Goal: Task Accomplishment & Management: Use online tool/utility

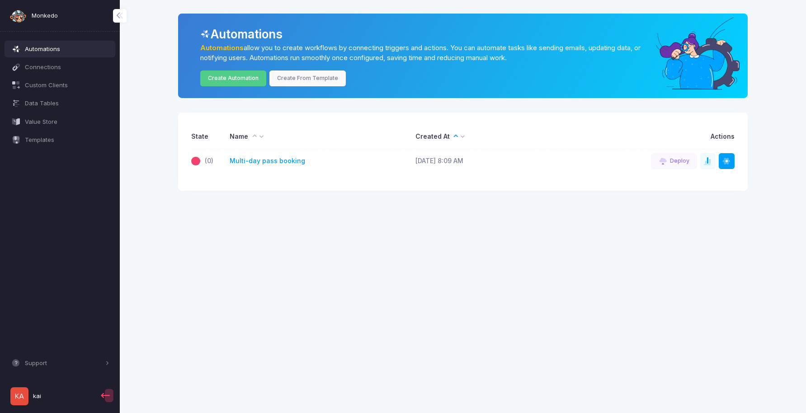
click at [235, 254] on app-root "Monkedo Automations Connections Custom Clients Data Tables Value Store Template…" at bounding box center [403, 206] width 806 height 413
click at [237, 78] on link "Create Automation" at bounding box center [233, 79] width 66 height 16
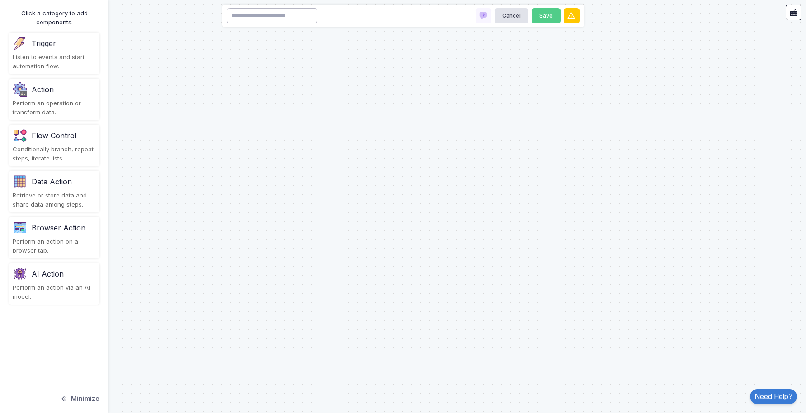
click at [278, 15] on input at bounding box center [272, 16] width 90 height 16
type input "**********"
click at [549, 15] on button "Save" at bounding box center [546, 16] width 29 height 16
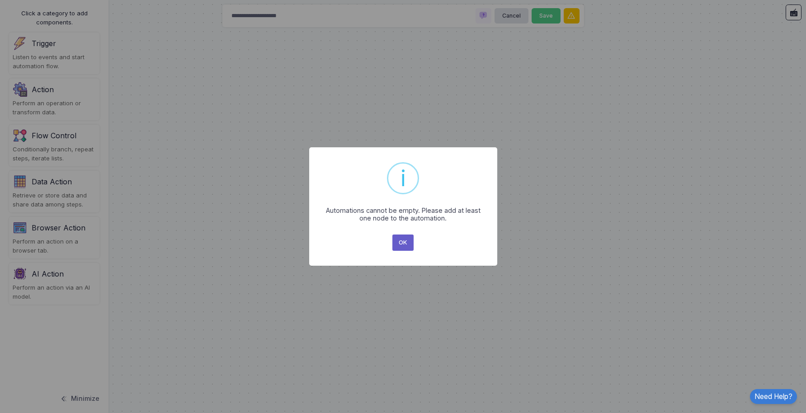
click at [403, 243] on button "OK" at bounding box center [403, 243] width 22 height 16
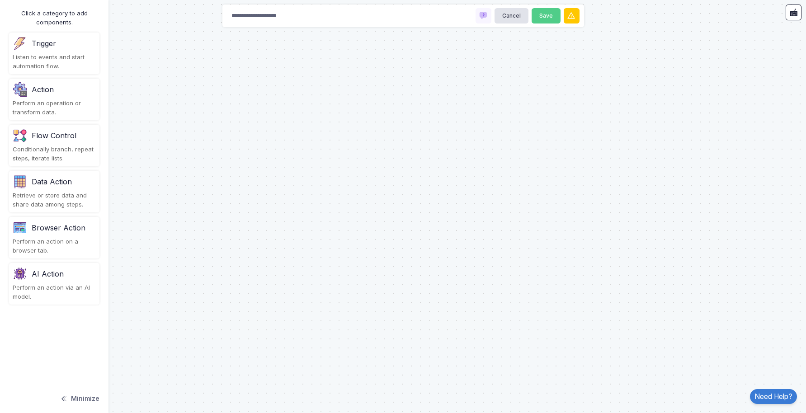
click at [44, 53] on div "Listen to events and start automation flow." at bounding box center [54, 62] width 83 height 18
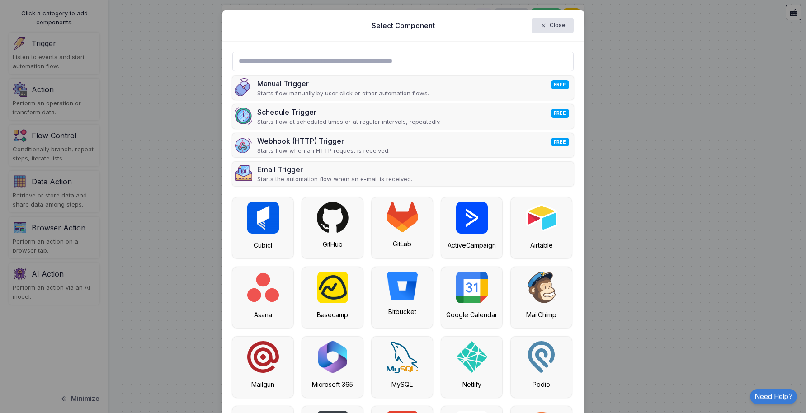
click at [363, 63] on input "text" at bounding box center [402, 62] width 341 height 20
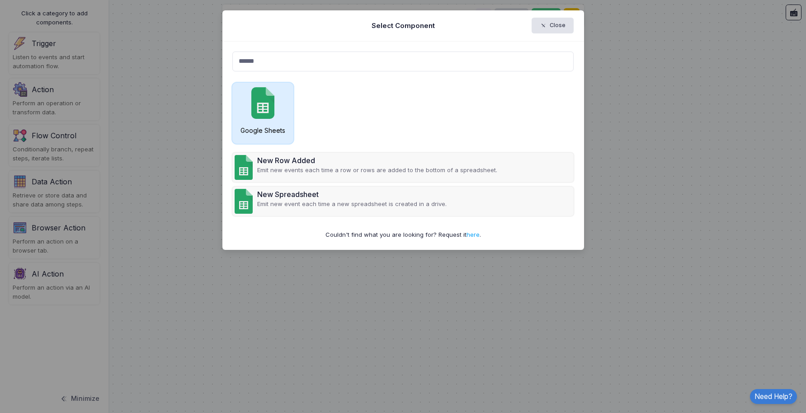
type input "******"
click at [268, 117] on img at bounding box center [262, 103] width 23 height 32
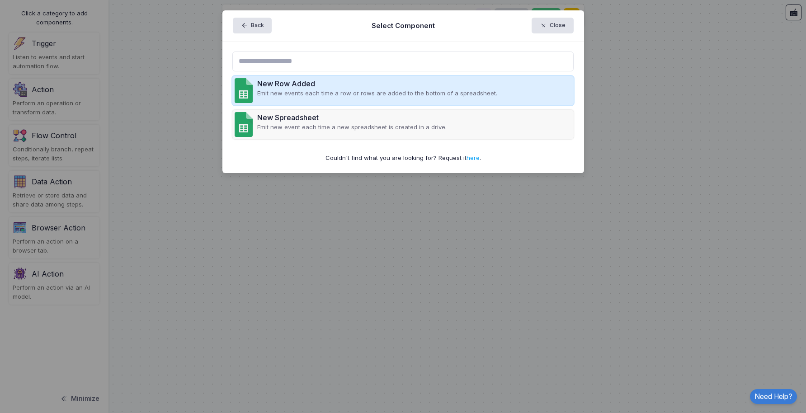
click at [315, 89] on p "Emit new events each time a row or rows are added to the bottom of a spreadshee…" at bounding box center [377, 93] width 240 height 9
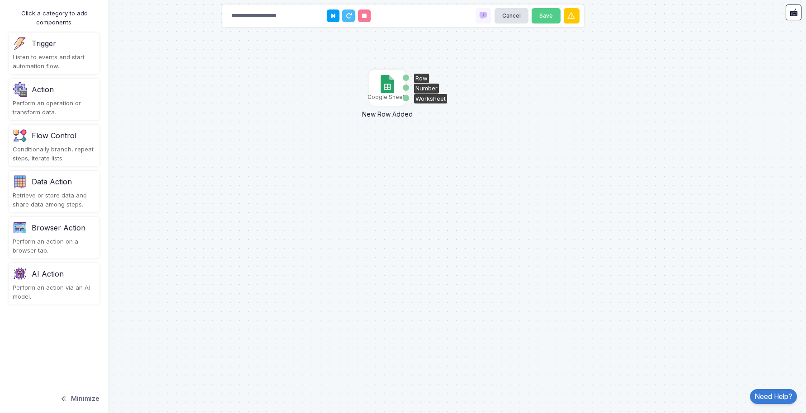
click at [387, 88] on img at bounding box center [387, 84] width 13 height 18
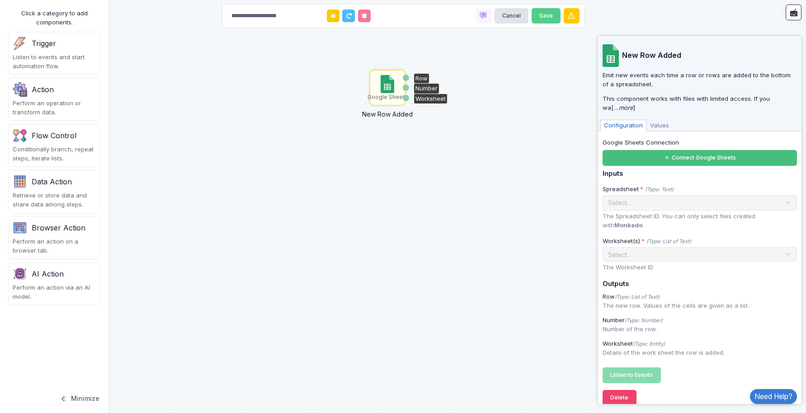
click at [655, 158] on button "Connect Google Sheets" at bounding box center [700, 158] width 194 height 16
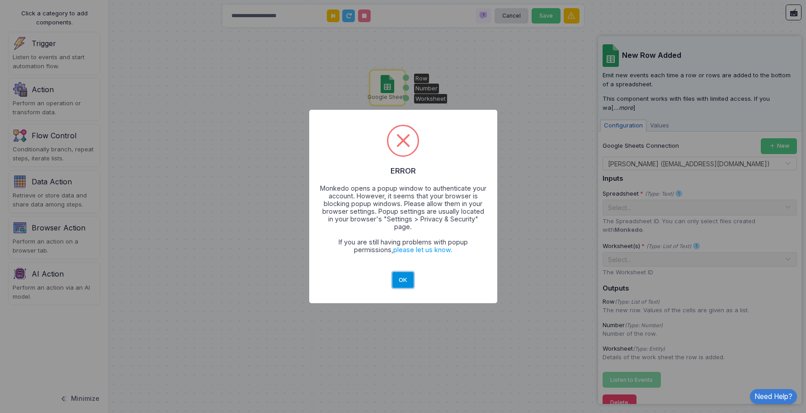
click at [404, 277] on button "OK" at bounding box center [403, 280] width 22 height 16
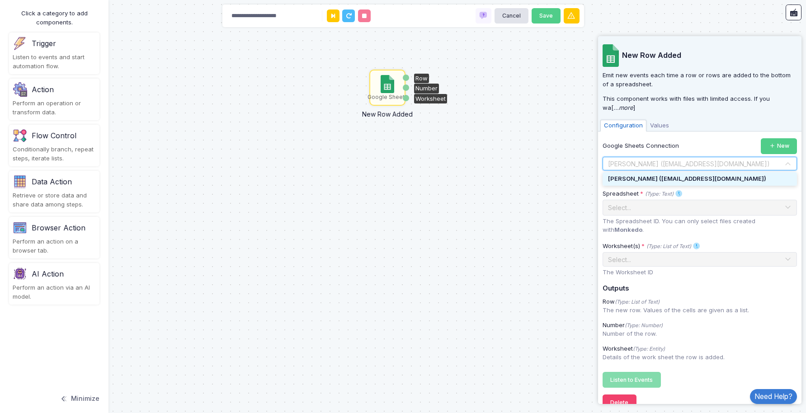
click at [734, 161] on input "text" at bounding box center [691, 164] width 166 height 10
click at [691, 180] on span "[PERSON_NAME] ([EMAIL_ADDRESS][DOMAIN_NAME])" at bounding box center [687, 178] width 158 height 7
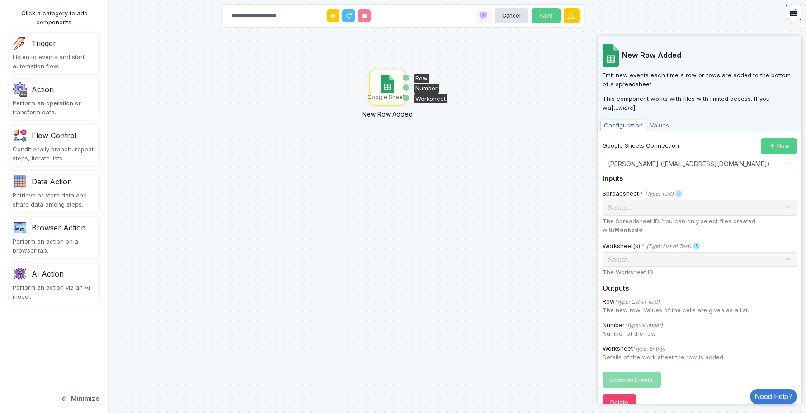
click at [654, 129] on span "Values" at bounding box center [660, 126] width 26 height 12
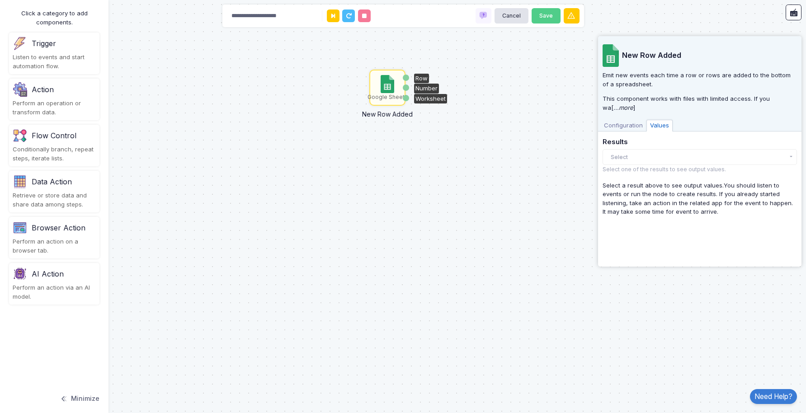
click at [620, 127] on span "Configuration" at bounding box center [623, 126] width 46 height 12
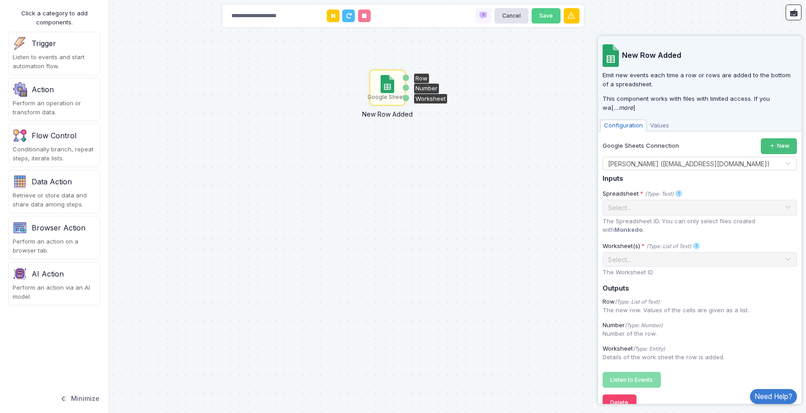
click at [772, 144] on icon at bounding box center [772, 146] width 7 height 7
click at [666, 170] on div "Google Sheets Connection New Select Connection × [PERSON_NAME] ([EMAIL_ADDRESS]…" at bounding box center [700, 263] width 194 height 250
click at [665, 163] on input "text" at bounding box center [691, 164] width 166 height 10
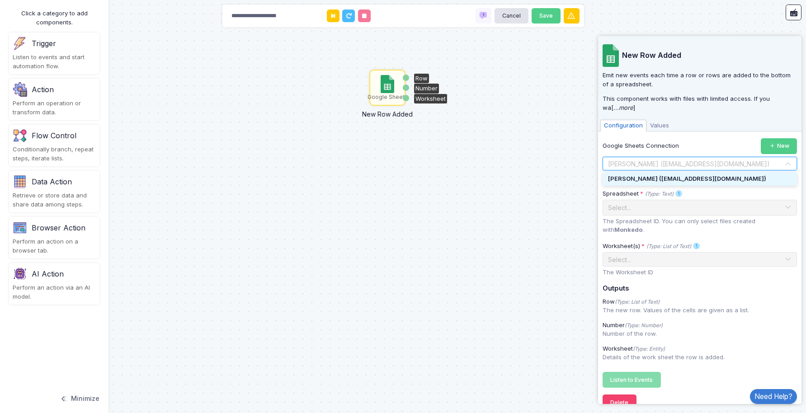
click at [646, 178] on span "[PERSON_NAME] ([EMAIL_ADDRESS][DOMAIN_NAME])" at bounding box center [687, 178] width 158 height 7
click at [791, 164] on div "Select Connection × [PERSON_NAME] ([EMAIL_ADDRESS][DOMAIN_NAME]) ×" at bounding box center [700, 164] width 194 height 14
click at [720, 184] on div "[PERSON_NAME] ([EMAIL_ADDRESS][DOMAIN_NAME])" at bounding box center [700, 179] width 194 height 14
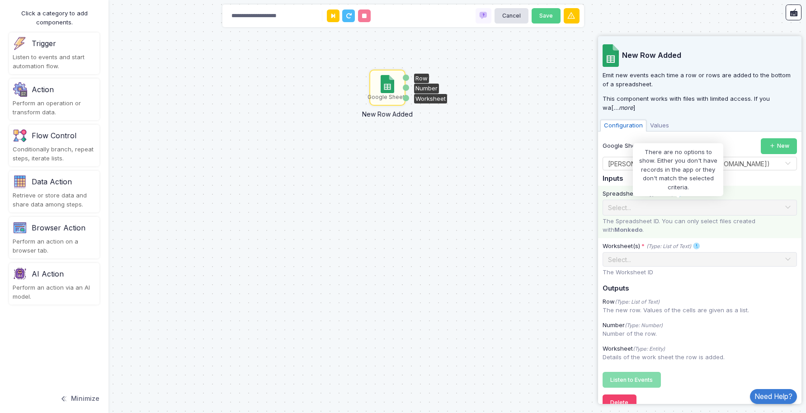
click at [676, 195] on span at bounding box center [679, 194] width 8 height 8
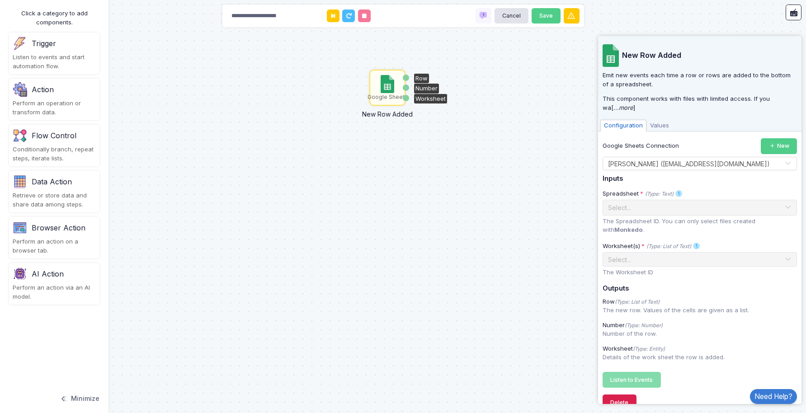
click at [623, 395] on button "Delete" at bounding box center [620, 403] width 34 height 16
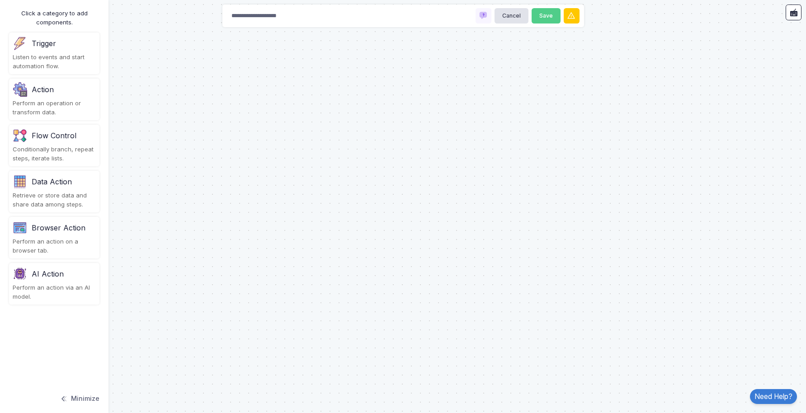
click at [51, 56] on div "Listen to events and start automation flow." at bounding box center [54, 62] width 83 height 18
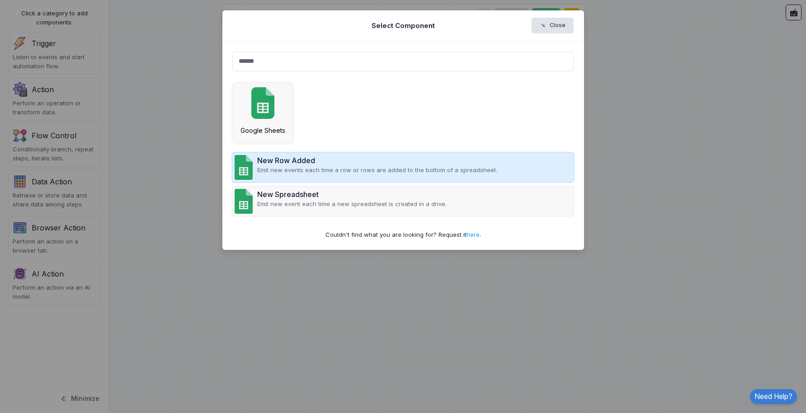
type input "******"
click at [342, 168] on p "Emit new events each time a row or rows are added to the bottom of a spreadshee…" at bounding box center [377, 170] width 240 height 9
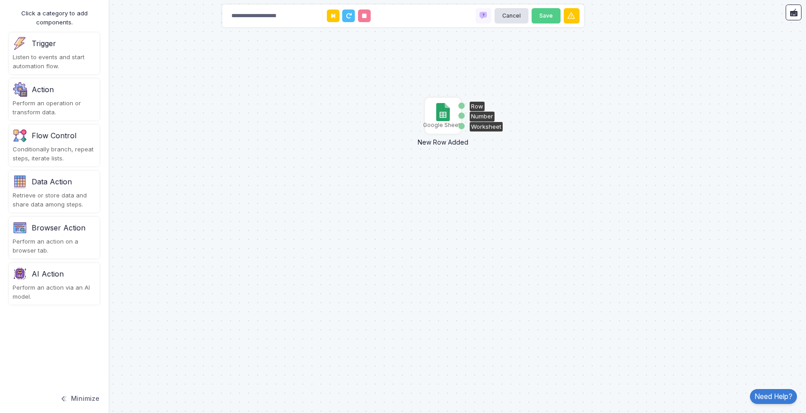
click at [443, 116] on img at bounding box center [442, 112] width 13 height 18
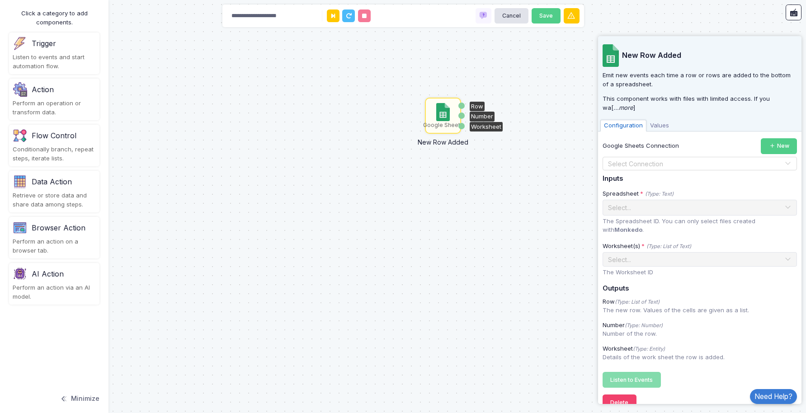
click at [665, 163] on input "text" at bounding box center [691, 164] width 166 height 10
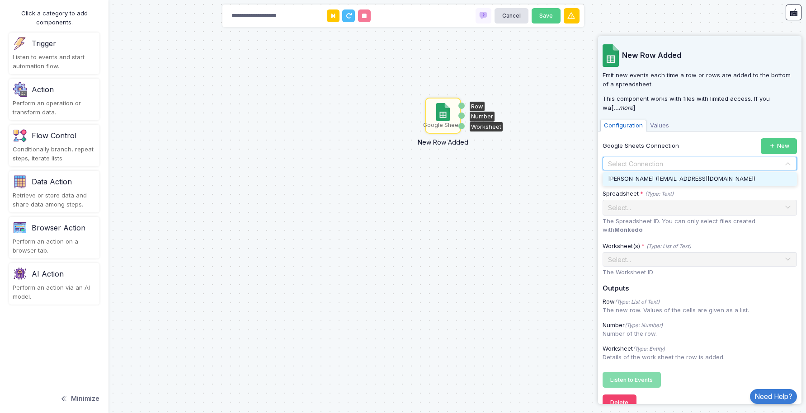
click at [647, 180] on span "[PERSON_NAME] ([EMAIL_ADDRESS][DOMAIN_NAME])" at bounding box center [681, 178] width 147 height 7
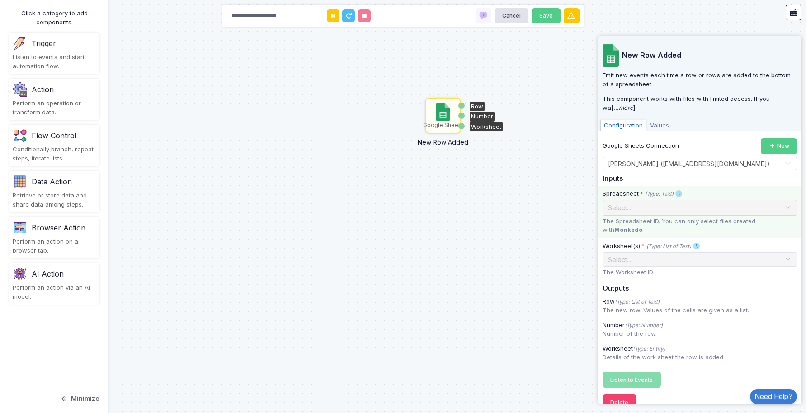
click at [786, 206] on span at bounding box center [787, 208] width 7 height 12
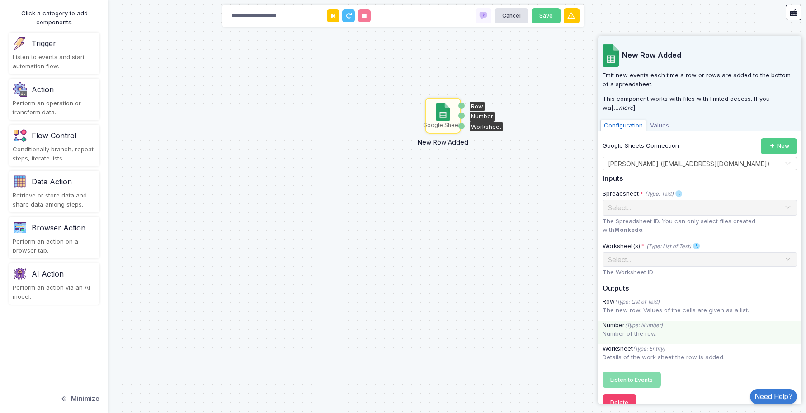
scroll to position [7, 0]
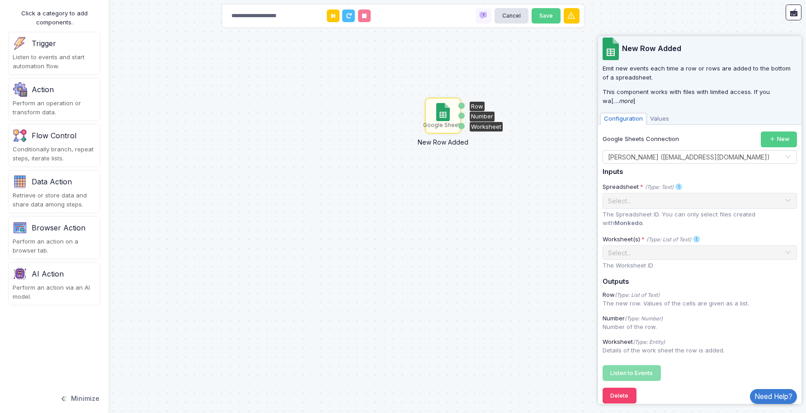
click at [276, 249] on div "Google Sheets New Row Added Row Number Worksheet" at bounding box center [403, 206] width 806 height 413
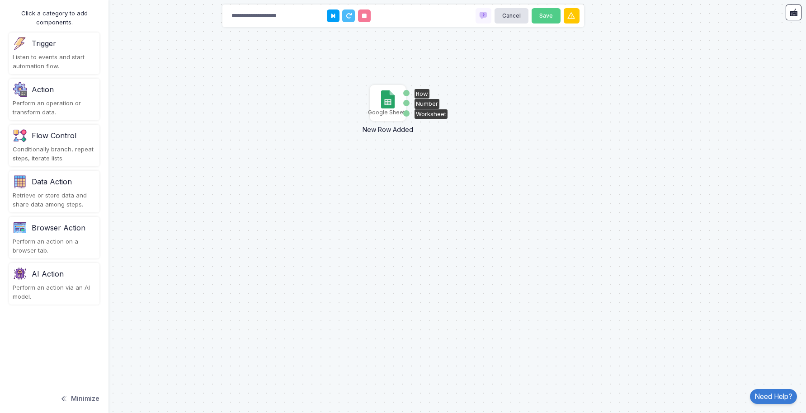
drag, startPoint x: 438, startPoint y: 110, endPoint x: 382, endPoint y: 97, distance: 57.0
click at [382, 97] on img at bounding box center [387, 99] width 13 height 18
click at [388, 102] on img at bounding box center [387, 99] width 13 height 18
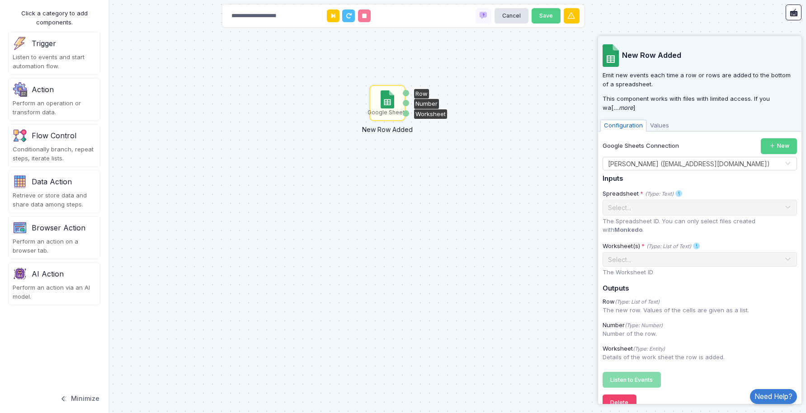
click at [138, 38] on div "Google Sheets New Row Added Row Number Worksheet" at bounding box center [403, 206] width 806 height 413
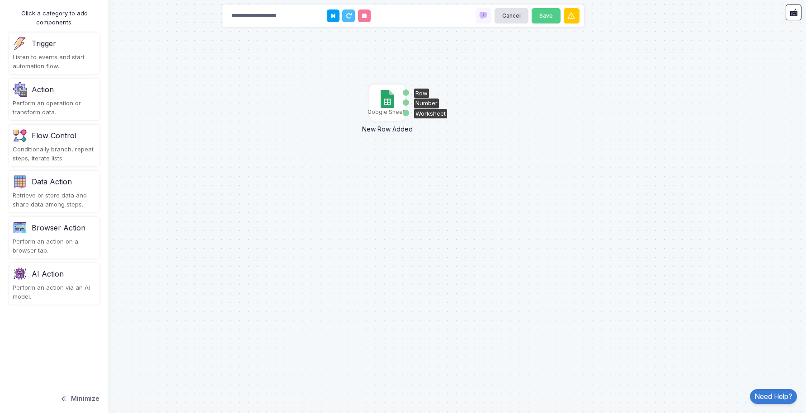
click at [387, 105] on img at bounding box center [387, 99] width 13 height 18
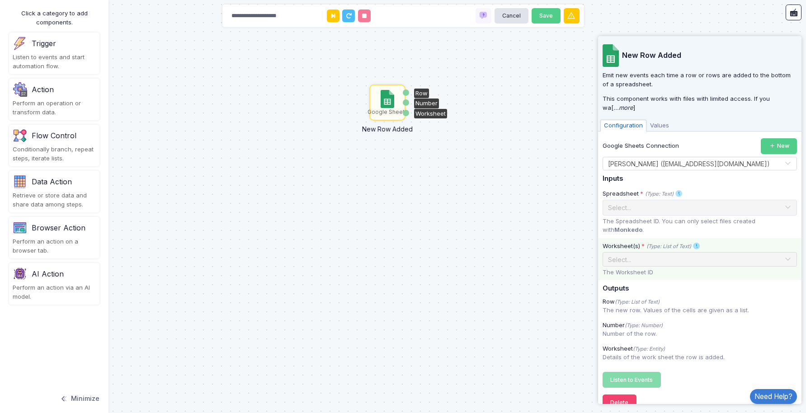
click at [787, 254] on span at bounding box center [787, 260] width 7 height 12
click at [547, 191] on div "Google Sheets New Row Added Row Number Worksheet" at bounding box center [403, 206] width 806 height 413
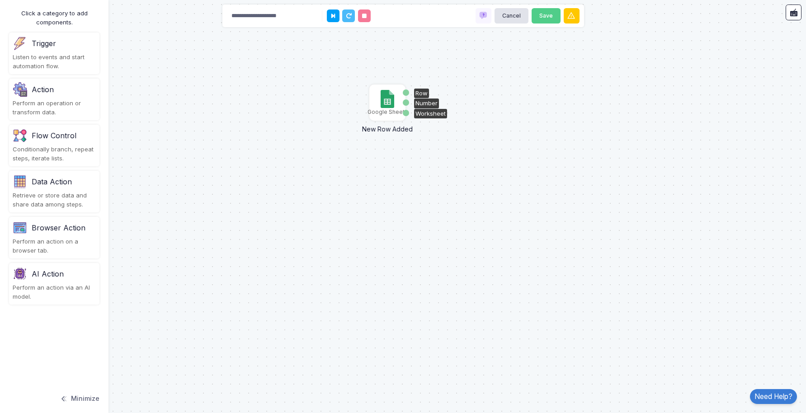
click at [392, 104] on img at bounding box center [387, 99] width 13 height 18
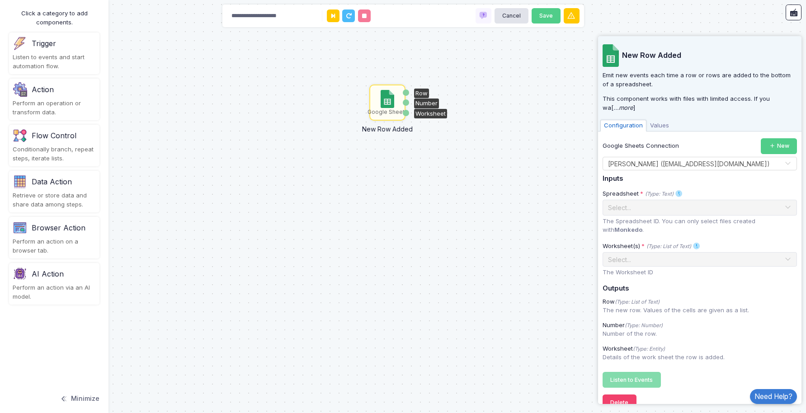
click at [200, 76] on div "Google Sheets New Row Added Row Number Worksheet" at bounding box center [403, 206] width 806 height 413
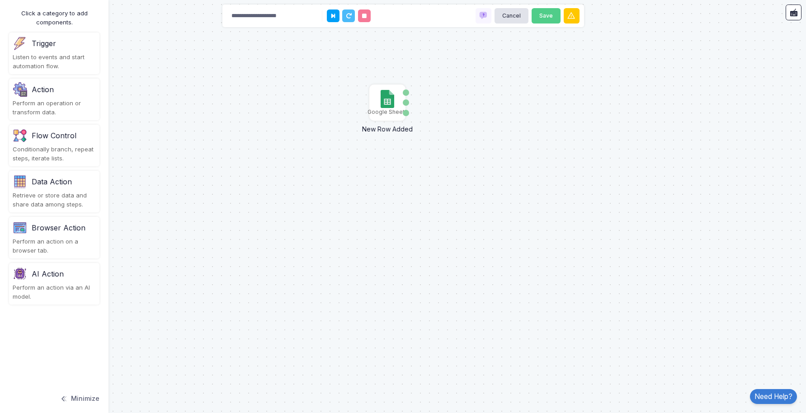
click at [379, 164] on div "Google Sheets New Row Added Row Number Worksheet" at bounding box center [403, 206] width 806 height 413
click at [320, 110] on div "Google Sheets New Row Added Row Number Worksheet" at bounding box center [403, 206] width 806 height 413
click at [80, 400] on button "Minimize" at bounding box center [80, 399] width 40 height 20
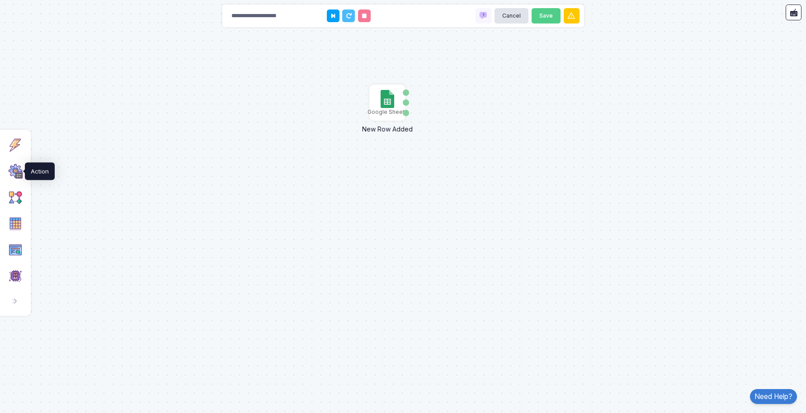
click at [14, 173] on img at bounding box center [15, 171] width 14 height 14
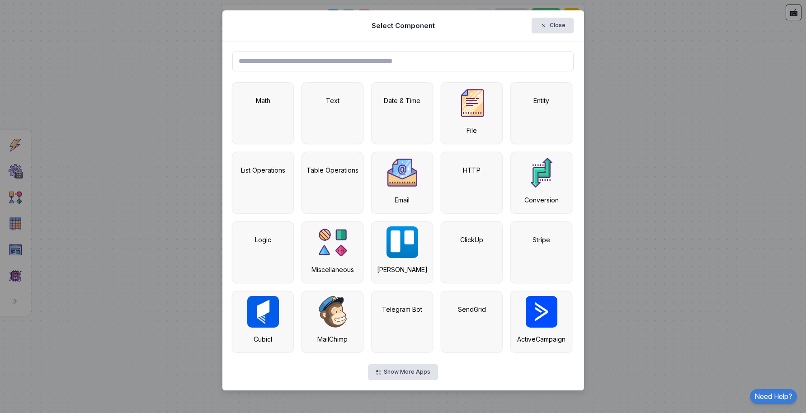
click at [355, 66] on input "text" at bounding box center [402, 62] width 341 height 20
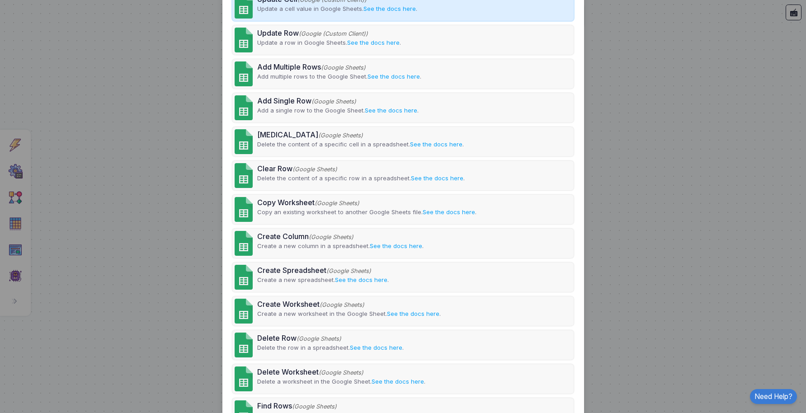
scroll to position [287, 0]
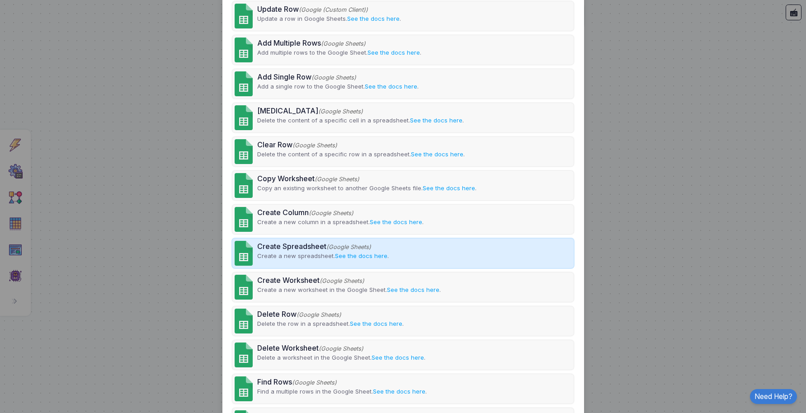
type input "******"
click at [287, 254] on p "Create a new spreadsheet. See the docs here ." at bounding box center [323, 256] width 132 height 9
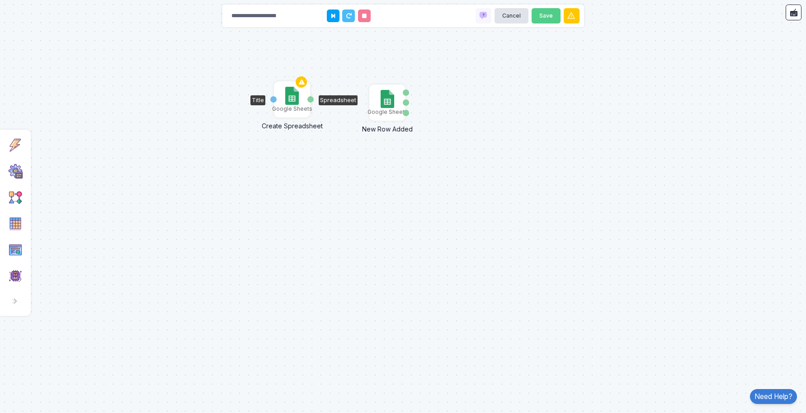
click at [292, 99] on img at bounding box center [291, 96] width 13 height 18
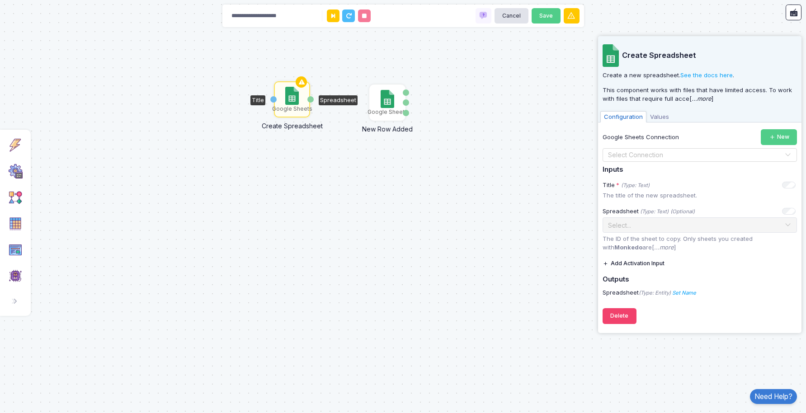
click at [656, 154] on input "text" at bounding box center [691, 156] width 166 height 10
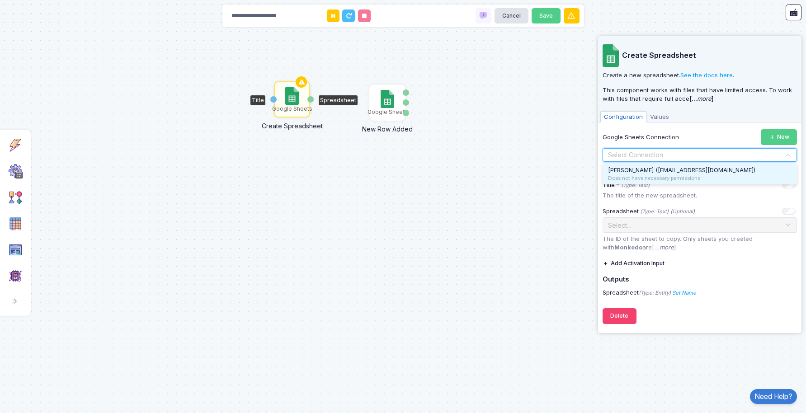
click at [649, 170] on span "[PERSON_NAME] ([EMAIL_ADDRESS][DOMAIN_NAME])" at bounding box center [681, 169] width 147 height 7
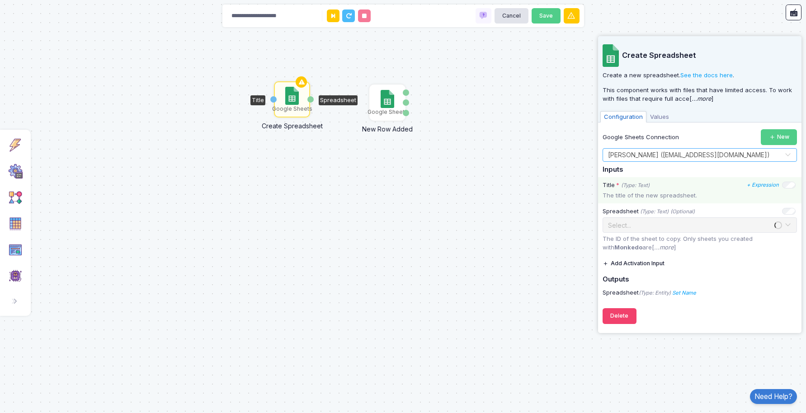
click at [650, 196] on p "The title of the new spreadsheet." at bounding box center [700, 195] width 194 height 9
click at [656, 197] on p "The title of the new spreadsheet." at bounding box center [700, 195] width 194 height 9
click at [637, 194] on p "The title of the new spreadsheet." at bounding box center [700, 195] width 194 height 9
click at [685, 194] on p "The title of the new spreadsheet." at bounding box center [700, 195] width 194 height 9
click at [758, 184] on icon "+ Expression" at bounding box center [763, 185] width 32 height 6
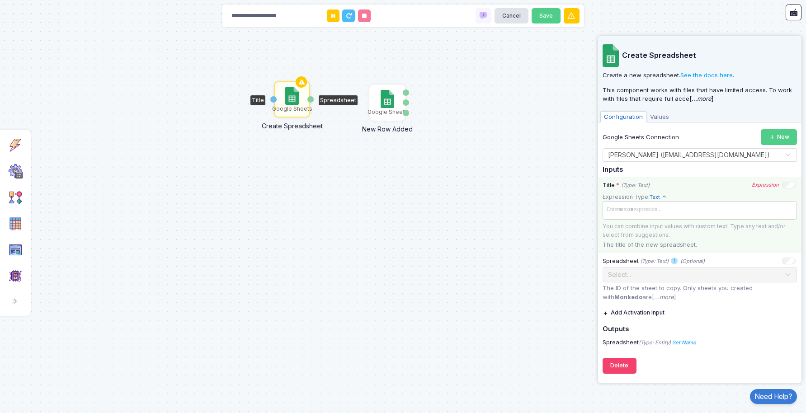
click at [640, 210] on span at bounding box center [700, 209] width 191 height 13
click at [682, 190] on div "**********" at bounding box center [699, 215] width 203 height 76
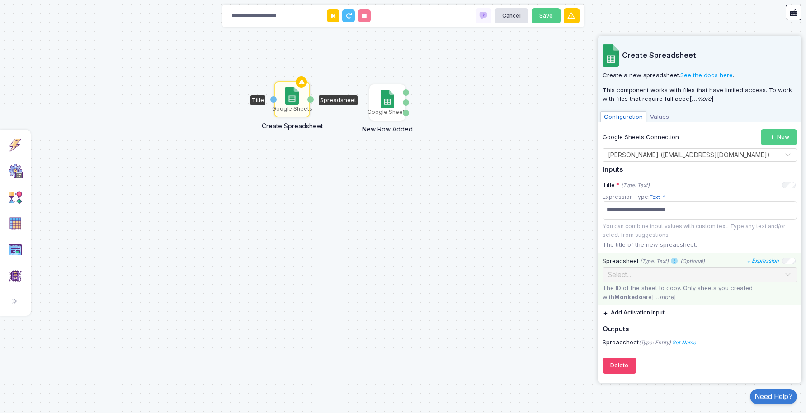
click at [788, 274] on span at bounding box center [787, 275] width 7 height 12
click at [658, 121] on span "Values" at bounding box center [660, 117] width 26 height 12
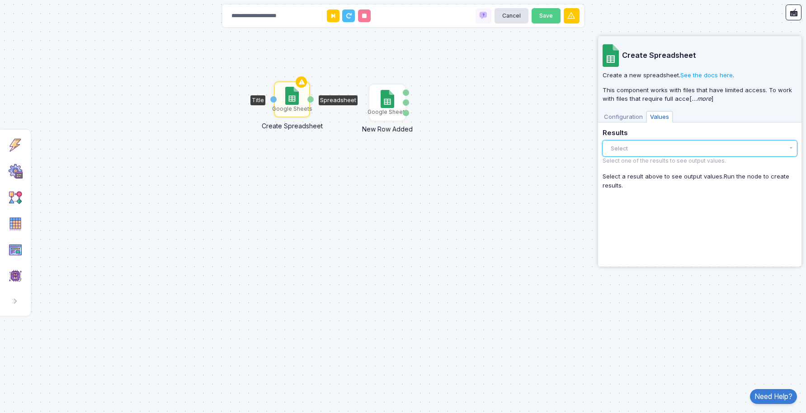
click at [634, 149] on button "Select" at bounding box center [700, 149] width 194 height 16
click at [628, 122] on span "Configuration" at bounding box center [623, 117] width 46 height 12
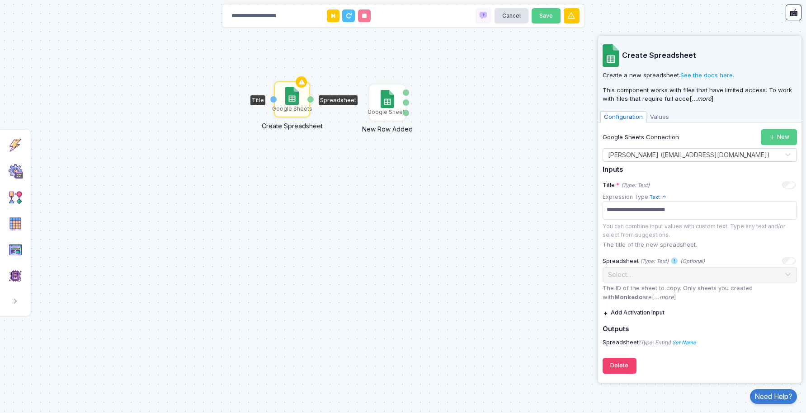
click at [746, 320] on div "**********" at bounding box center [700, 237] width 194 height 217
click at [302, 83] on icon at bounding box center [301, 82] width 11 height 13
click at [273, 100] on div "Title" at bounding box center [273, 99] width 6 height 6
click at [287, 105] on div "Google Sheets" at bounding box center [292, 109] width 40 height 8
click at [291, 105] on div "Google Sheets" at bounding box center [292, 109] width 40 height 8
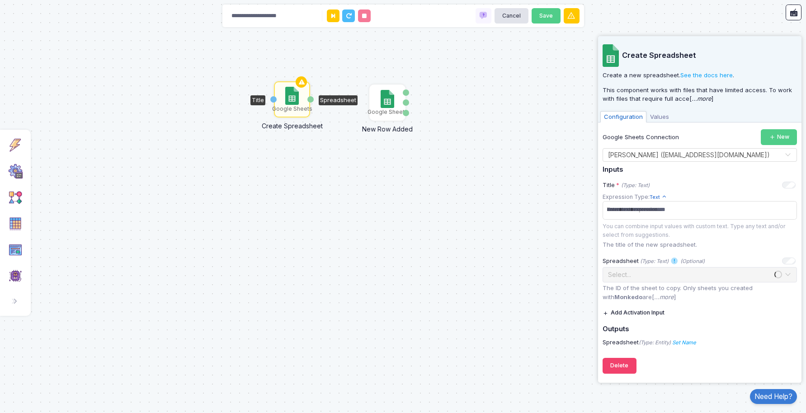
click at [291, 105] on div "Google Sheets" at bounding box center [292, 109] width 40 height 8
click at [711, 108] on div "Create Spreadsheet Create a new spreadsheet. See the docs here . This component…" at bounding box center [699, 79] width 203 height 86
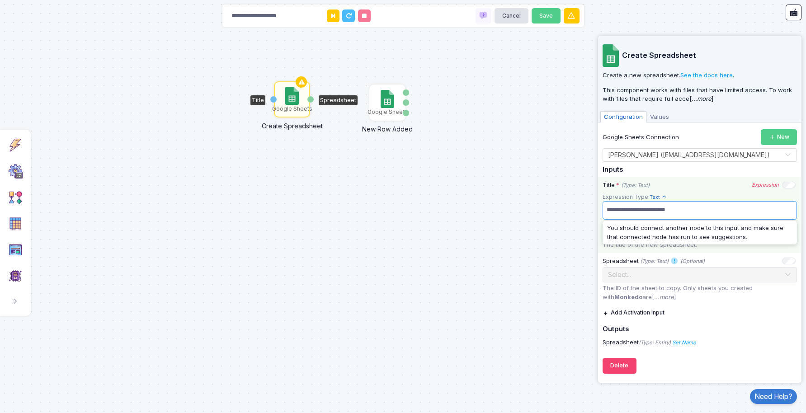
click at [685, 214] on span "**********" at bounding box center [700, 209] width 191 height 13
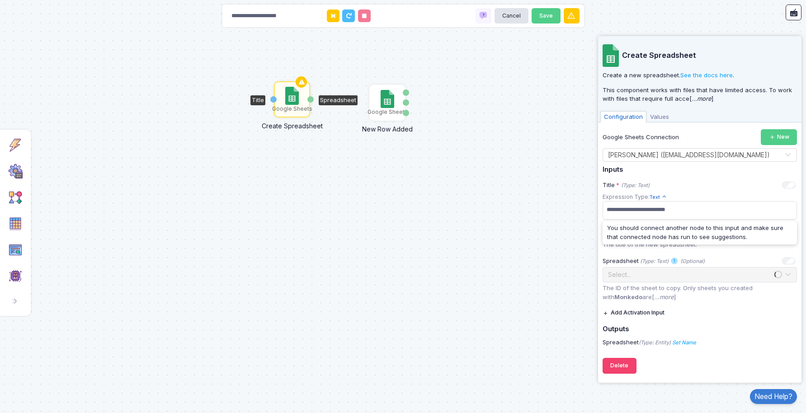
click at [551, 235] on div "Google Sheets New Row Added Row Number Worksheet Google Sheets Create Spreadshe…" at bounding box center [403, 206] width 806 height 413
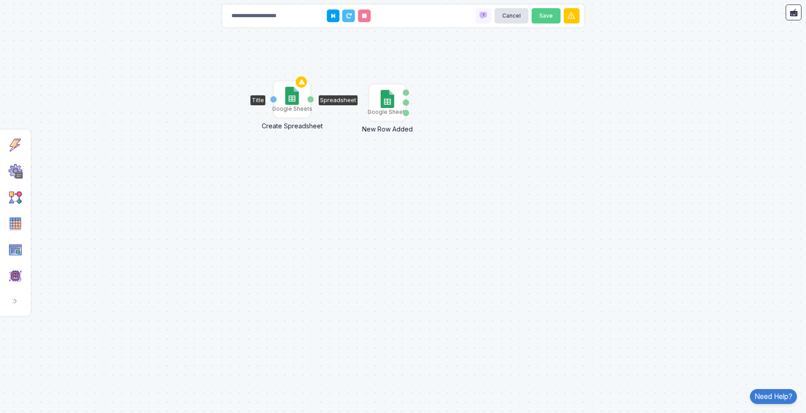
click at [298, 100] on img at bounding box center [291, 96] width 13 height 18
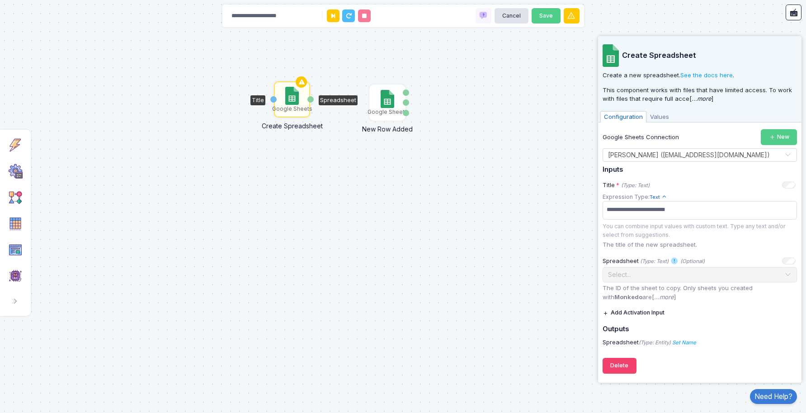
click at [608, 313] on icon at bounding box center [607, 314] width 8 height 6
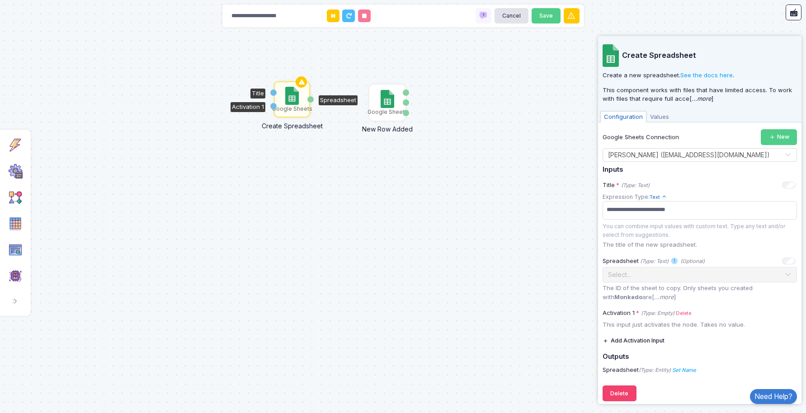
click at [606, 342] on icon at bounding box center [607, 341] width 8 height 6
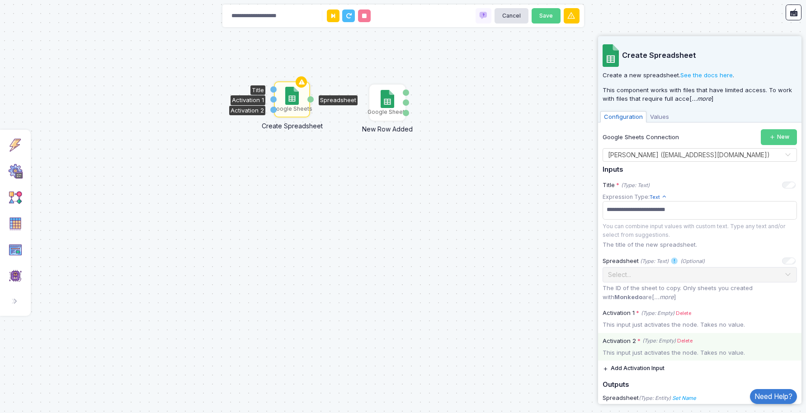
click at [792, 345] on label "Activation 2 * (Type: Empty) Delete" at bounding box center [699, 341] width 203 height 9
click at [684, 340] on link "Delete" at bounding box center [684, 341] width 15 height 8
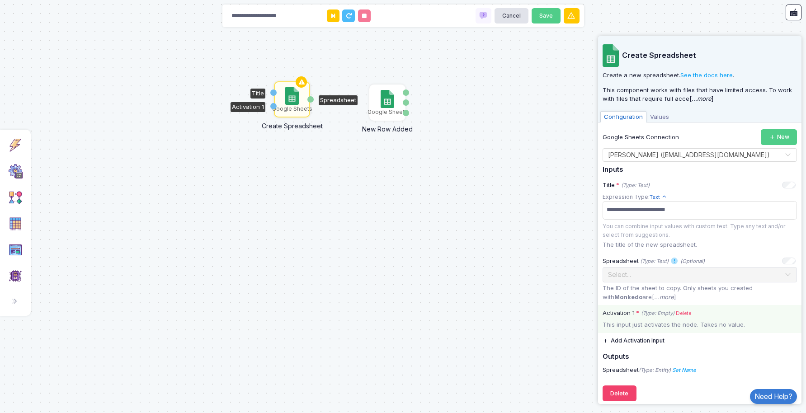
click at [684, 314] on link "Delete" at bounding box center [683, 314] width 15 height 8
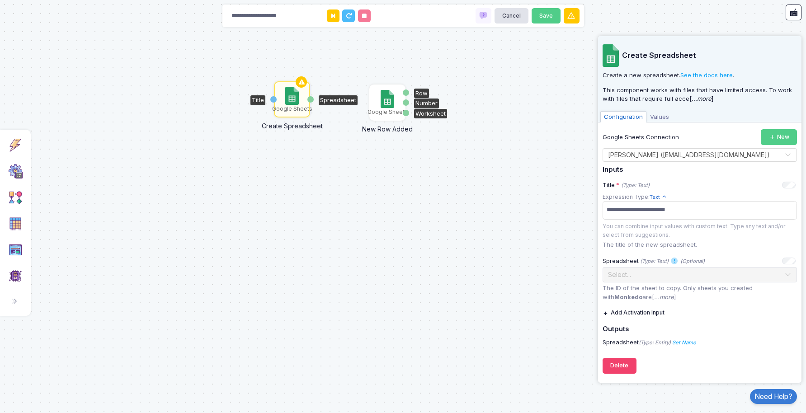
click at [384, 102] on img at bounding box center [387, 99] width 13 height 18
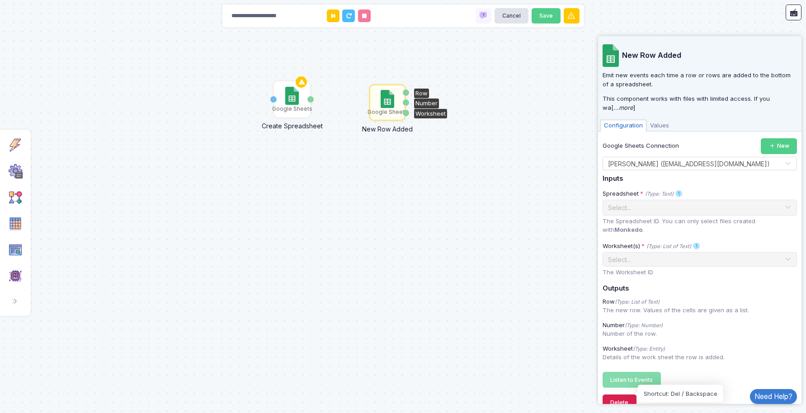
click at [614, 395] on button "Delete" at bounding box center [620, 403] width 34 height 16
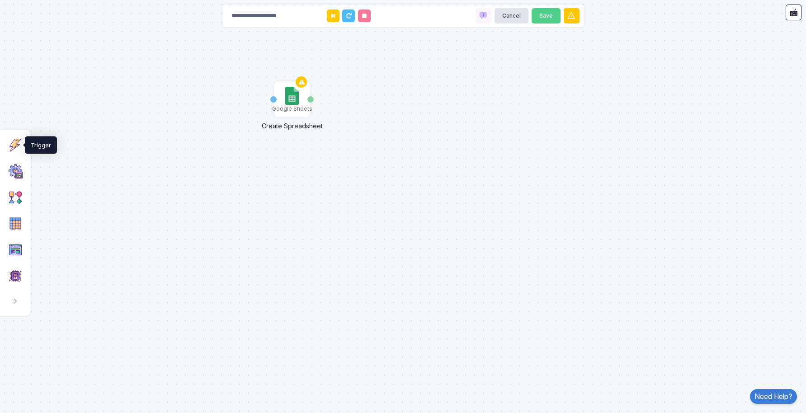
click at [11, 143] on img at bounding box center [15, 145] width 14 height 14
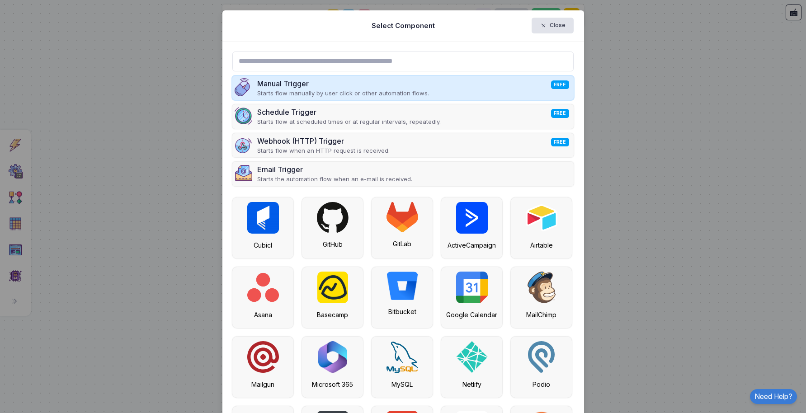
click at [339, 88] on div "Manual Trigger FREE" at bounding box center [343, 83] width 172 height 11
click at [477, 89] on div "Manual Trigger FREE Starts flow manually by user click or other automation flow…" at bounding box center [402, 88] width 341 height 24
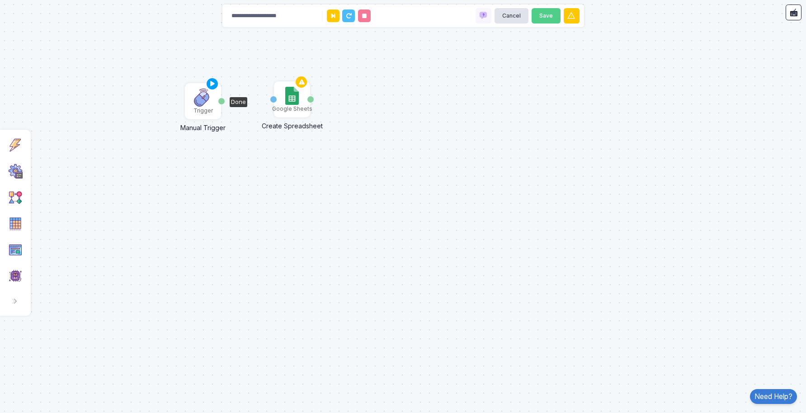
click at [203, 101] on img at bounding box center [203, 98] width 18 height 18
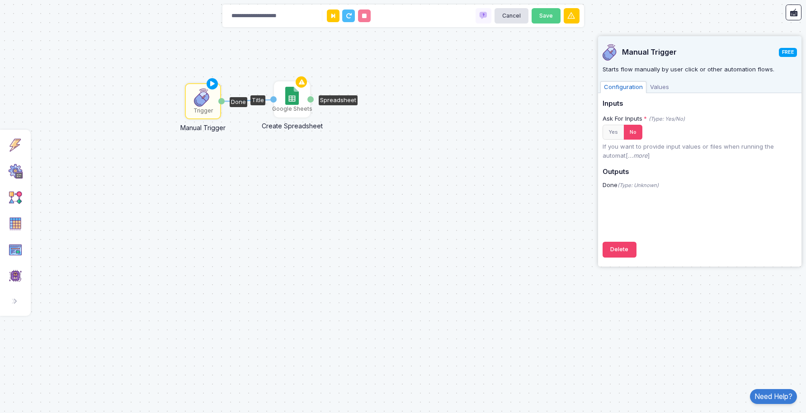
drag, startPoint x: 222, startPoint y: 102, endPoint x: 275, endPoint y: 100, distance: 53.4
click at [0, 0] on div "1 Google Sheets Create Spreadsheet Title Spreadsheet Trigger Manual Trigger Done" at bounding box center [0, 0] width 0 height 0
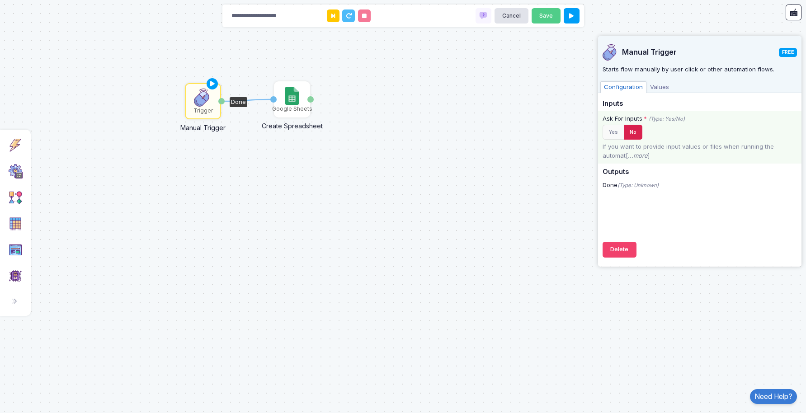
click at [630, 133] on button "No" at bounding box center [633, 132] width 19 height 15
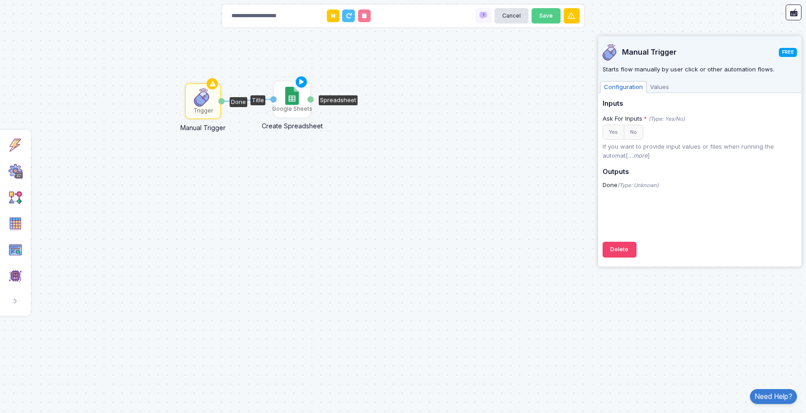
click at [289, 102] on img at bounding box center [291, 96] width 13 height 18
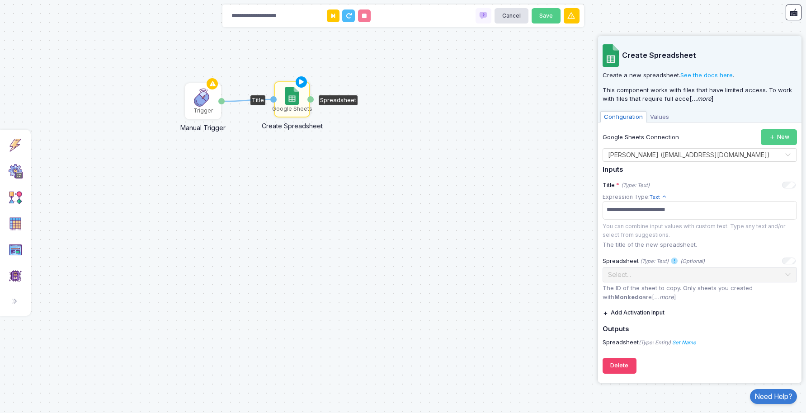
click at [656, 117] on span "Values" at bounding box center [660, 117] width 26 height 12
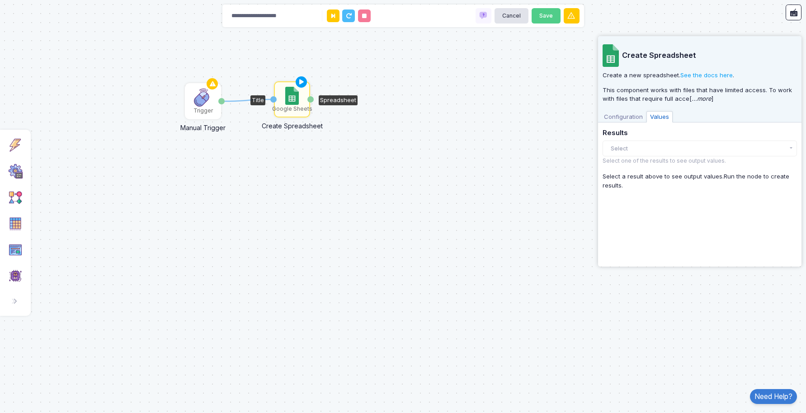
click at [624, 118] on span "Configuration" at bounding box center [623, 117] width 46 height 12
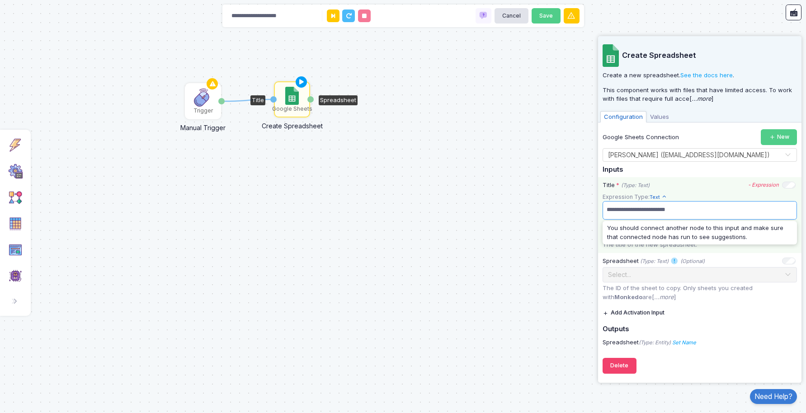
click at [700, 211] on span "**********" at bounding box center [700, 209] width 191 height 13
click at [710, 189] on div "Title * (Type: Text) - Expression" at bounding box center [699, 185] width 193 height 9
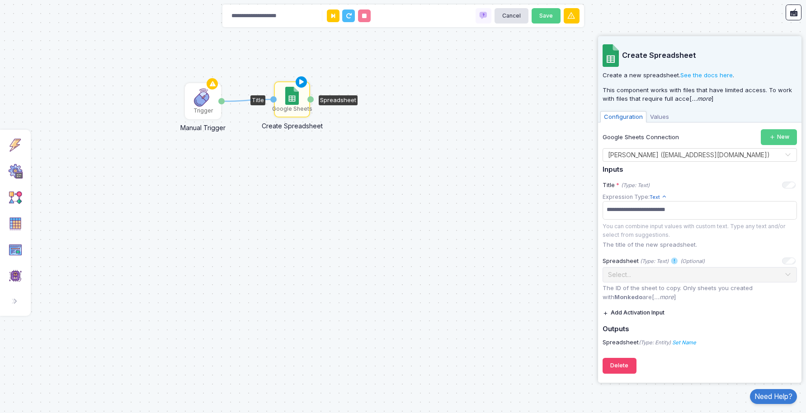
click at [300, 81] on icon at bounding box center [301, 82] width 11 height 13
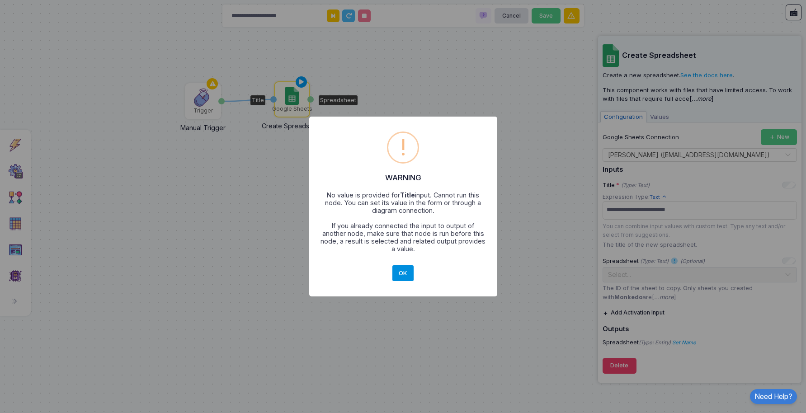
click at [405, 271] on button "OK" at bounding box center [403, 273] width 22 height 16
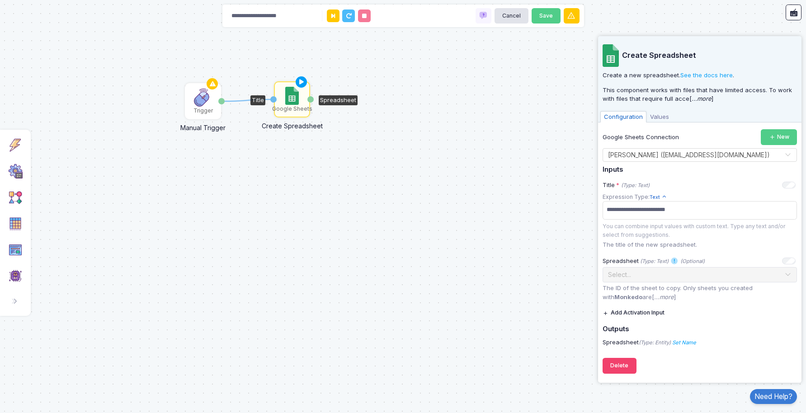
click at [259, 101] on div "Title" at bounding box center [257, 100] width 15 height 10
click at [203, 107] on div "Trigger" at bounding box center [203, 111] width 19 height 8
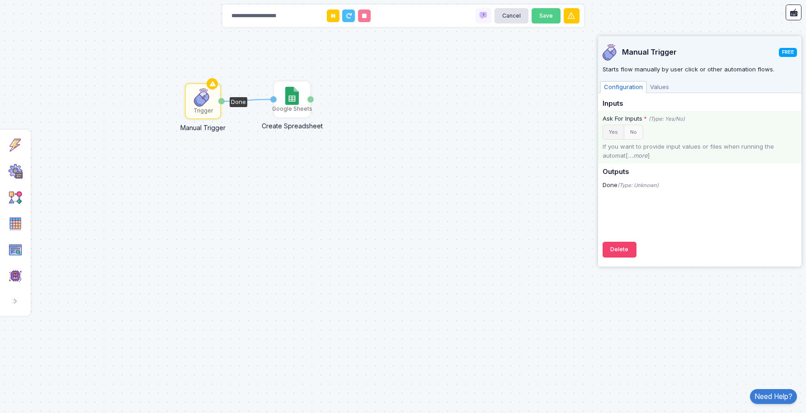
click at [617, 132] on button "Yes" at bounding box center [614, 132] width 22 height 15
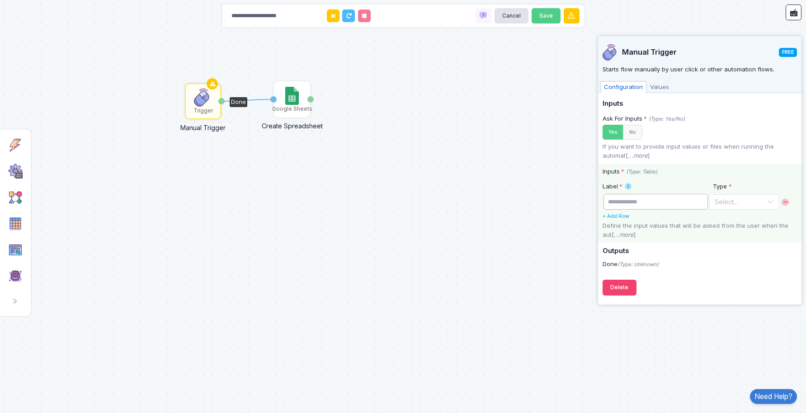
click at [637, 202] on input "text" at bounding box center [656, 202] width 104 height 16
type input "*****"
click at [760, 203] on div at bounding box center [744, 201] width 69 height 11
click at [734, 219] on div "Text" at bounding box center [742, 218] width 54 height 9
click at [279, 92] on div "Google Sheets" at bounding box center [292, 99] width 34 height 34
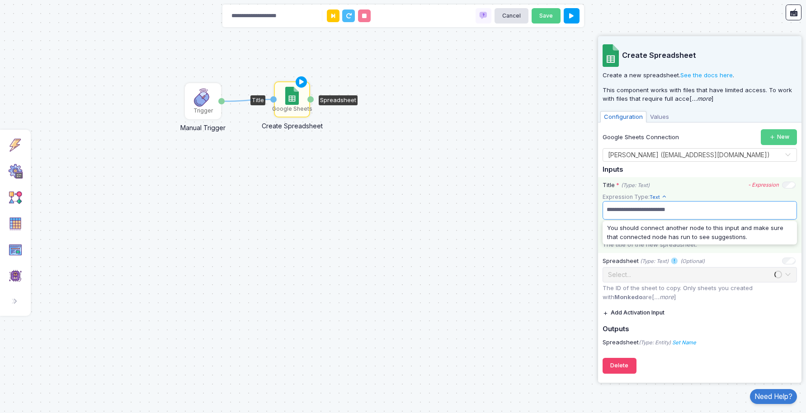
click at [652, 208] on span "**********" at bounding box center [700, 209] width 191 height 13
copy span "**********"
click at [699, 207] on span "**********" at bounding box center [700, 209] width 191 height 13
click at [661, 213] on span at bounding box center [700, 209] width 191 height 13
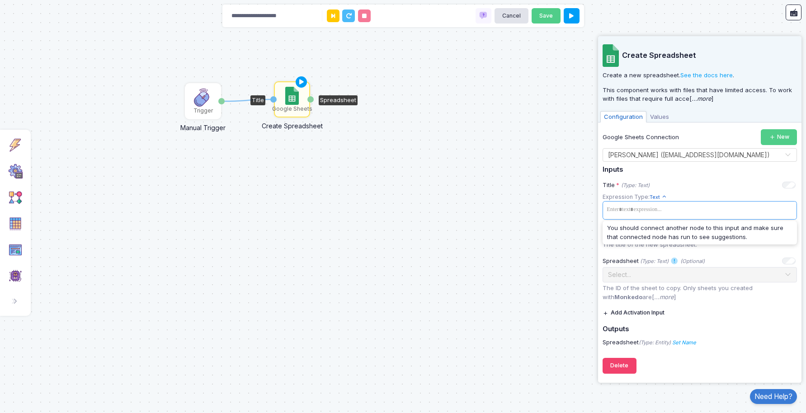
click at [653, 314] on button "Add Activation Input" at bounding box center [634, 313] width 62 height 16
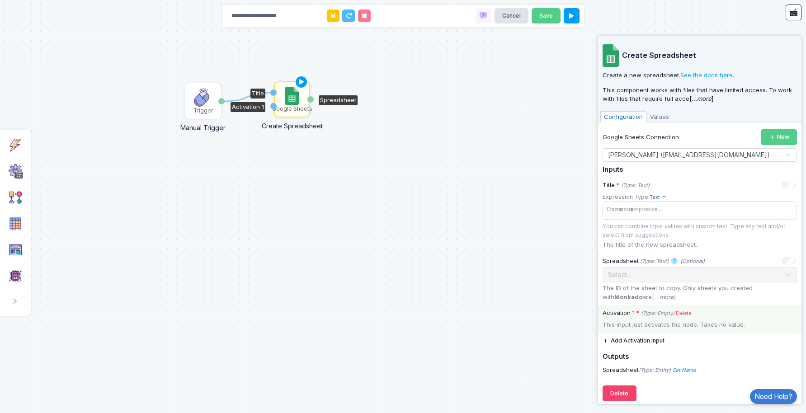
click at [663, 320] on div "Activation 1 * (Type: Empty) Delete This input just activates the node. Takes n…" at bounding box center [699, 319] width 203 height 28
click at [649, 323] on div "This input just activates the node. Takes no value." at bounding box center [699, 325] width 203 height 9
click at [656, 314] on icon "(Type: Empty)" at bounding box center [657, 314] width 33 height 8
drag, startPoint x: 273, startPoint y: 93, endPoint x: 273, endPoint y: 108, distance: 14.9
click at [273, 108] on div "Title Activation 1" at bounding box center [273, 99] width 6 height 34
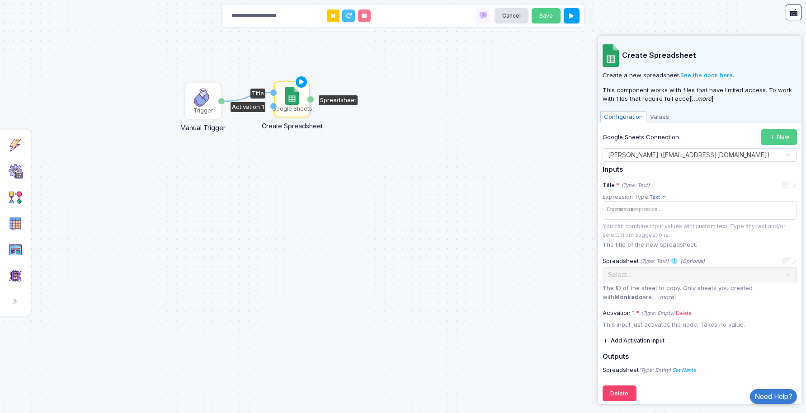
click at [283, 92] on div "Google Sheets" at bounding box center [292, 99] width 34 height 34
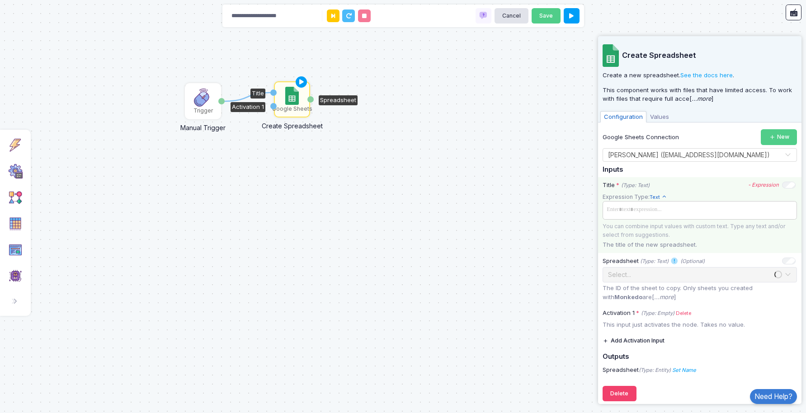
click at [642, 212] on span at bounding box center [700, 209] width 191 height 13
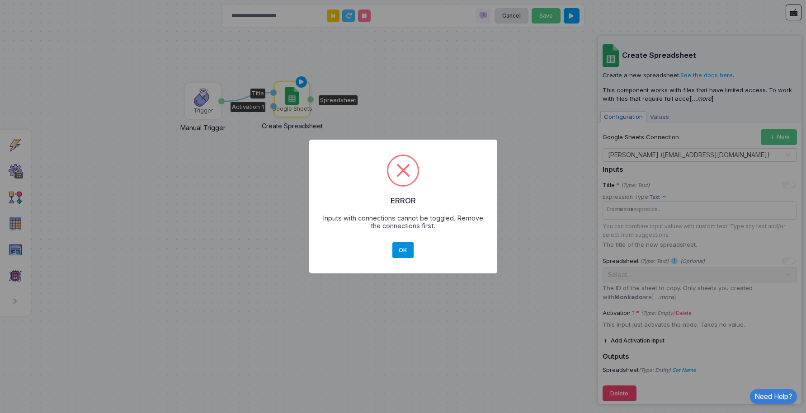
click at [409, 252] on button "OK" at bounding box center [403, 250] width 22 height 16
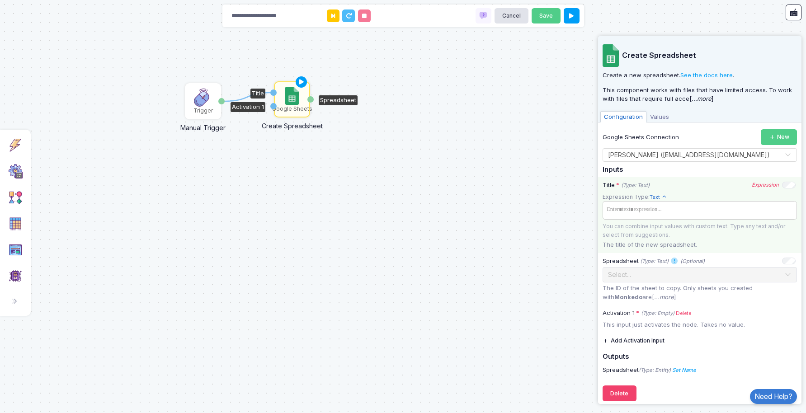
click at [648, 209] on span at bounding box center [700, 209] width 191 height 13
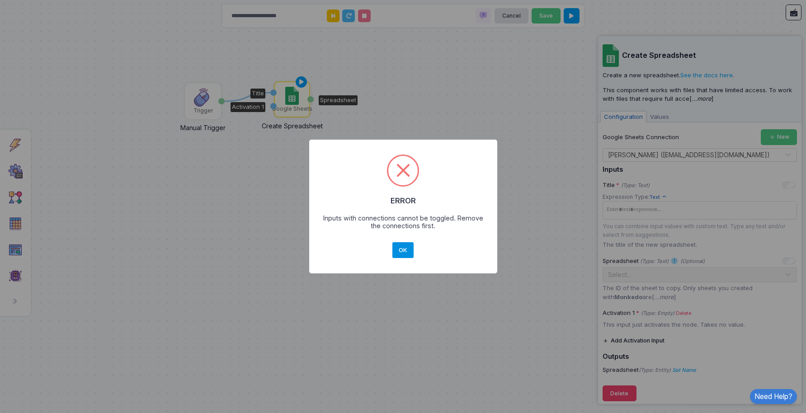
click at [404, 251] on button "OK" at bounding box center [403, 250] width 22 height 16
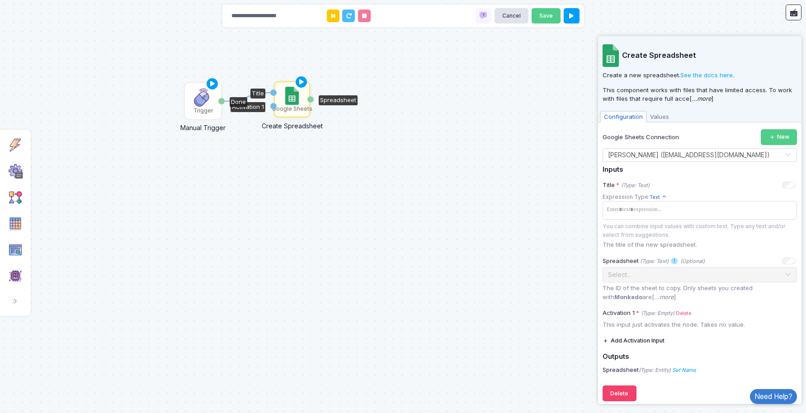
drag, startPoint x: 272, startPoint y: 92, endPoint x: 237, endPoint y: 123, distance: 47.1
click at [0, 0] on div "1 Google Sheets Create Spreadsheet Title Activation 1 Spreadsheet Trigger Manua…" at bounding box center [0, 0] width 0 height 0
click at [240, 97] on div "1 Google Sheets Create Spreadsheet Title Activation 1 Spreadsheet Trigger Manua…" at bounding box center [403, 206] width 806 height 413
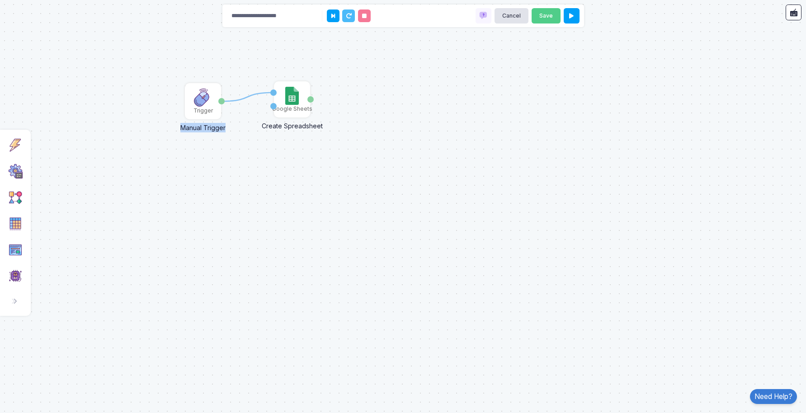
click at [249, 95] on icon at bounding box center [248, 97] width 52 height 9
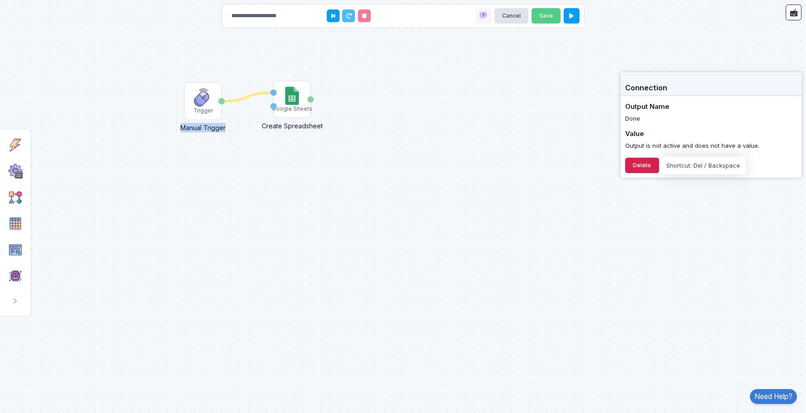
click at [644, 164] on button "Delete" at bounding box center [642, 166] width 34 height 16
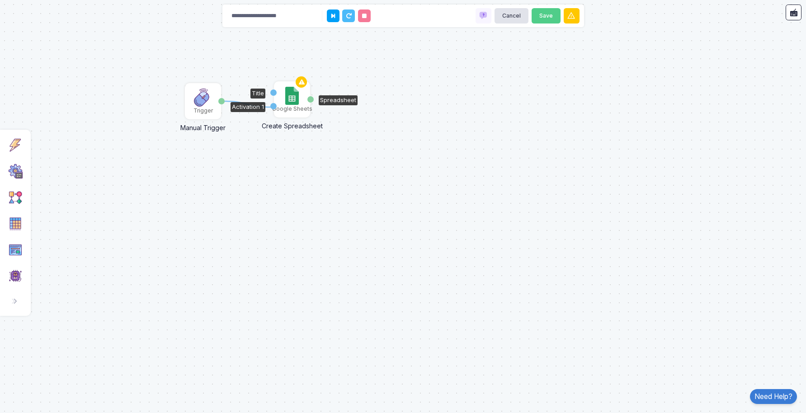
drag, startPoint x: 221, startPoint y: 101, endPoint x: 272, endPoint y: 107, distance: 51.4
click at [0, 0] on div "1 Google Sheets Create Spreadsheet Title Activation 1 Spreadsheet Trigger Manua…" at bounding box center [0, 0] width 0 height 0
click at [289, 102] on img at bounding box center [291, 96] width 13 height 18
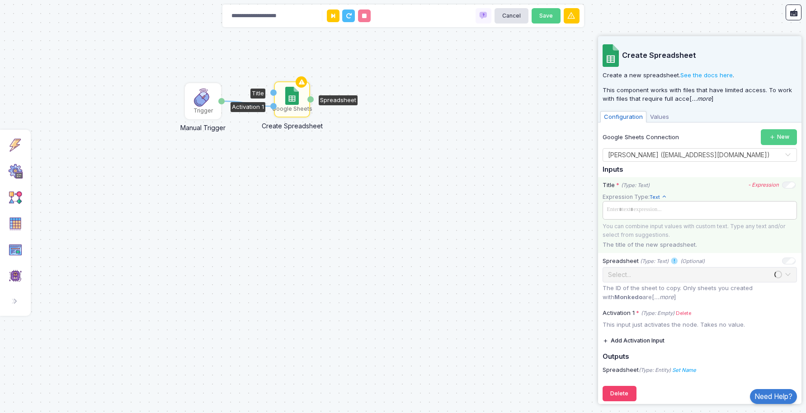
click at [678, 213] on span at bounding box center [700, 209] width 191 height 13
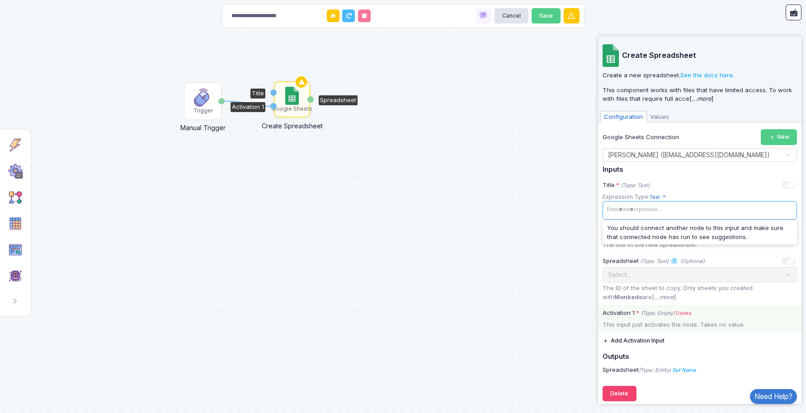
click at [652, 323] on div "This input just activates the node. Takes no value." at bounding box center [699, 325] width 203 height 9
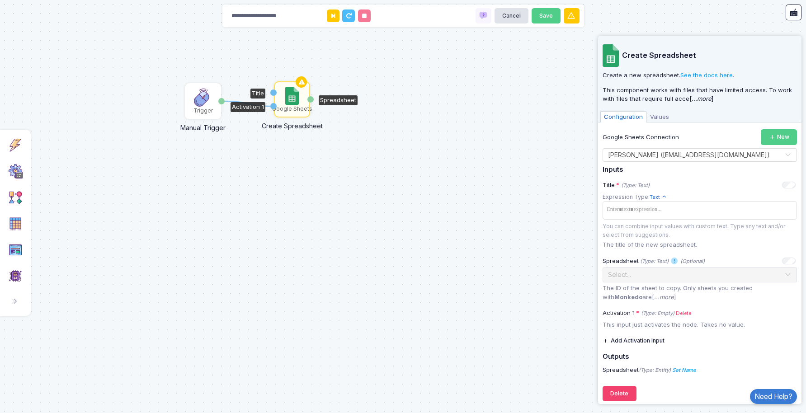
click at [290, 99] on img at bounding box center [291, 96] width 13 height 18
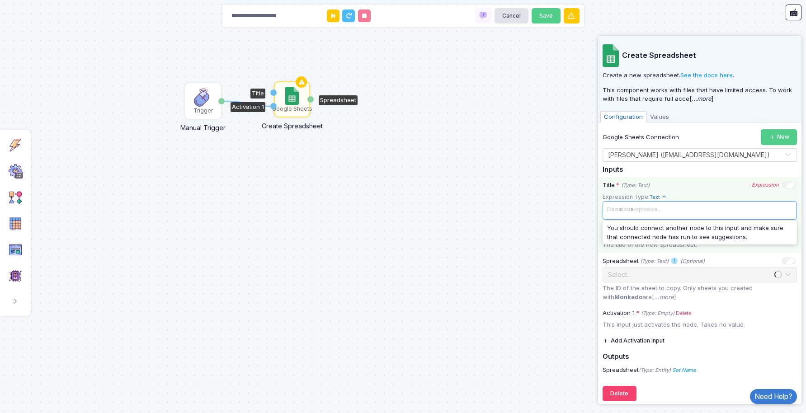
click at [647, 211] on span at bounding box center [700, 209] width 191 height 13
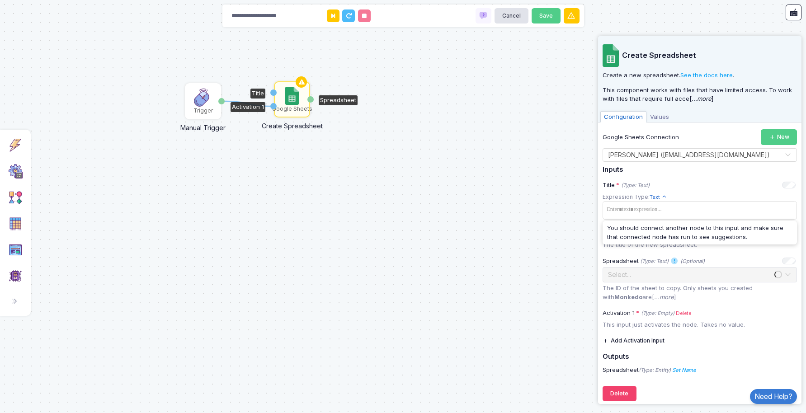
click at [535, 210] on div "1 Google Sheets Create Spreadsheet Title Activation 1 Spreadsheet Trigger Manua…" at bounding box center [403, 206] width 806 height 413
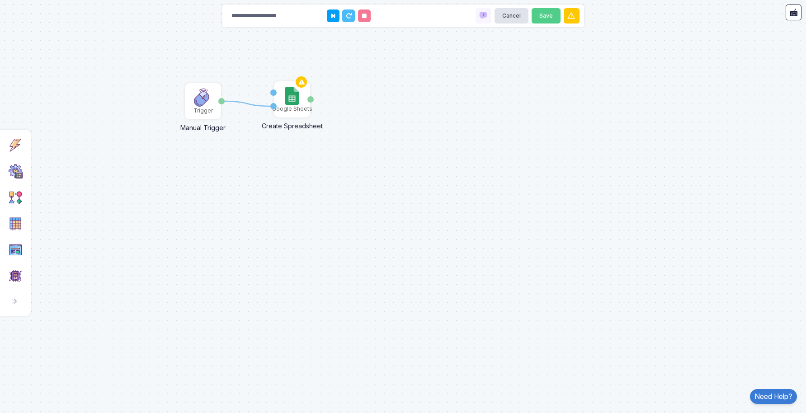
click at [258, 106] on icon at bounding box center [248, 103] width 52 height 5
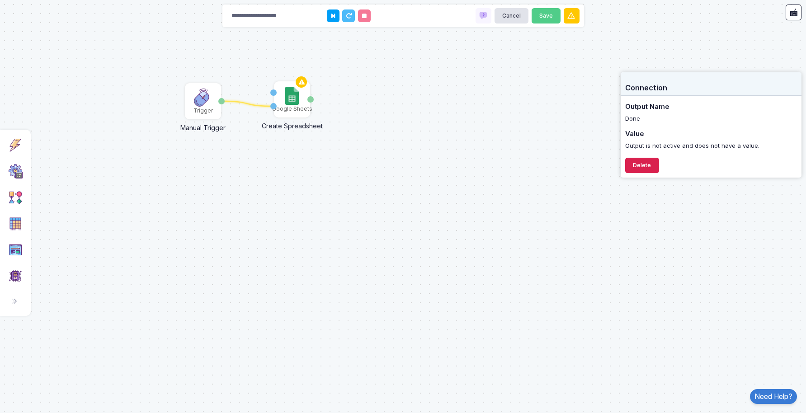
click at [649, 162] on button "Delete" at bounding box center [642, 166] width 34 height 16
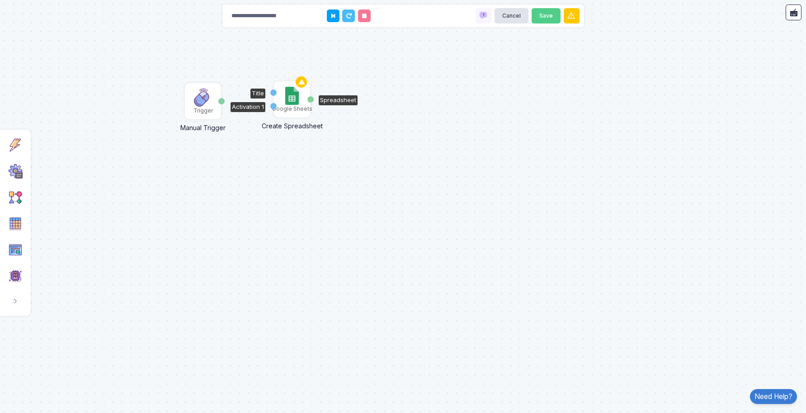
click at [287, 98] on img at bounding box center [291, 96] width 13 height 18
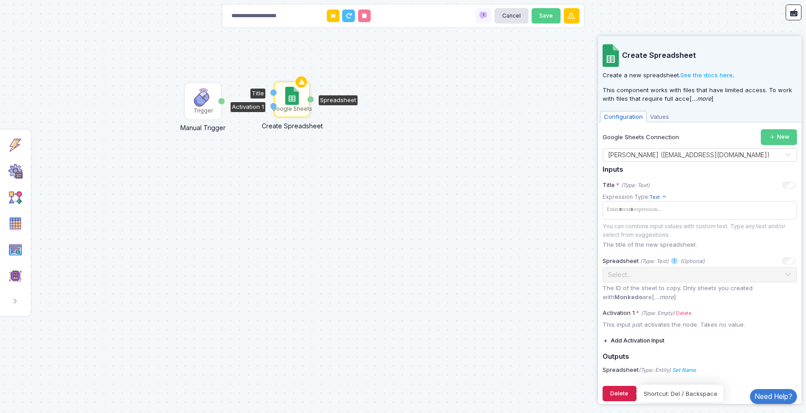
click at [623, 392] on button "Delete" at bounding box center [620, 394] width 34 height 16
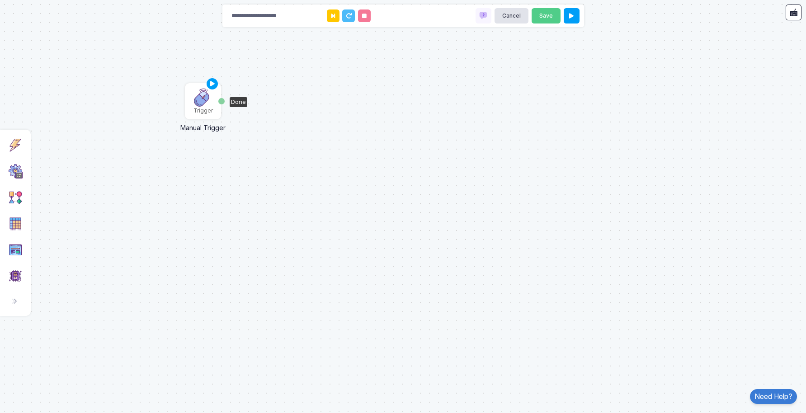
click at [204, 100] on img at bounding box center [203, 98] width 18 height 18
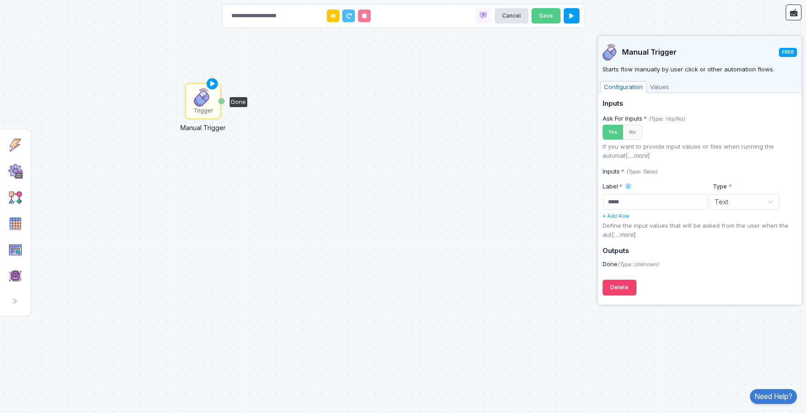
click at [479, 263] on div "Trigger Manual Trigger Done" at bounding box center [403, 206] width 806 height 413
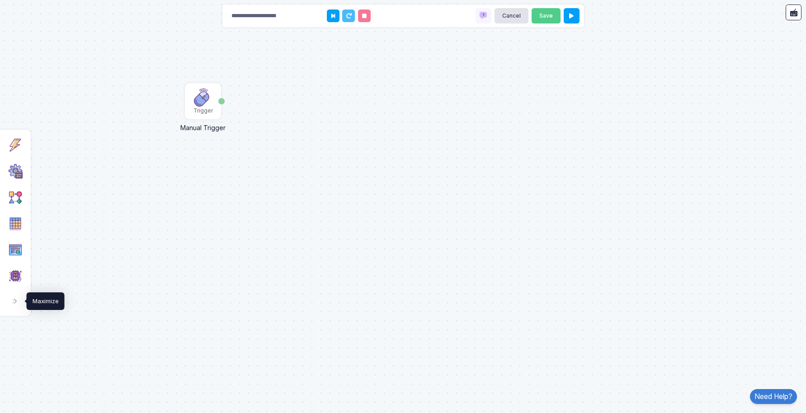
click at [19, 304] on span at bounding box center [19, 301] width 0 height 9
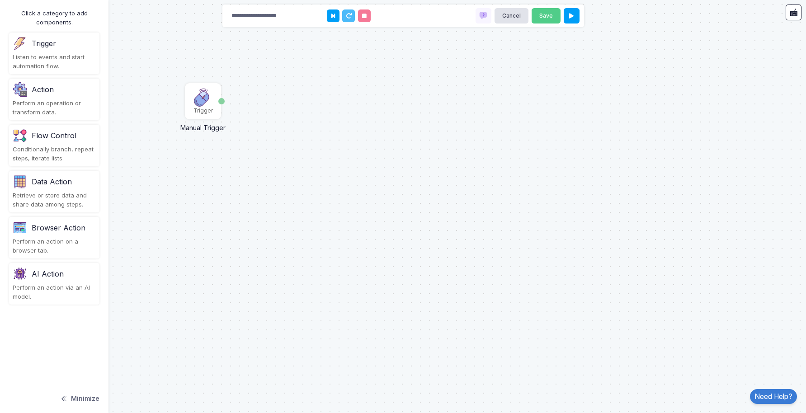
click at [54, 92] on div "Action" at bounding box center [54, 89] width 83 height 14
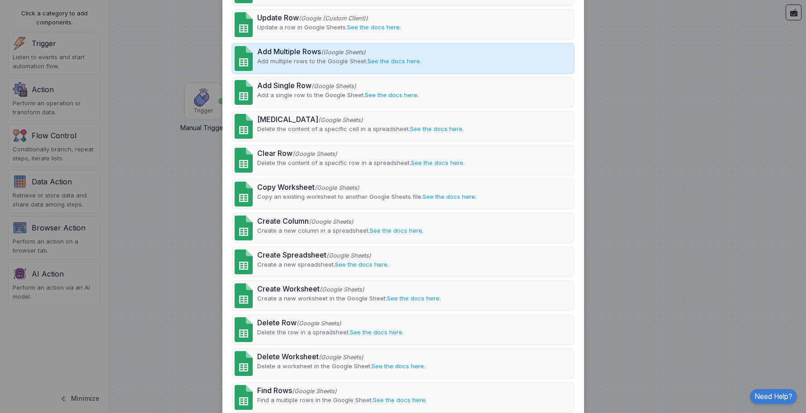
scroll to position [305, 0]
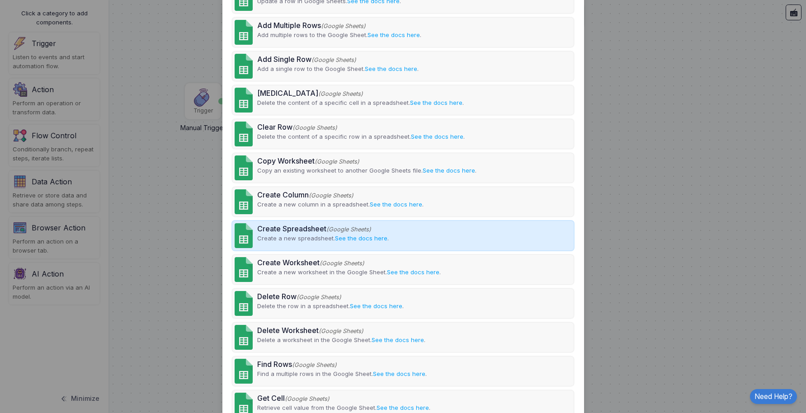
type input "******"
click at [309, 243] on div "Create Spreadsheet (Google Sheets) Create a new spreadsheet. See the docs here ." at bounding box center [402, 235] width 341 height 29
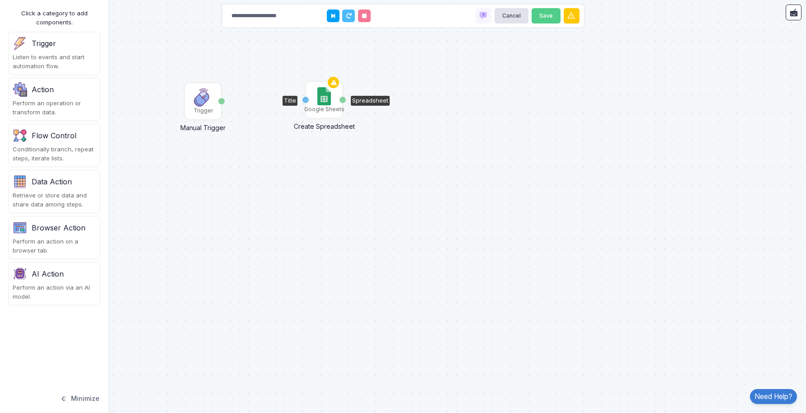
click at [324, 99] on img at bounding box center [323, 96] width 13 height 18
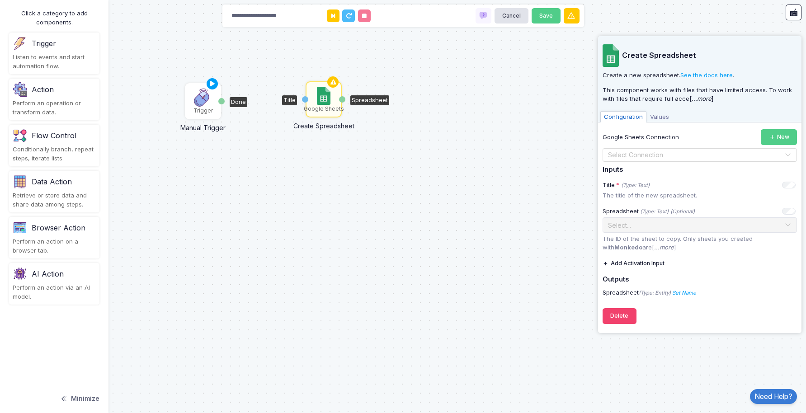
click at [221, 102] on div "Done" at bounding box center [221, 101] width 6 height 6
click at [668, 151] on input "text" at bounding box center [691, 156] width 166 height 10
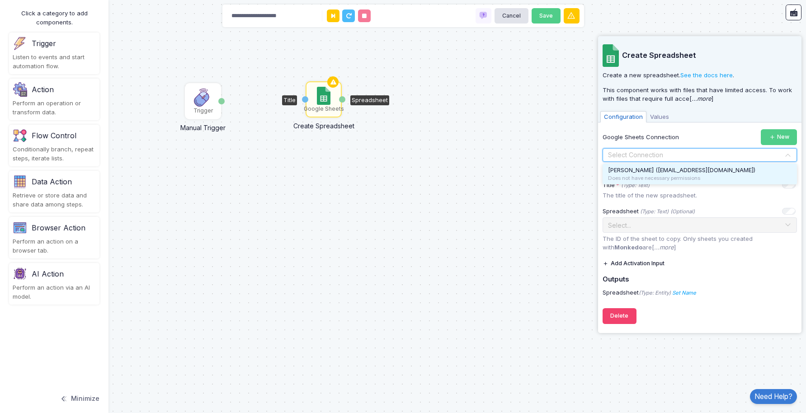
click at [651, 170] on span "[PERSON_NAME] ([EMAIL_ADDRESS][DOMAIN_NAME])" at bounding box center [681, 169] width 147 height 7
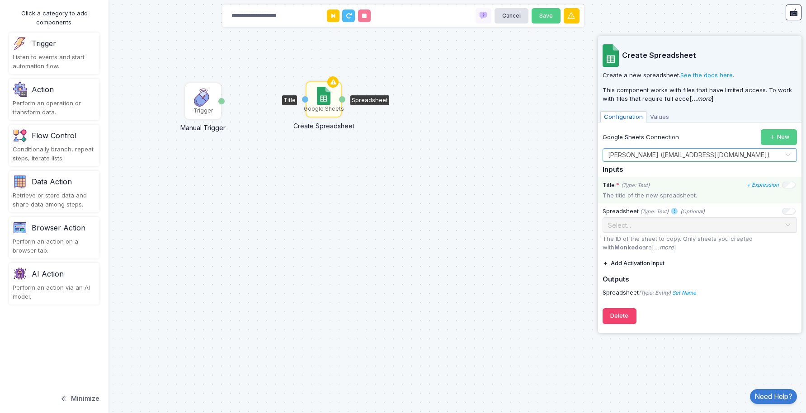
click at [663, 192] on p "The title of the new spreadsheet." at bounding box center [700, 195] width 194 height 9
click at [762, 185] on icon "+ Expression" at bounding box center [763, 185] width 32 height 6
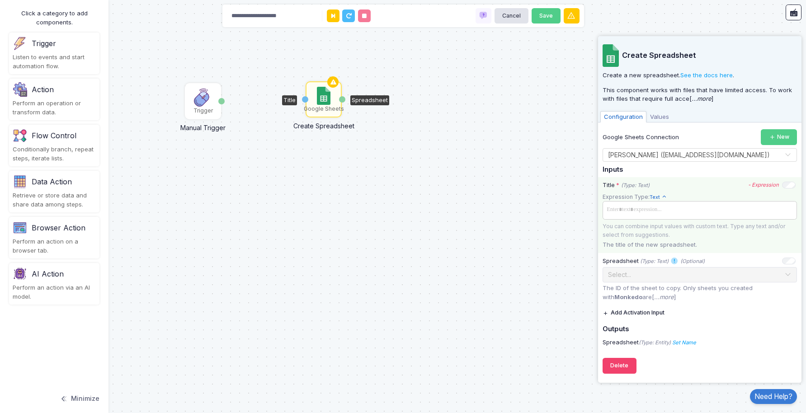
click at [680, 212] on span at bounding box center [700, 209] width 191 height 13
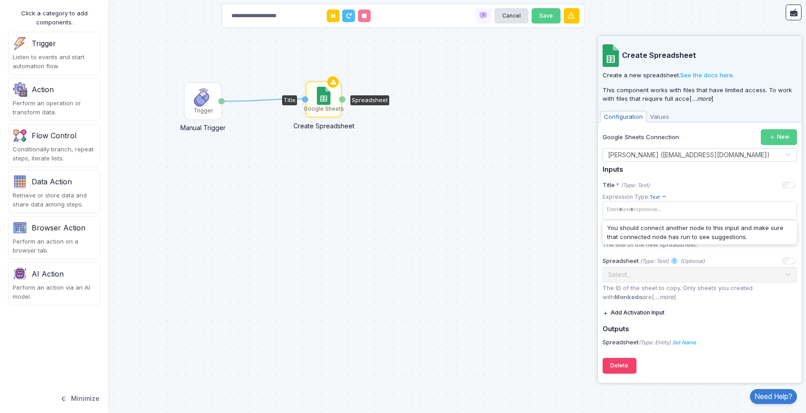
drag, startPoint x: 222, startPoint y: 103, endPoint x: 305, endPoint y: 99, distance: 83.3
click at [0, 0] on div "1 Trigger Manual Trigger Done Google Sheets Create Spreadsheet Title Spreadsheet" at bounding box center [0, 0] width 0 height 0
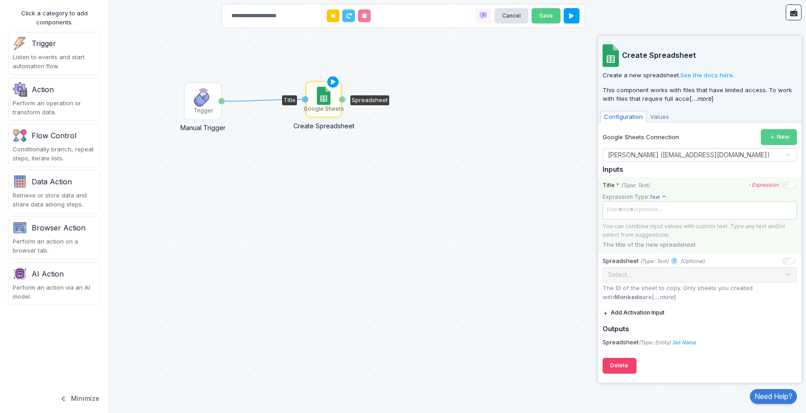
click at [627, 211] on span at bounding box center [700, 209] width 191 height 13
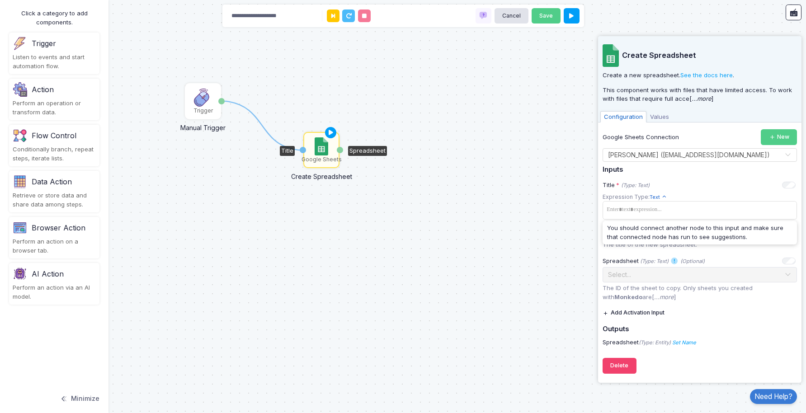
drag, startPoint x: 316, startPoint y: 91, endPoint x: 313, endPoint y: 146, distance: 55.3
click at [313, 146] on div "Google Sheets" at bounding box center [321, 150] width 34 height 34
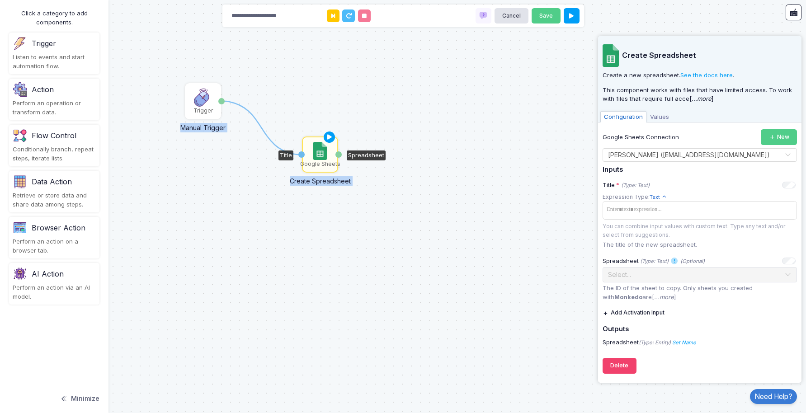
drag, startPoint x: 300, startPoint y: 155, endPoint x: 277, endPoint y: 131, distance: 33.9
click at [277, 131] on div "1 Trigger Manual Trigger Done Google Sheets Create Spreadsheet Title Spreadsheet" at bounding box center [403, 206] width 806 height 413
click at [269, 138] on icon at bounding box center [262, 127] width 80 height 53
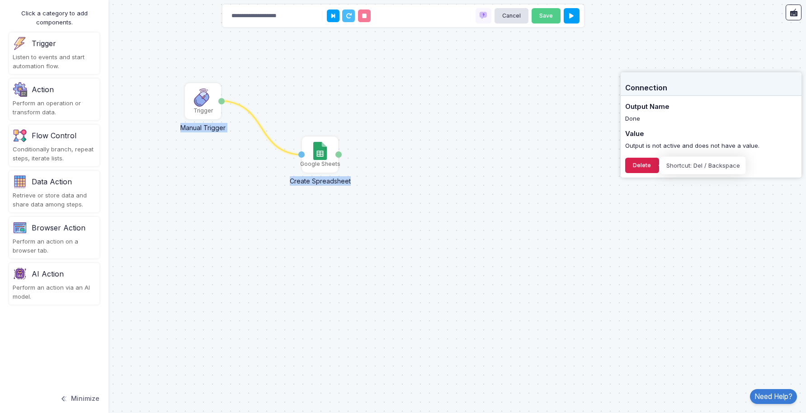
click at [640, 167] on button "Delete" at bounding box center [642, 166] width 34 height 16
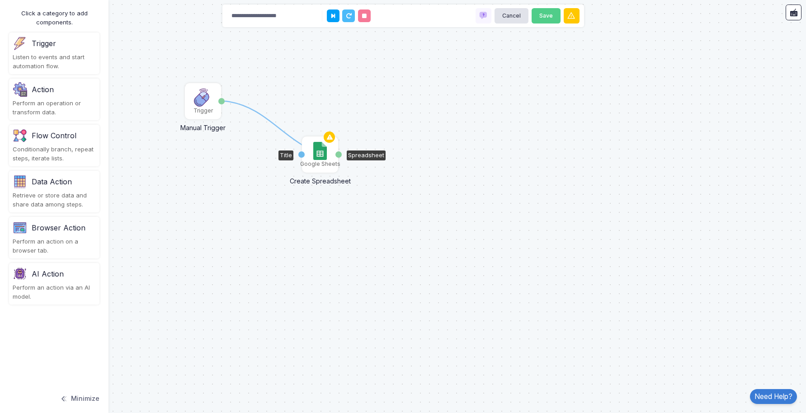
drag, startPoint x: 221, startPoint y: 102, endPoint x: 338, endPoint y: 156, distance: 128.5
click at [0, 0] on div "1 Trigger Manual Trigger Done Google Sheets Create Spreadsheet Title Spreadsheet" at bounding box center [0, 0] width 0 height 0
click at [309, 144] on div "Google Sheets" at bounding box center [320, 154] width 34 height 34
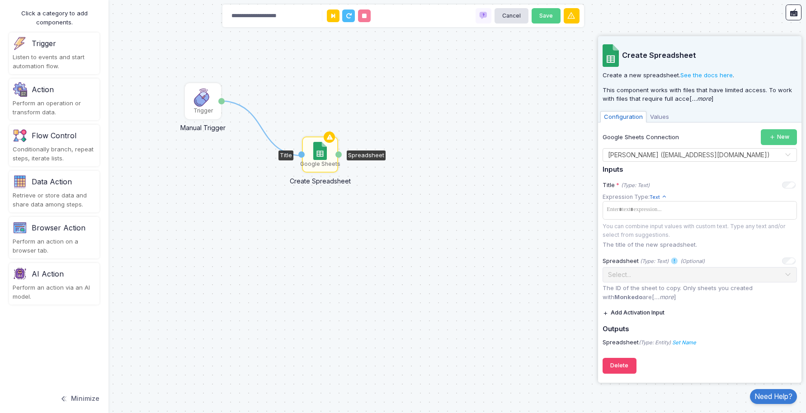
drag, startPoint x: 222, startPoint y: 102, endPoint x: 302, endPoint y: 156, distance: 96.1
click at [0, 0] on div "1 Trigger Manual Trigger Done Google Sheets Create Spreadsheet Title Spreadsheet" at bounding box center [0, 0] width 0 height 0
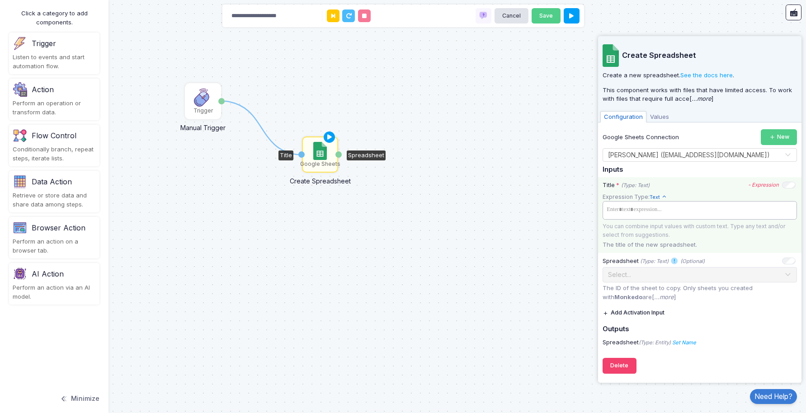
click at [626, 202] on tags "​" at bounding box center [700, 210] width 194 height 18
click at [676, 184] on div "Title * (Type: Text) - Expression" at bounding box center [699, 185] width 193 height 9
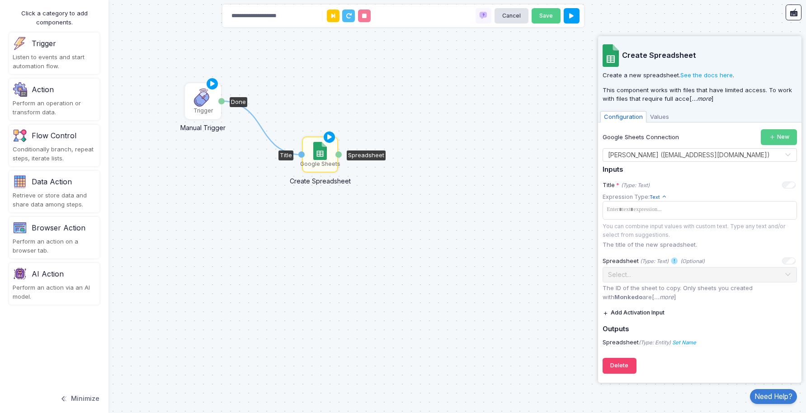
click at [203, 104] on img at bounding box center [203, 98] width 18 height 18
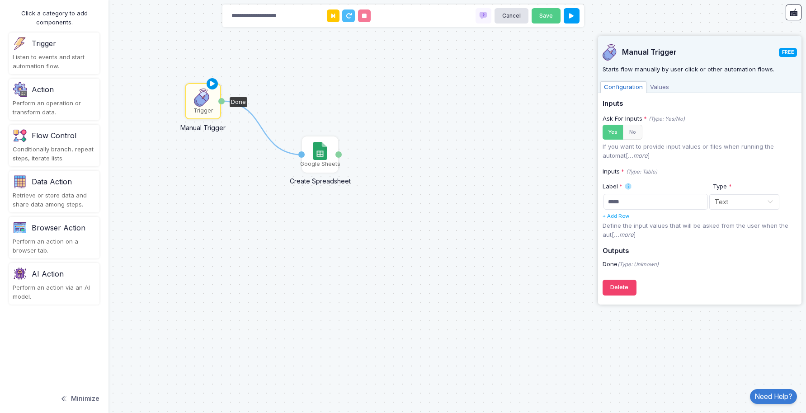
click at [210, 85] on icon at bounding box center [212, 84] width 11 height 13
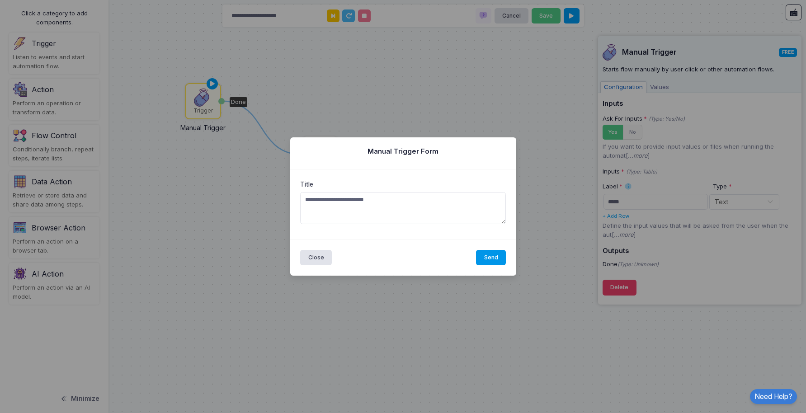
type textarea "**********"
click at [492, 257] on button "Send" at bounding box center [491, 258] width 30 height 16
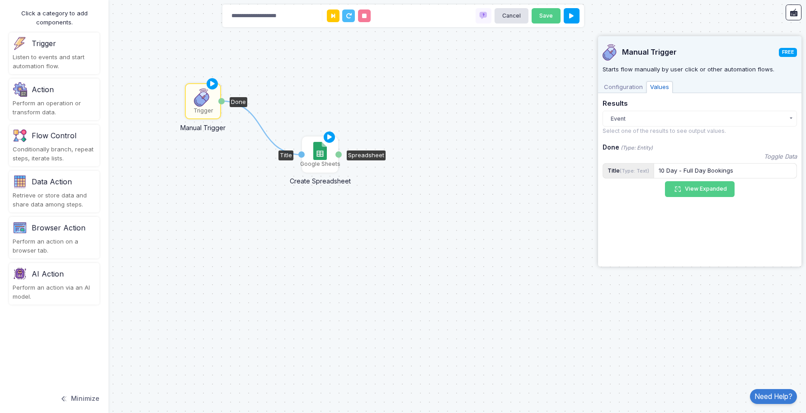
click at [317, 153] on img at bounding box center [319, 151] width 13 height 18
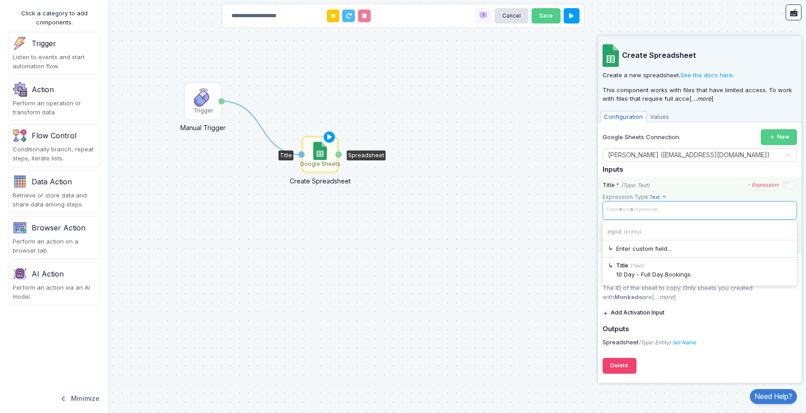
click at [647, 209] on span at bounding box center [700, 209] width 191 height 13
click at [677, 271] on div "10 Day - Full Day Bookings" at bounding box center [704, 274] width 176 height 9
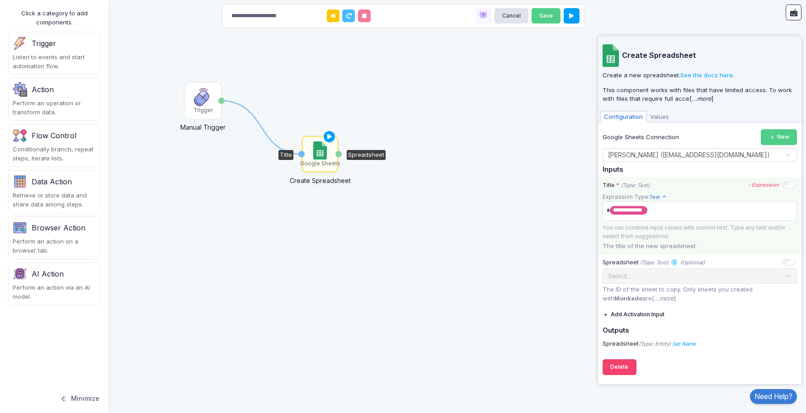
click at [440, 191] on div "1 Trigger Manual Trigger Done Google Sheets Create Spreadsheet Title Spreadsheet" at bounding box center [403, 206] width 806 height 413
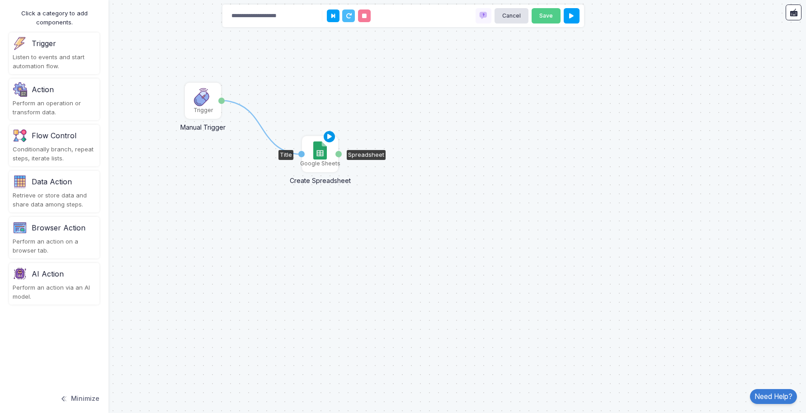
click at [327, 136] on icon at bounding box center [329, 137] width 11 height 13
click at [259, 92] on div "1 Trigger Manual Trigger Done Google Sheets Create Spreadsheet Title Spreadsheet" at bounding box center [403, 206] width 806 height 413
click at [413, 105] on div "1 Trigger Manual Trigger Done Google Sheets Create Spreadsheet Title Spreadsheet" at bounding box center [403, 206] width 806 height 413
click at [192, 94] on div "Trigger" at bounding box center [203, 101] width 34 height 34
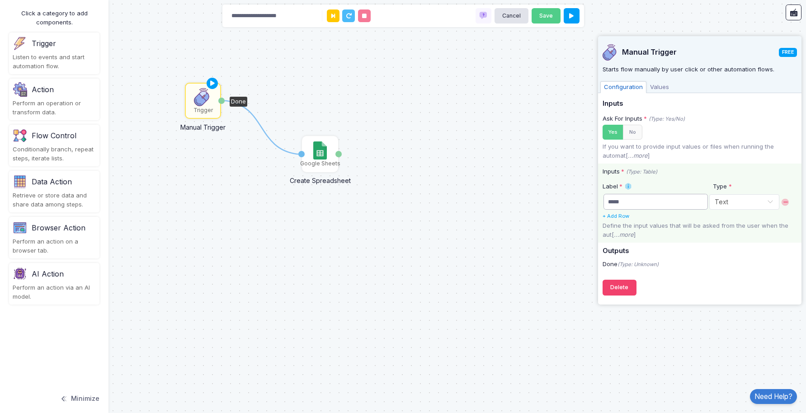
click at [641, 204] on input "*****" at bounding box center [656, 202] width 104 height 16
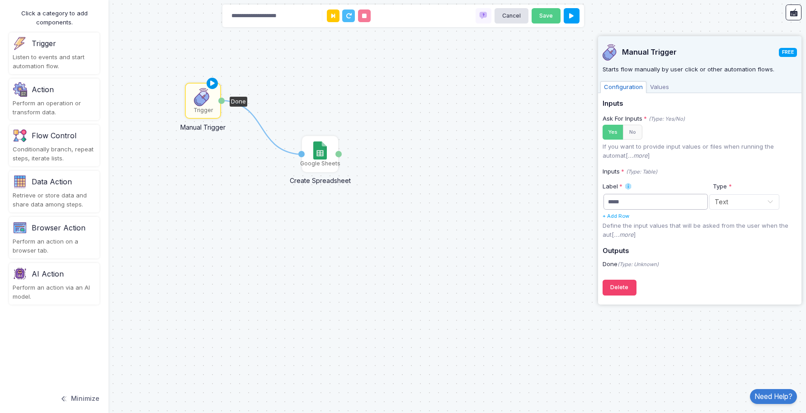
click at [210, 82] on icon at bounding box center [212, 83] width 11 height 13
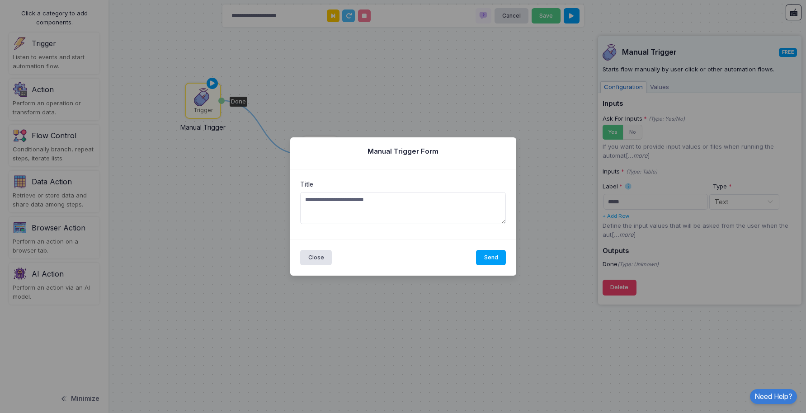
click at [332, 201] on textarea "**********" at bounding box center [403, 208] width 206 height 33
type textarea "**********"
click at [493, 258] on button "Send" at bounding box center [491, 258] width 30 height 16
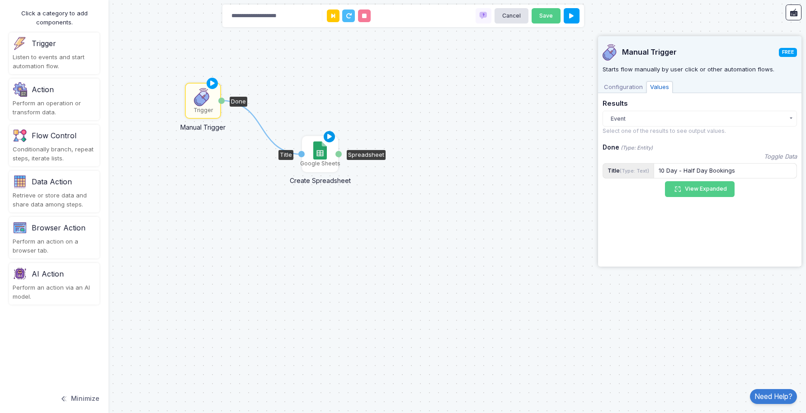
click at [330, 135] on icon at bounding box center [329, 137] width 11 height 13
click at [312, 85] on div "1 Trigger Manual Trigger Done Google Sheets Create Spreadsheet Title Spreadsheet" at bounding box center [403, 206] width 806 height 413
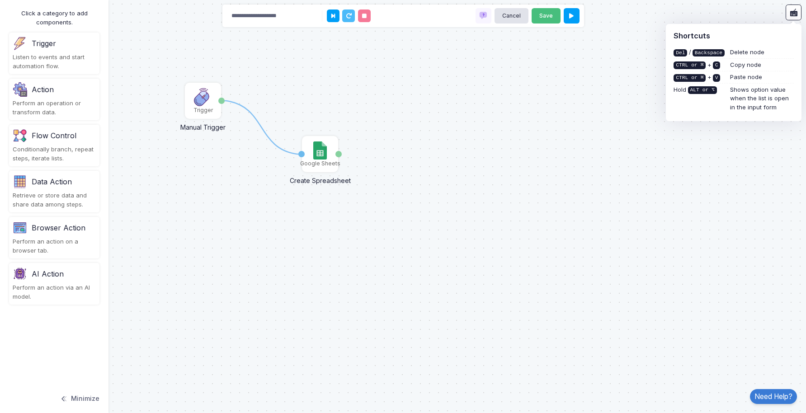
click at [547, 18] on button "Save" at bounding box center [546, 16] width 29 height 16
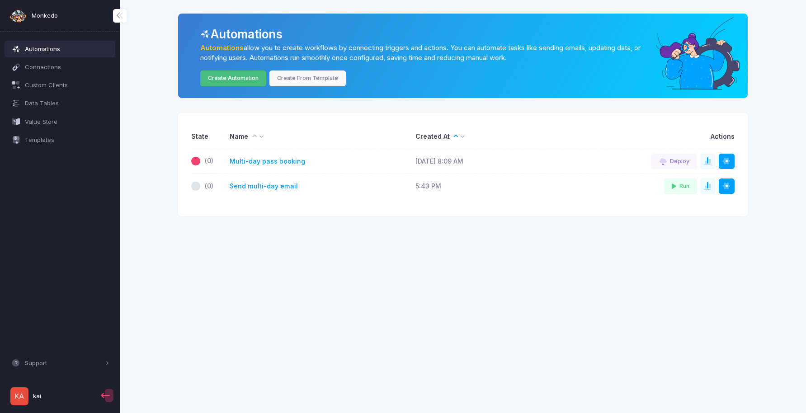
click at [232, 80] on link "Create Automation" at bounding box center [233, 79] width 66 height 16
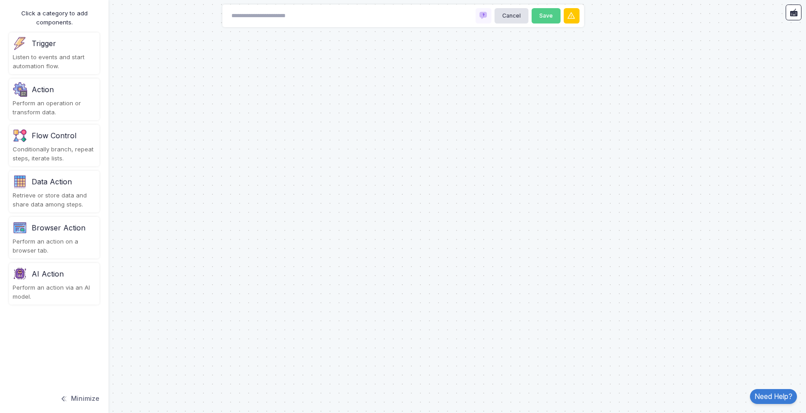
drag, startPoint x: 42, startPoint y: 52, endPoint x: 383, endPoint y: 99, distance: 344.1
click at [383, 99] on automation-editor "Cancel Save Click a category to add components. Trigger Listen to events and st…" at bounding box center [403, 206] width 806 height 413
click at [33, 48] on div "Trigger" at bounding box center [44, 43] width 24 height 11
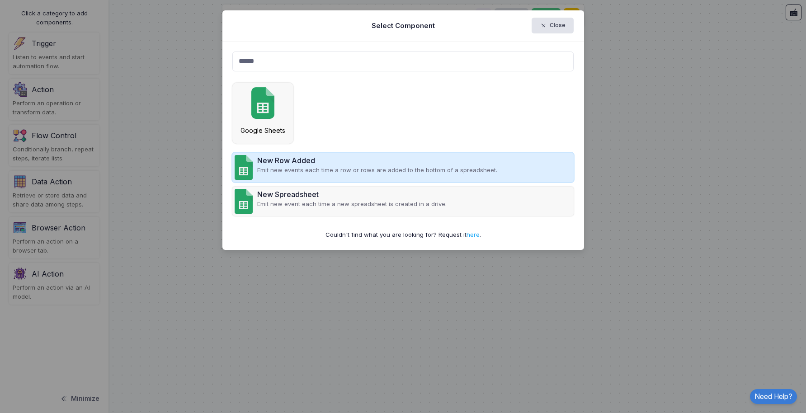
type input "******"
click at [347, 166] on p "Emit new events each time a row or rows are added to the bottom of a spreadshee…" at bounding box center [377, 170] width 240 height 9
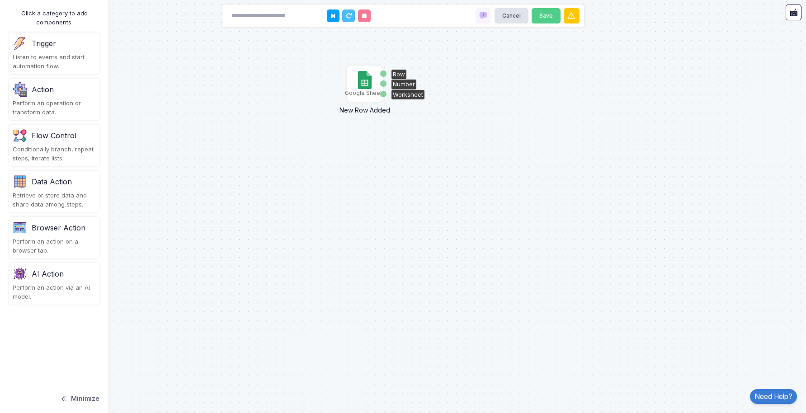
click at [368, 84] on img at bounding box center [364, 80] width 13 height 18
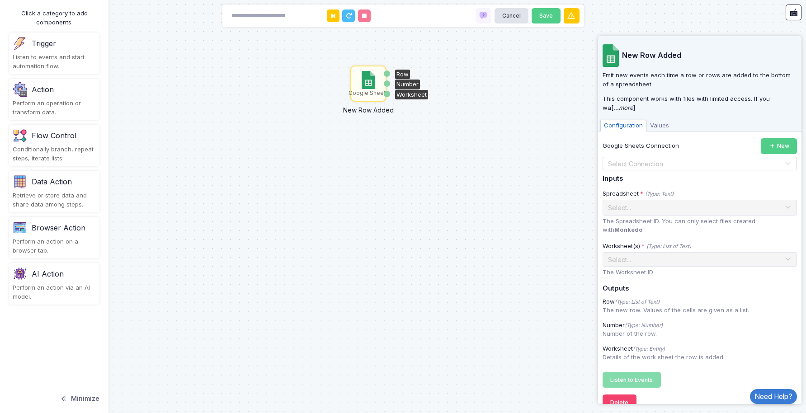
click at [668, 164] on input "text" at bounding box center [691, 164] width 166 height 10
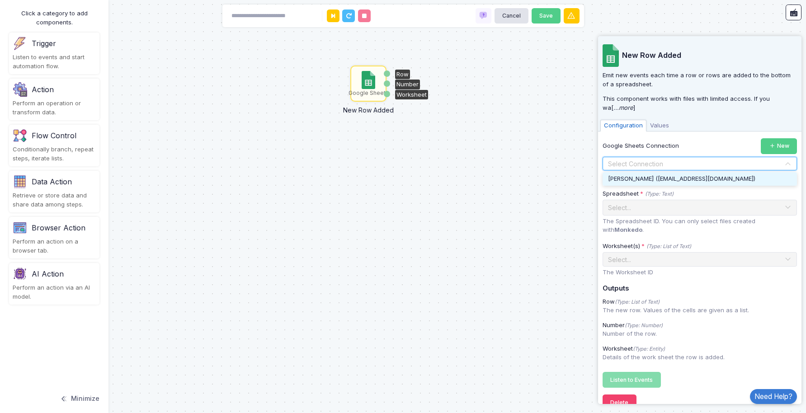
click at [661, 176] on span "[PERSON_NAME] ([EMAIL_ADDRESS][DOMAIN_NAME])" at bounding box center [681, 178] width 147 height 7
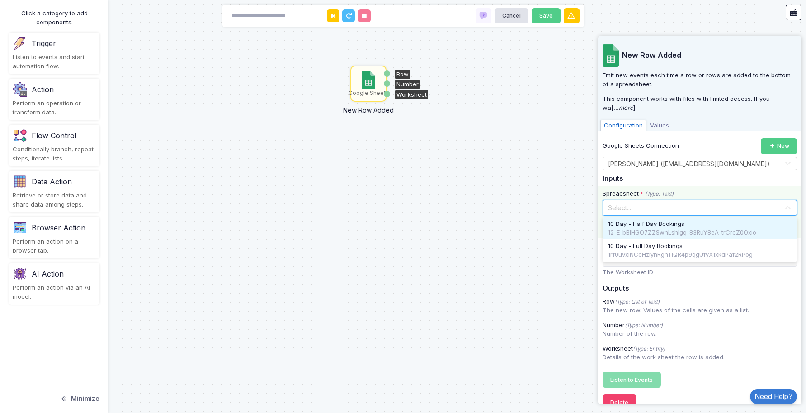
click at [788, 208] on span at bounding box center [787, 208] width 7 height 12
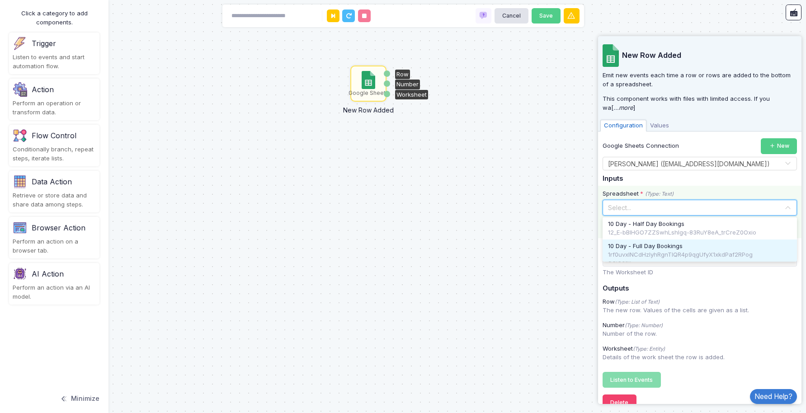
click at [680, 249] on span "10 Day - Full Day Bookings" at bounding box center [645, 246] width 75 height 9
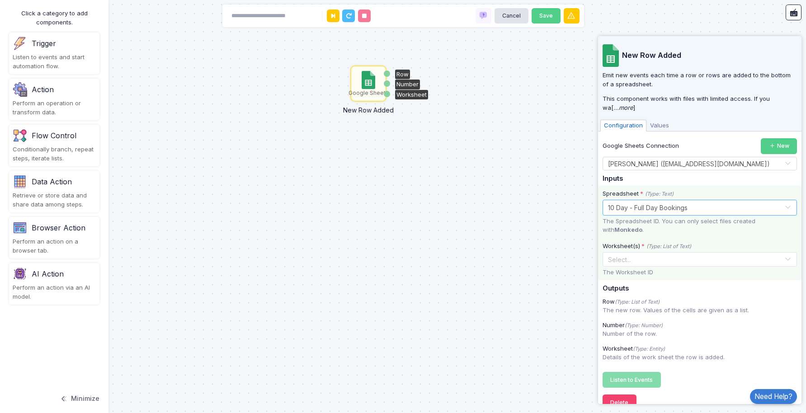
click at [786, 254] on span at bounding box center [787, 260] width 7 height 12
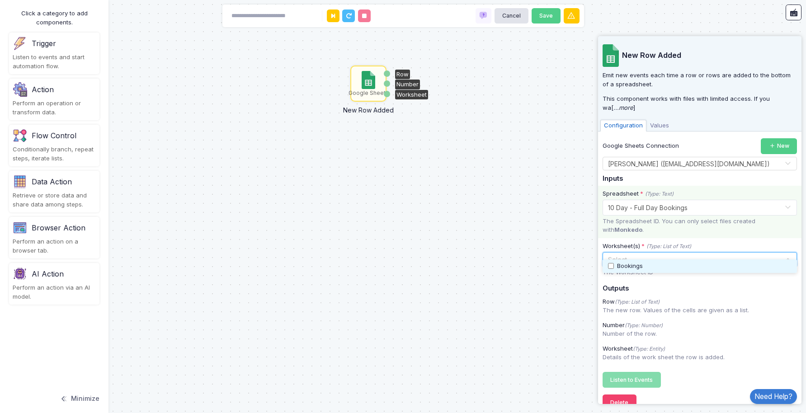
click at [672, 264] on div "Bookings" at bounding box center [700, 266] width 184 height 9
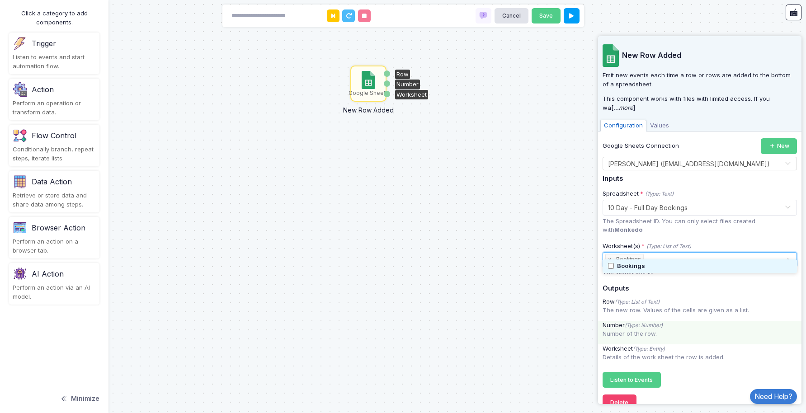
scroll to position [7, 0]
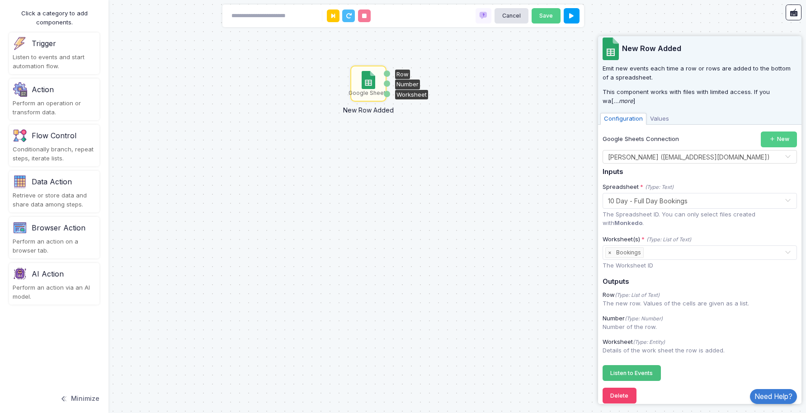
click at [640, 370] on span "Listen to Events" at bounding box center [631, 373] width 43 height 7
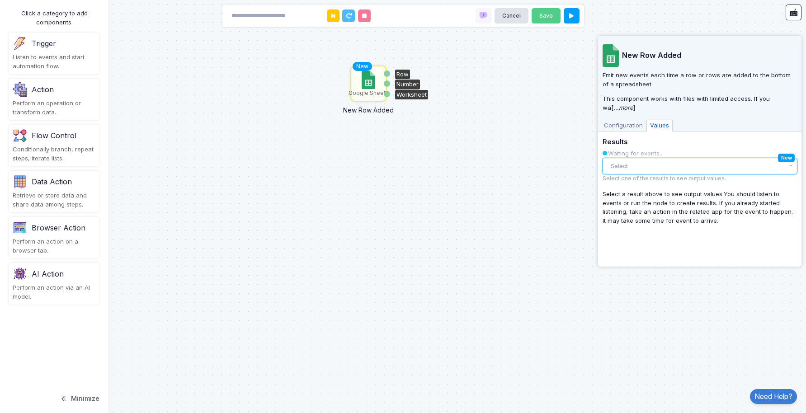
click at [790, 166] on button "Select" at bounding box center [700, 166] width 194 height 16
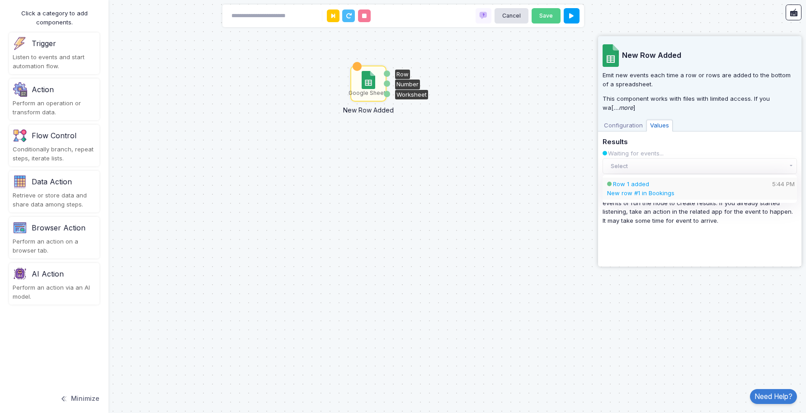
click at [677, 187] on div "Row 1 added 5:44 PM" at bounding box center [692, 184] width 158 height 9
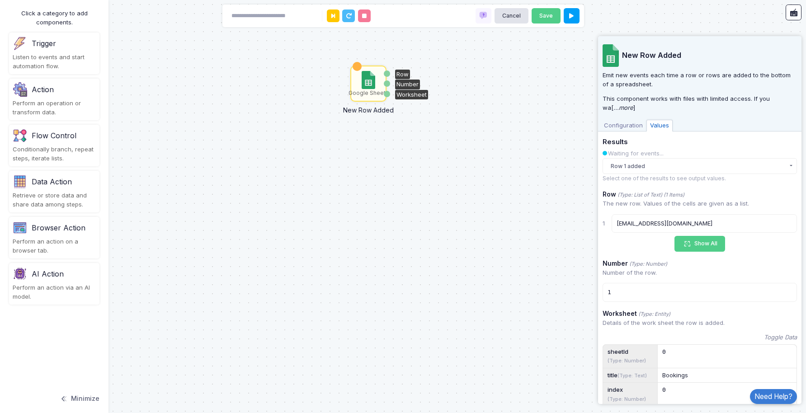
scroll to position [143, 0]
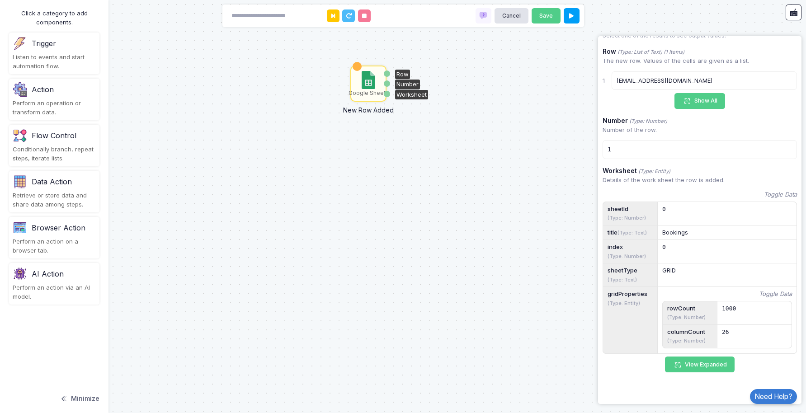
click at [387, 187] on div "Google Sheets New Row Added Row Number Worksheet" at bounding box center [403, 206] width 806 height 413
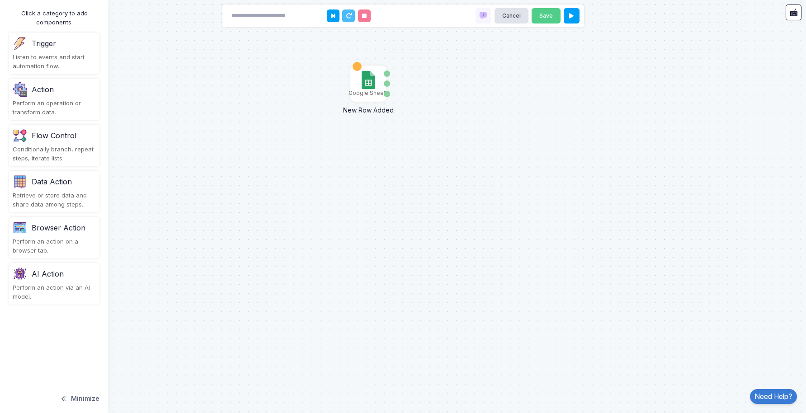
click at [370, 152] on div "Google Sheets New Row Added Row Number Worksheet" at bounding box center [403, 206] width 806 height 413
click at [404, 159] on div "Google Sheets New Row Added Row Number Worksheet" at bounding box center [403, 206] width 806 height 413
click at [250, 19] on input at bounding box center [272, 16] width 90 height 16
type input "**********"
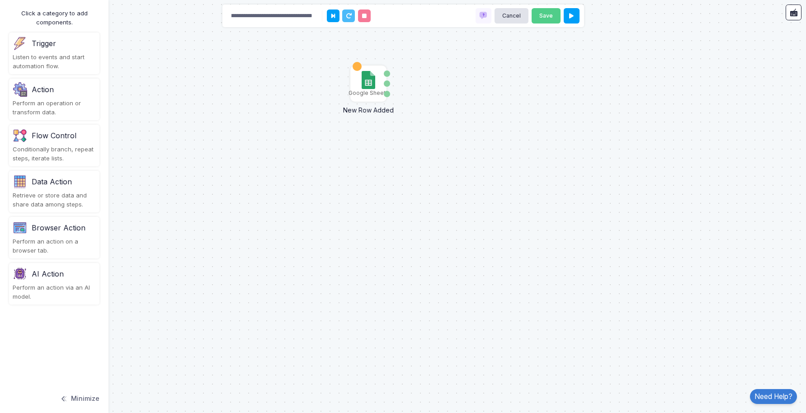
click at [261, 112] on div "Google Sheets New Row Added Row Number Worksheet" at bounding box center [403, 206] width 806 height 413
drag, startPoint x: 33, startPoint y: 103, endPoint x: 459, endPoint y: 115, distance: 426.1
click at [459, 115] on automation-editor "**********" at bounding box center [403, 206] width 806 height 413
click at [52, 99] on div "Action Perform an operation or transform data." at bounding box center [54, 100] width 90 height 42
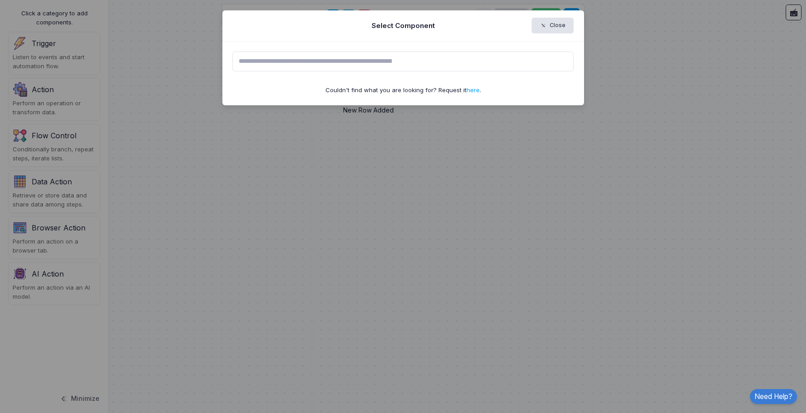
click at [392, 61] on input "text" at bounding box center [402, 62] width 341 height 20
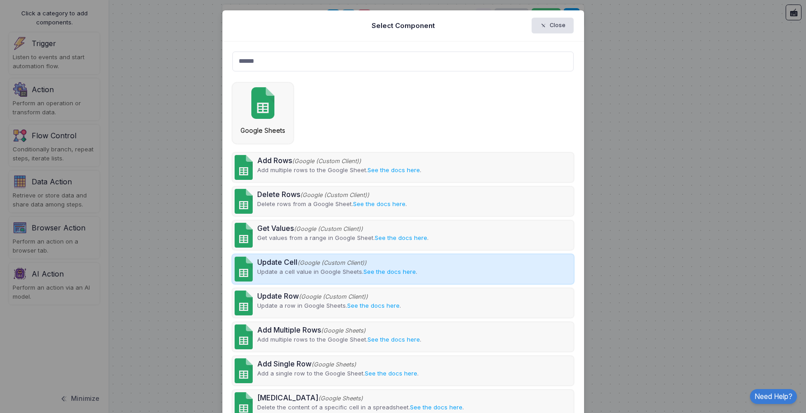
type input "******"
click at [466, 272] on div "Update Cell (Google (Custom Client)) Update a cell value in Google Sheets. See …" at bounding box center [402, 269] width 341 height 29
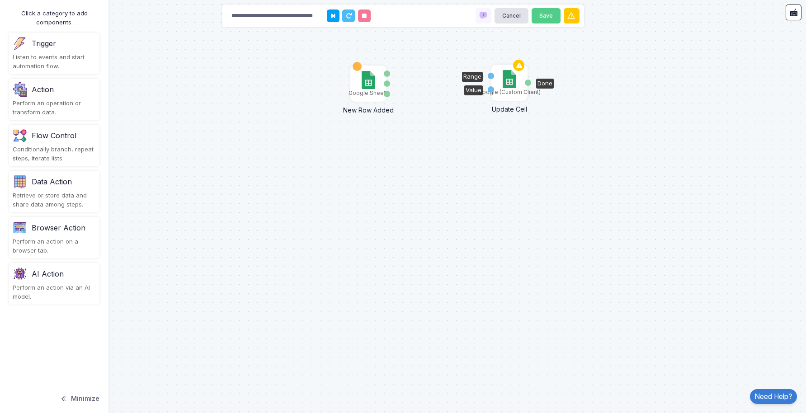
click at [510, 83] on img at bounding box center [509, 79] width 13 height 18
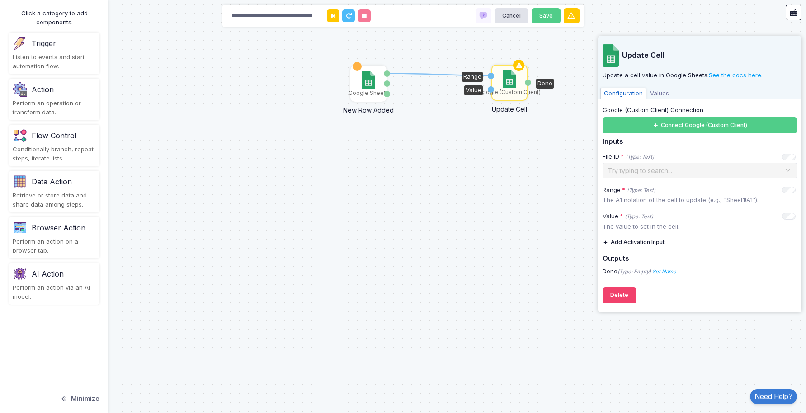
drag, startPoint x: 387, startPoint y: 72, endPoint x: 491, endPoint y: 76, distance: 103.6
click at [0, 0] on div "1 Google Sheets New Row Added Row Number Worksheet Google (Custom Client) Updat…" at bounding box center [0, 0] width 0 height 0
click at [358, 79] on div "Google Sheets" at bounding box center [368, 83] width 34 height 34
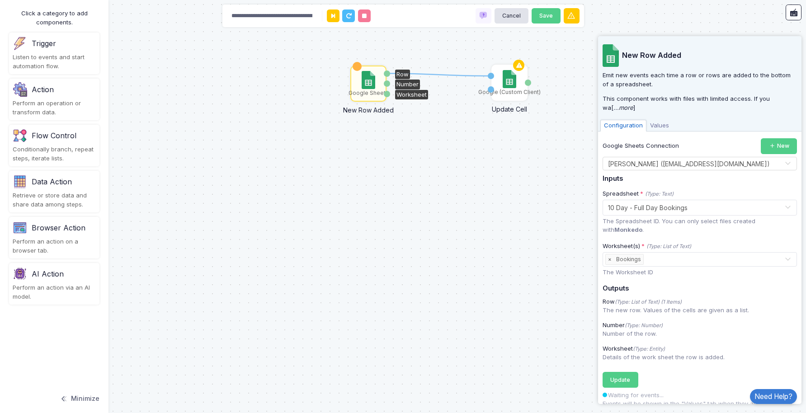
click at [656, 126] on span "Values" at bounding box center [660, 126] width 26 height 12
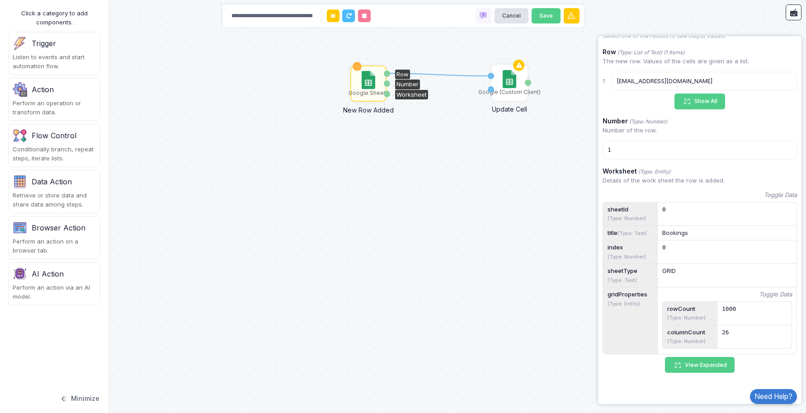
scroll to position [143, 0]
click at [502, 82] on div "Google (Custom Client)" at bounding box center [509, 83] width 34 height 34
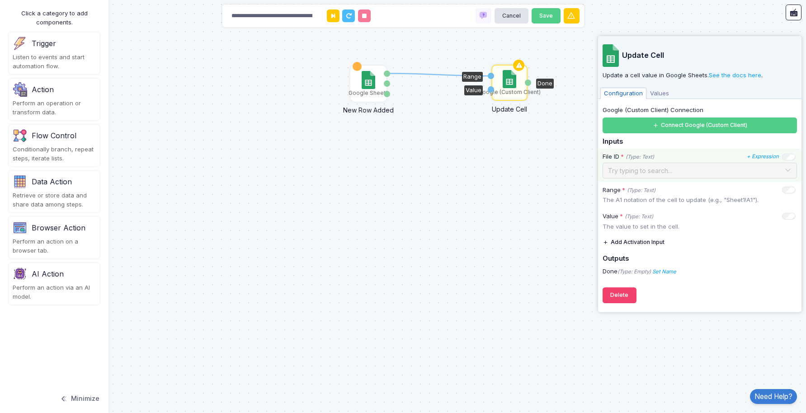
click at [788, 170] on span at bounding box center [787, 171] width 7 height 12
click at [678, 127] on button "Connect Google (Custom Client)" at bounding box center [700, 126] width 194 height 16
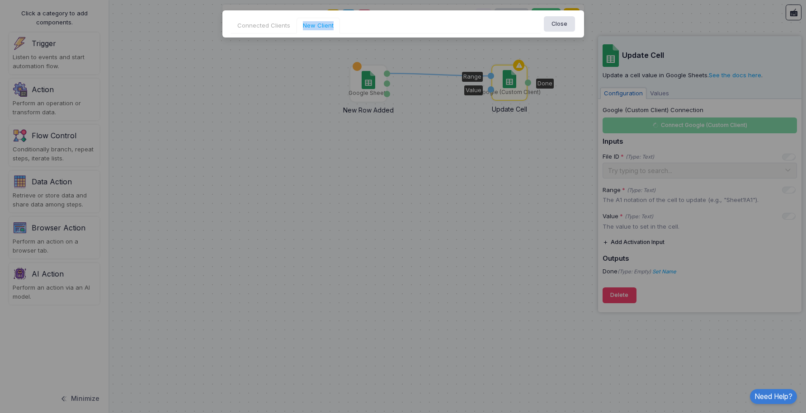
drag, startPoint x: 282, startPoint y: 43, endPoint x: 356, endPoint y: 43, distance: 74.6
click at [278, 25] on link "Connected Clients" at bounding box center [264, 26] width 66 height 16
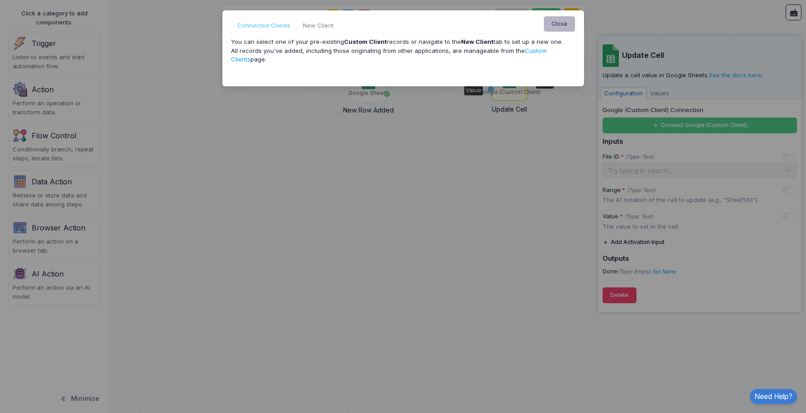
click at [565, 21] on button "Close" at bounding box center [560, 24] width 32 height 16
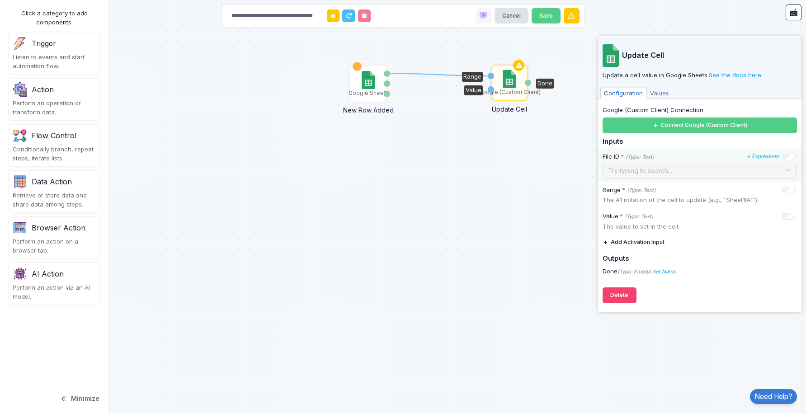
click at [650, 175] on div "Try typing to search..." at bounding box center [640, 170] width 64 height 9
click at [374, 80] on div "Google Sheets" at bounding box center [360, 84] width 34 height 34
click at [368, 80] on div "Google Sheets" at bounding box center [360, 84] width 34 height 34
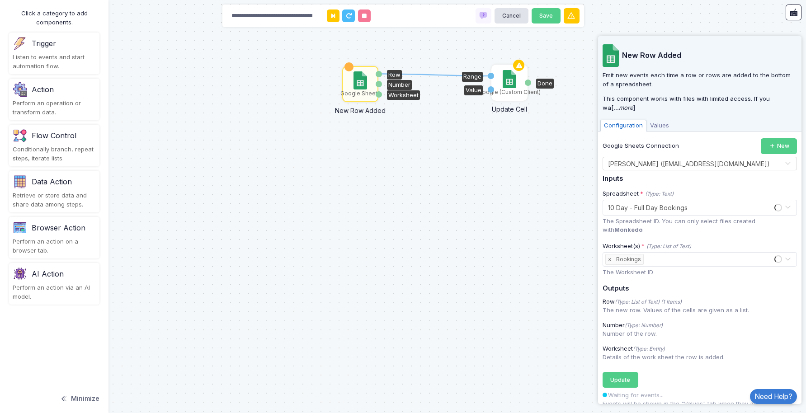
click at [513, 85] on img at bounding box center [509, 79] width 13 height 18
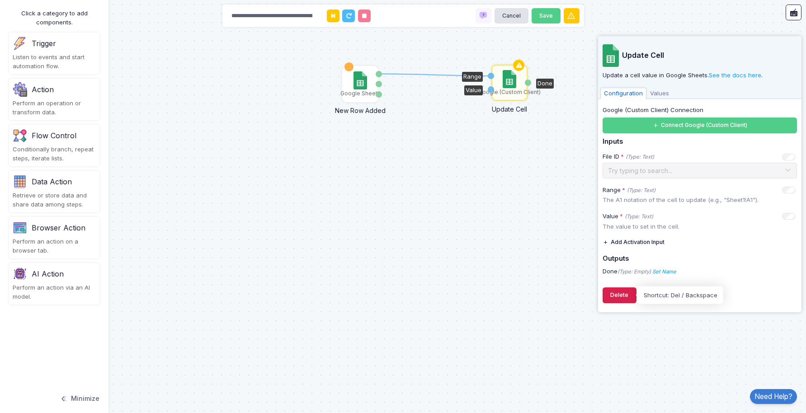
click at [624, 293] on button "Delete" at bounding box center [620, 296] width 34 height 16
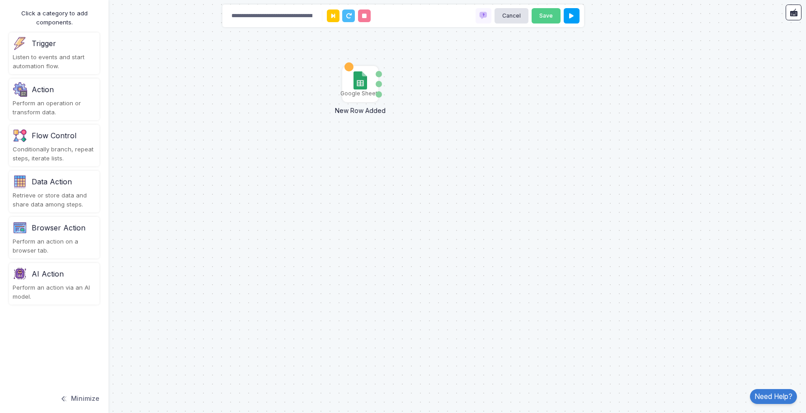
click at [436, 82] on div "Google Sheets New Row Added Row Number Worksheet" at bounding box center [403, 206] width 806 height 413
click at [58, 102] on div "Perform an operation or transform data." at bounding box center [54, 108] width 83 height 18
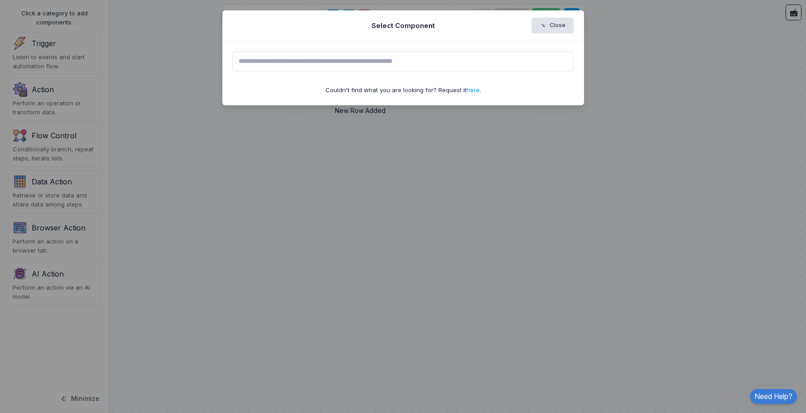
click at [330, 59] on input "text" at bounding box center [402, 62] width 341 height 20
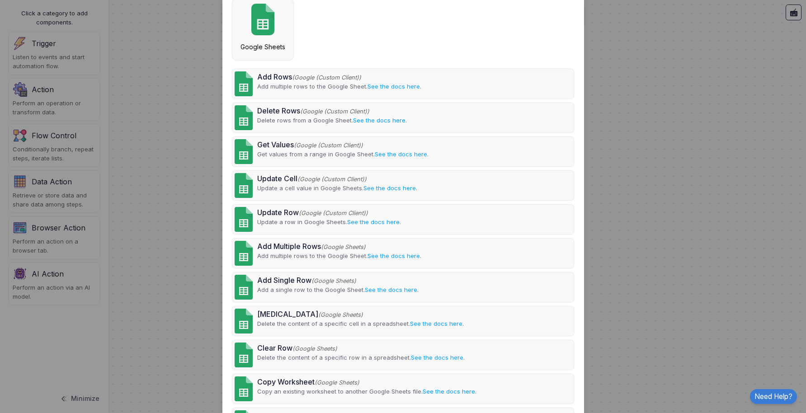
scroll to position [76, 0]
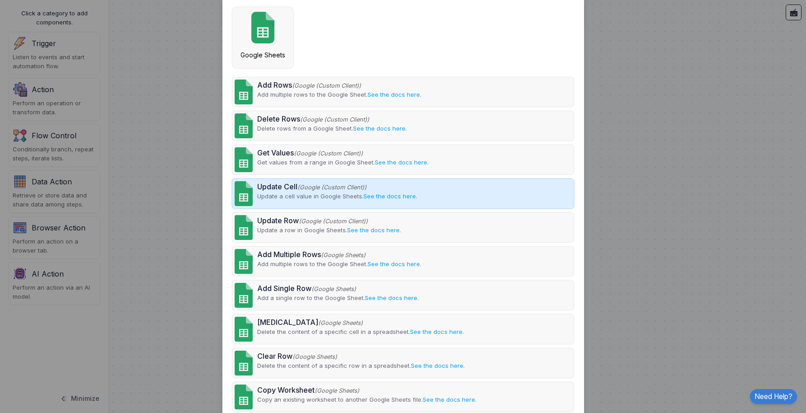
type input "******"
click at [440, 195] on div "Update Cell (Google (Custom Client)) Update a cell value in Google Sheets. See …" at bounding box center [402, 193] width 341 height 29
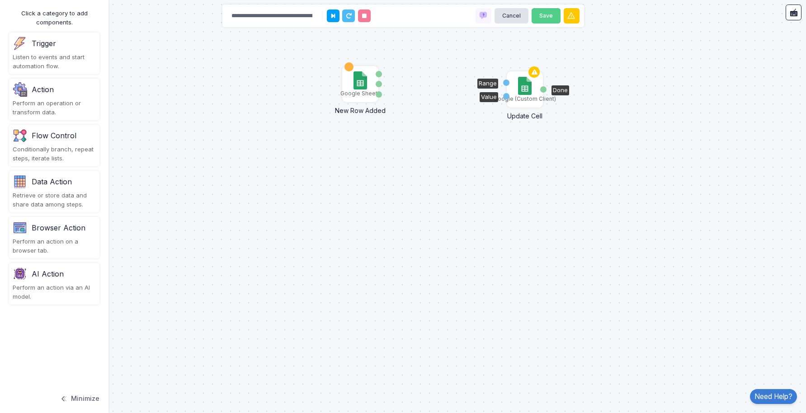
click at [525, 89] on img at bounding box center [524, 86] width 13 height 18
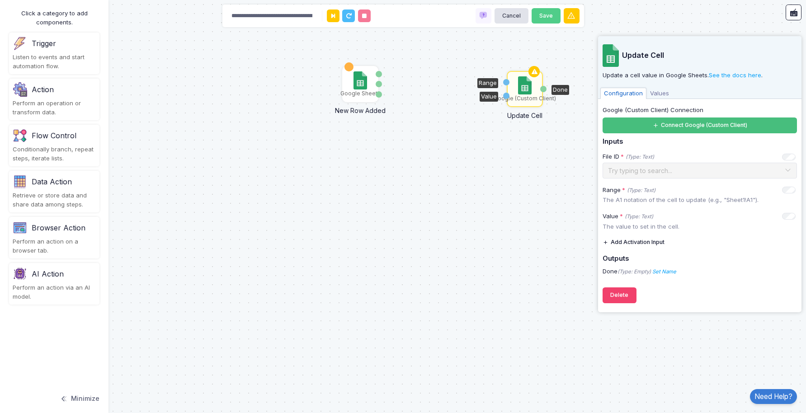
click at [676, 126] on button "Connect Google (Custom Client)" at bounding box center [700, 126] width 194 height 16
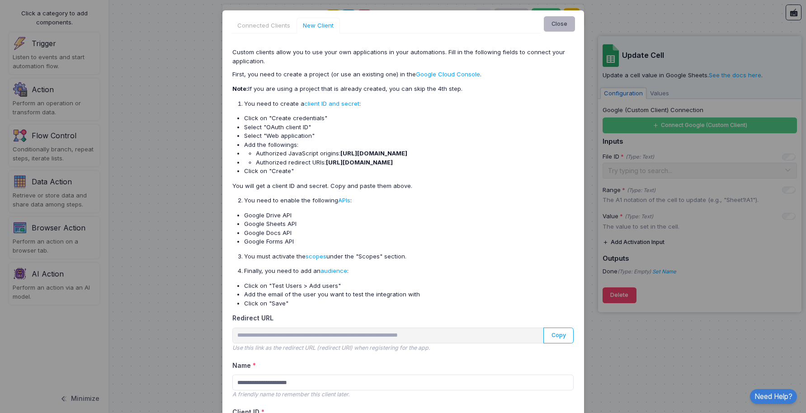
click at [556, 24] on button "Close" at bounding box center [560, 24] width 32 height 16
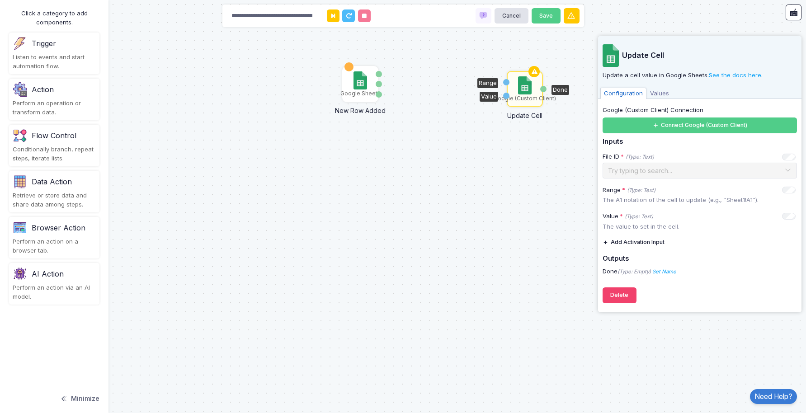
click at [524, 89] on img at bounding box center [524, 85] width 13 height 18
click at [623, 299] on button "Delete" at bounding box center [620, 296] width 34 height 16
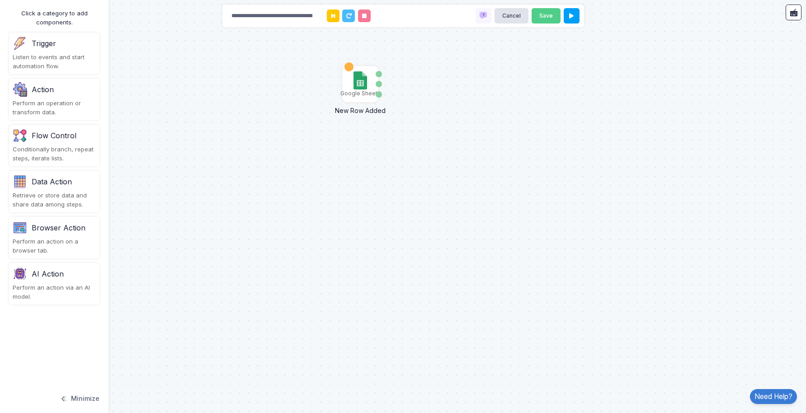
click at [447, 102] on div "Google Sheets New Row Added Row Number Worksheet" at bounding box center [403, 206] width 806 height 413
click at [434, 88] on div "Google Sheets New Row Added Row Number Worksheet" at bounding box center [403, 206] width 806 height 413
click at [57, 96] on div "Action" at bounding box center [54, 89] width 83 height 14
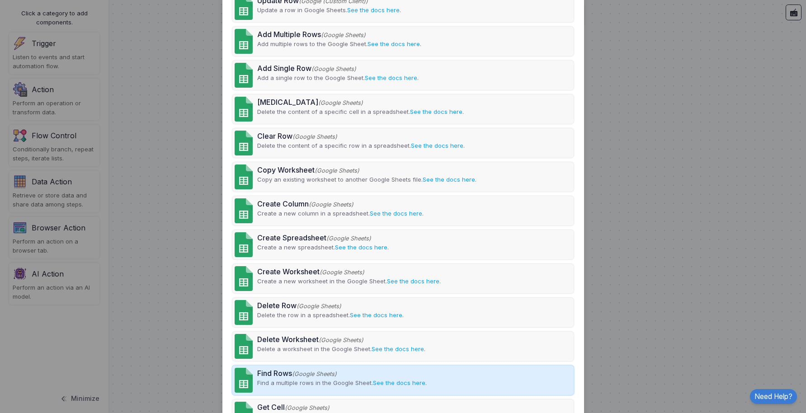
scroll to position [293, 0]
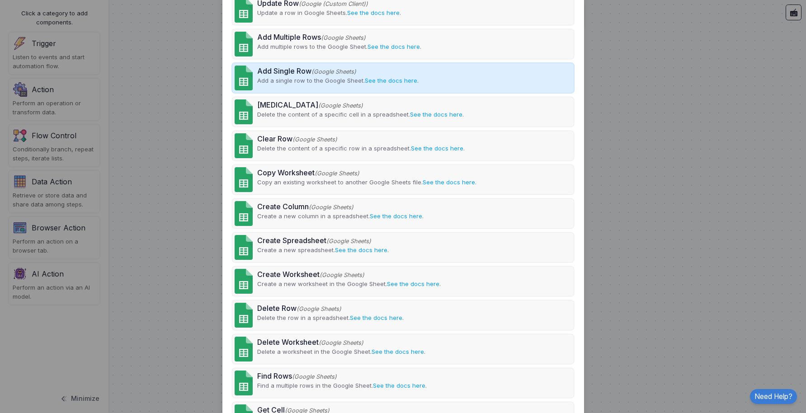
type input "******"
click at [479, 82] on div "Add Single Row (Google Sheets) Add a single row to the Google Sheet. See the do…" at bounding box center [402, 77] width 341 height 29
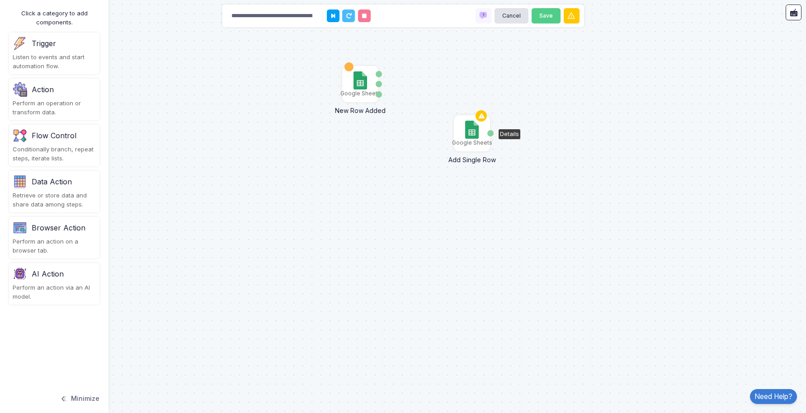
click at [472, 133] on img at bounding box center [471, 130] width 13 height 18
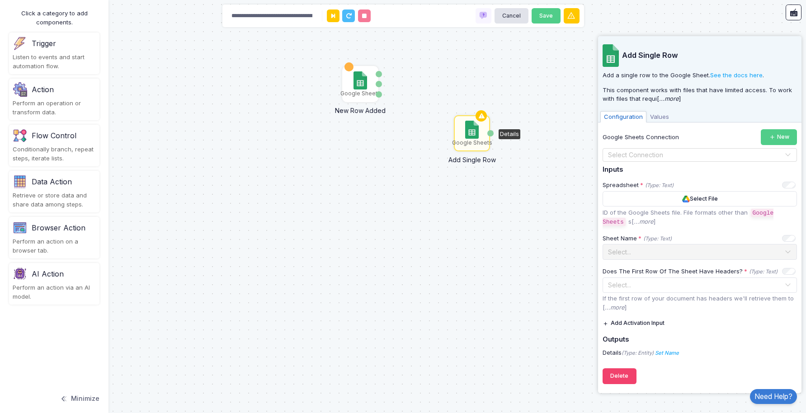
click at [651, 153] on input "text" at bounding box center [691, 156] width 166 height 10
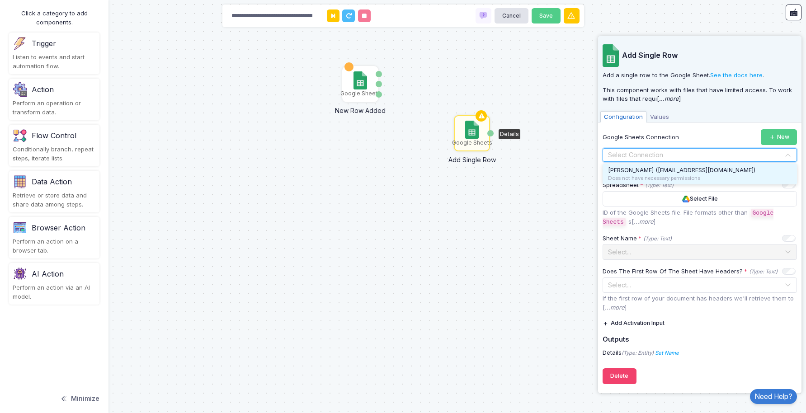
click at [644, 169] on span "[PERSON_NAME] ([EMAIL_ADDRESS][DOMAIN_NAME])" at bounding box center [681, 169] width 147 height 7
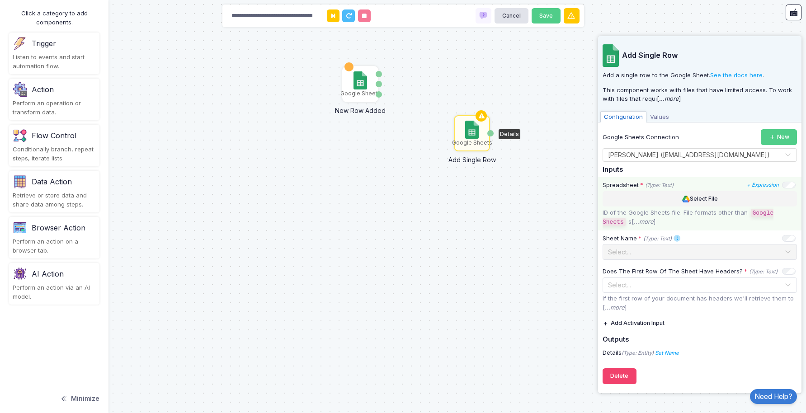
click at [668, 198] on button "Select File" at bounding box center [700, 199] width 194 height 16
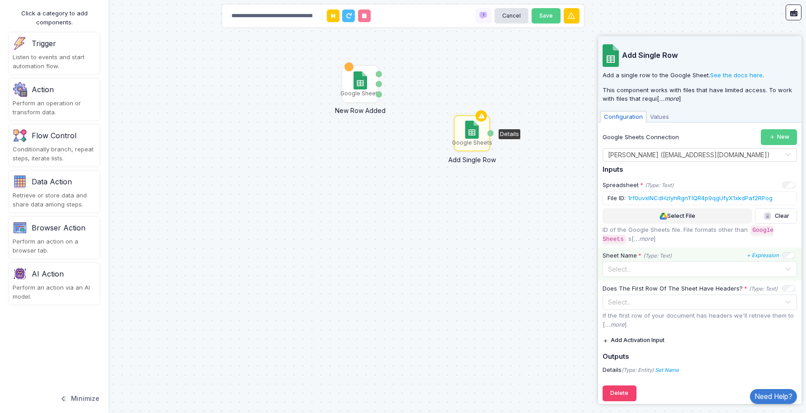
scroll to position [6, 0]
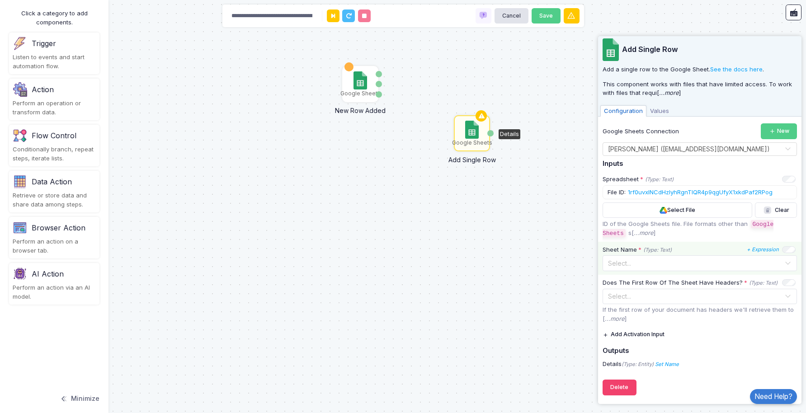
click at [696, 261] on input "text" at bounding box center [691, 263] width 166 height 10
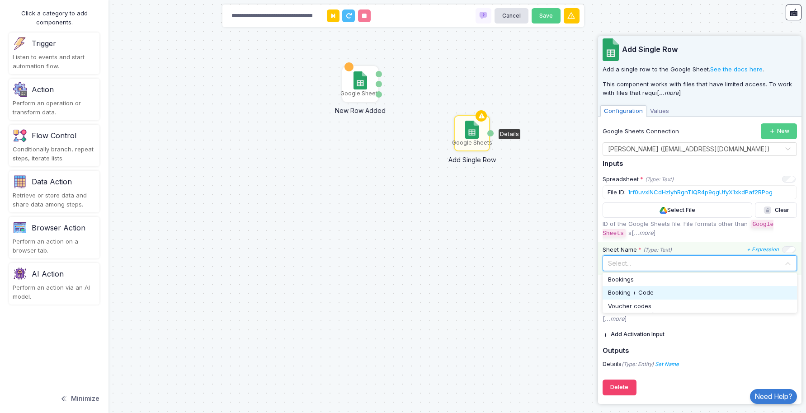
click at [659, 293] on div "Booking + Code" at bounding box center [700, 292] width 184 height 9
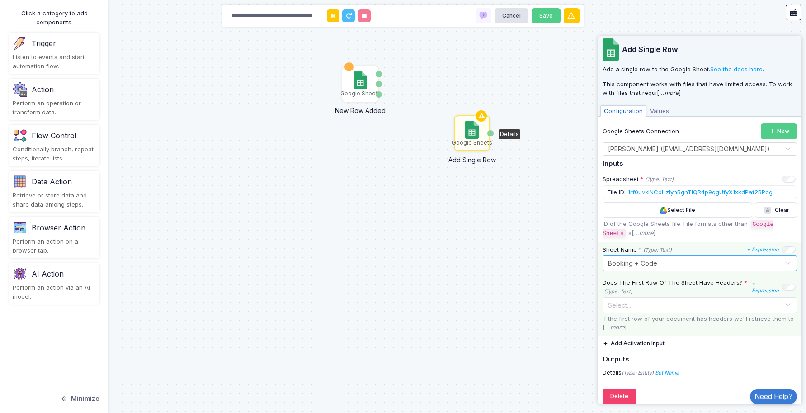
click at [724, 306] on input "text" at bounding box center [691, 305] width 166 height 10
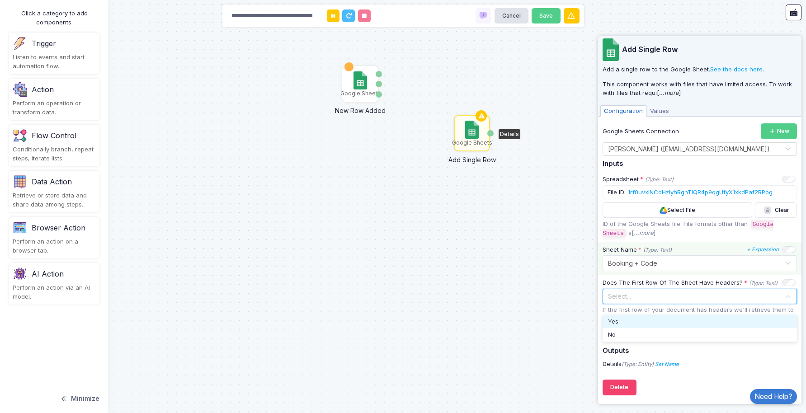
click at [650, 318] on div "Yes" at bounding box center [700, 321] width 184 height 9
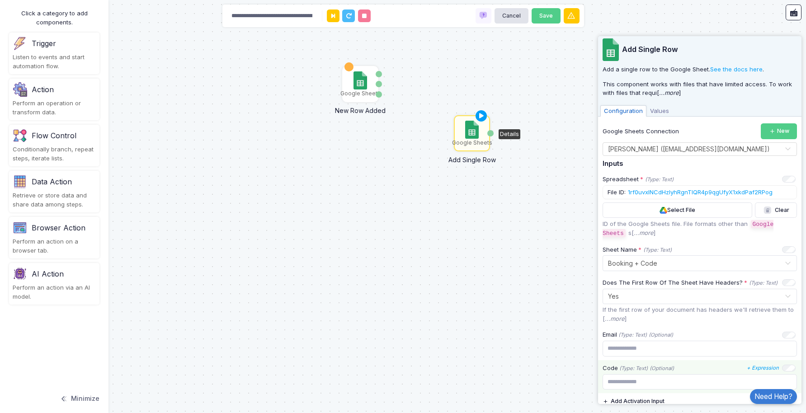
scroll to position [72, 0]
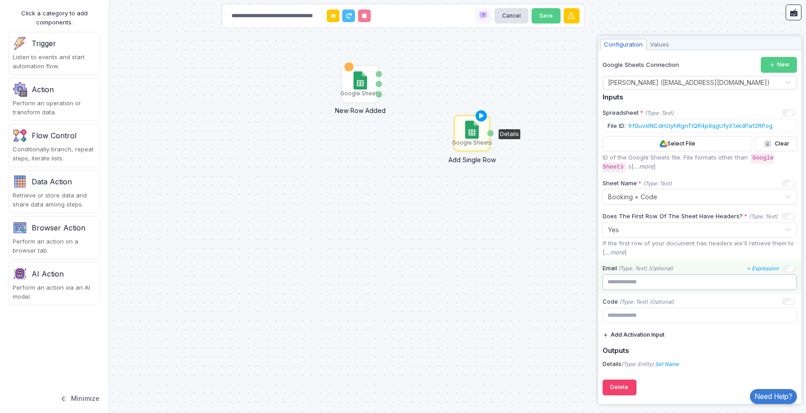
click at [668, 286] on input "text" at bounding box center [700, 282] width 194 height 16
click at [622, 333] on button "Add Activation Input" at bounding box center [634, 335] width 62 height 16
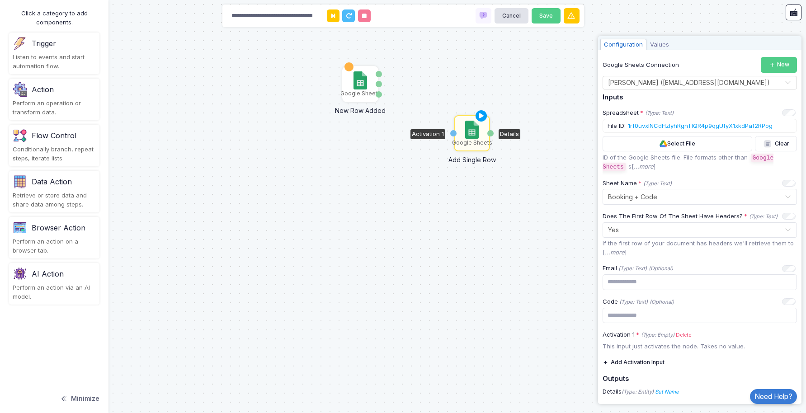
click at [626, 361] on button "Add Activation Input" at bounding box center [634, 363] width 62 height 16
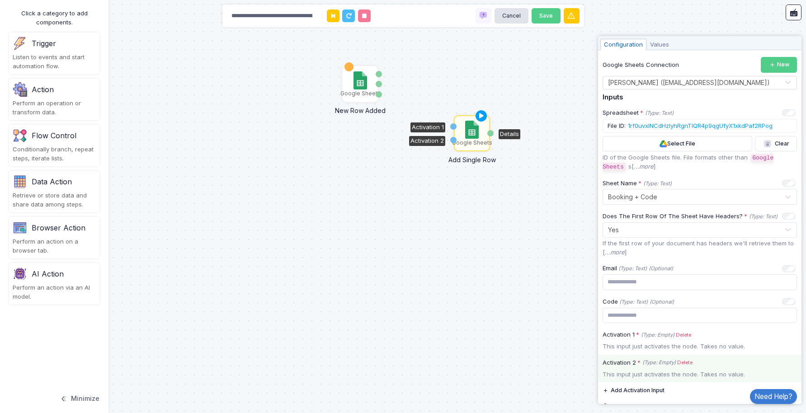
click at [688, 363] on link "Delete" at bounding box center [684, 363] width 15 height 8
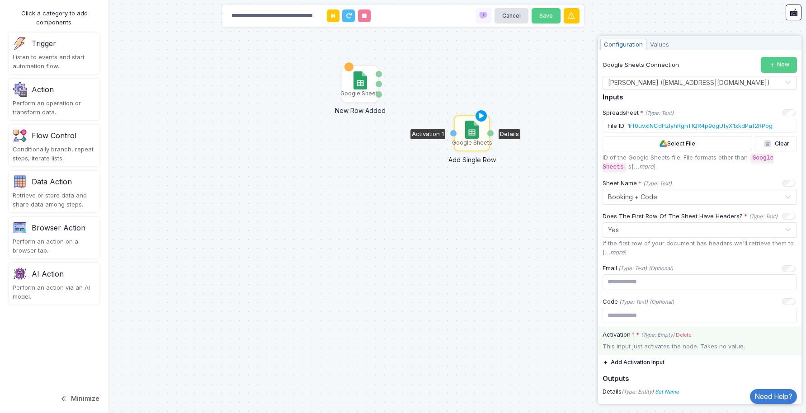
click at [670, 345] on div "This input just activates the node. Takes no value." at bounding box center [699, 346] width 203 height 9
click at [623, 335] on label "Activation 1 * (Type: Empty) Delete" at bounding box center [699, 335] width 203 height 9
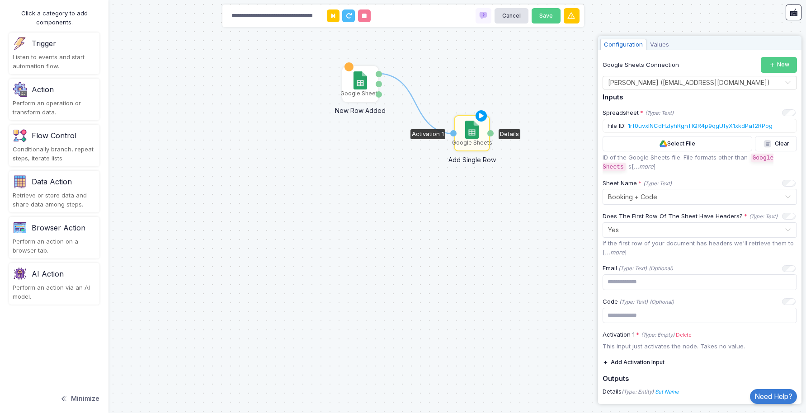
drag, startPoint x: 380, startPoint y: 75, endPoint x: 453, endPoint y: 133, distance: 93.6
click at [0, 0] on div "1 Google Sheets New Row Added Row Number Worksheet Google Sheets Add Single Row…" at bounding box center [0, 0] width 0 height 0
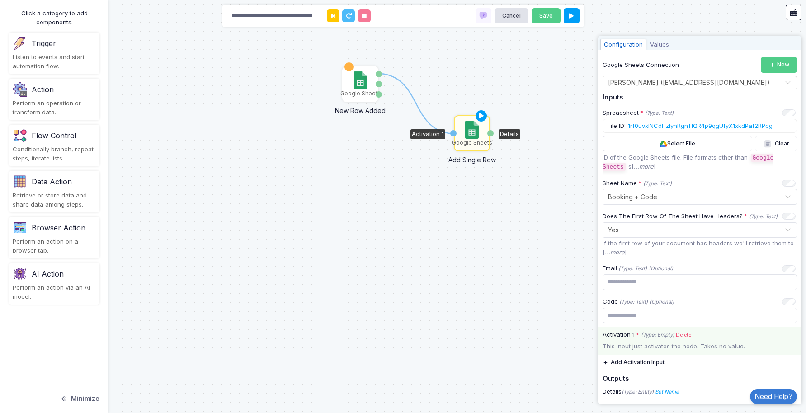
scroll to position [100, 0]
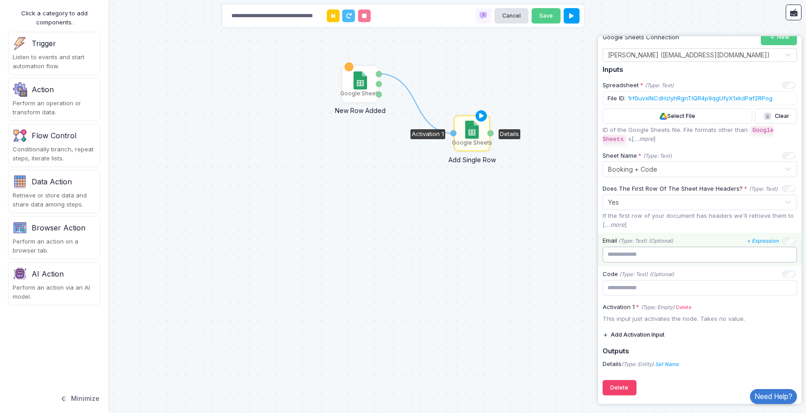
click at [652, 255] on input "text" at bounding box center [700, 255] width 194 height 16
type input "*"
click at [760, 243] on link "+ Expression" at bounding box center [763, 241] width 32 height 8
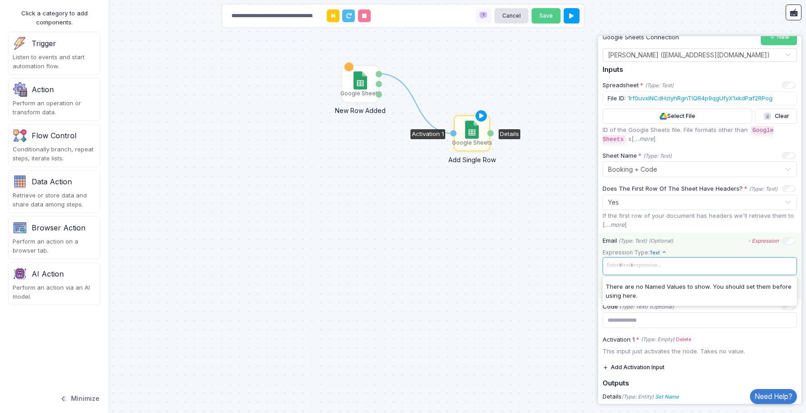
click at [699, 264] on span at bounding box center [700, 265] width 191 height 13
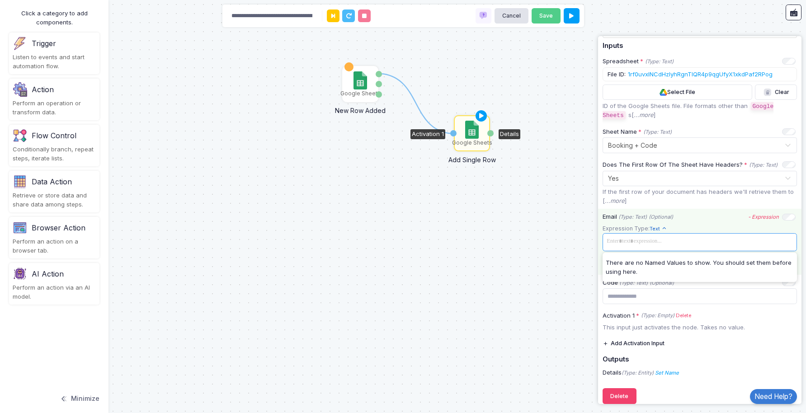
scroll to position [124, 0]
click at [704, 224] on app-expression-input "Expression Type: Text Text Allows you to create a new text by combining text va…" at bounding box center [700, 247] width 194 height 47
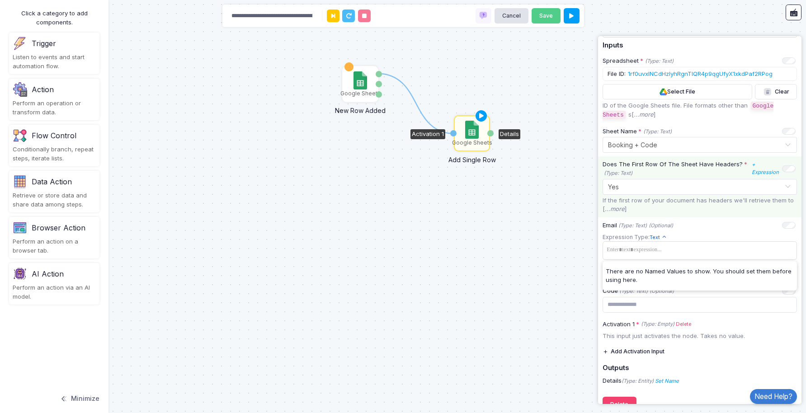
scroll to position [0, 0]
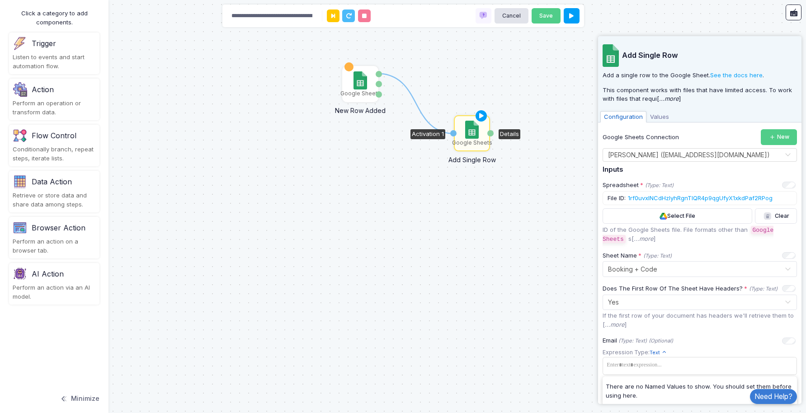
click at [657, 121] on span "Values" at bounding box center [660, 117] width 26 height 12
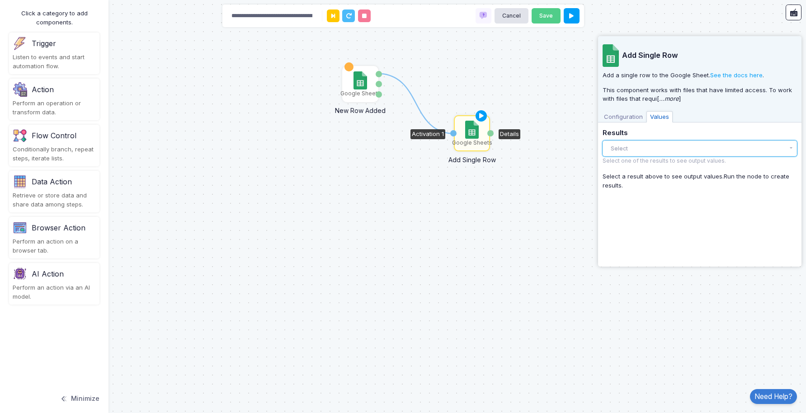
click at [654, 152] on button "Select" at bounding box center [700, 149] width 194 height 16
click at [658, 149] on button "Select" at bounding box center [700, 149] width 194 height 16
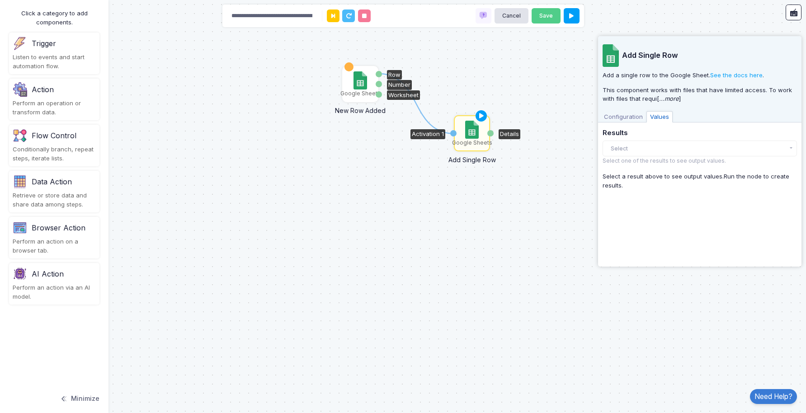
click at [364, 85] on img at bounding box center [360, 80] width 13 height 18
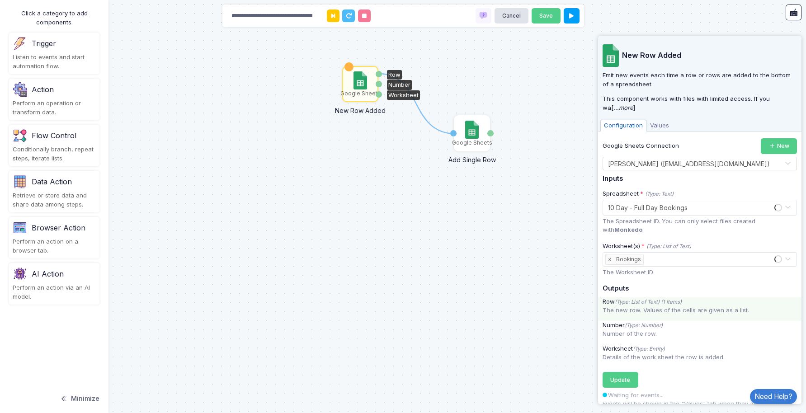
scroll to position [42, 0]
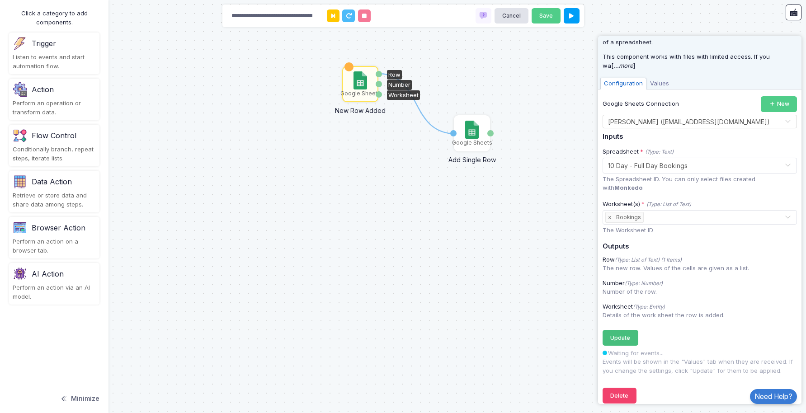
click at [623, 335] on span "Update" at bounding box center [620, 338] width 20 height 7
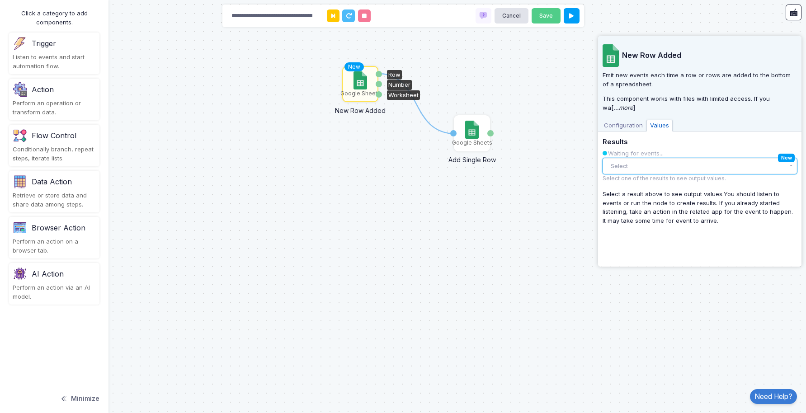
click at [676, 165] on button "Select" at bounding box center [700, 166] width 194 height 16
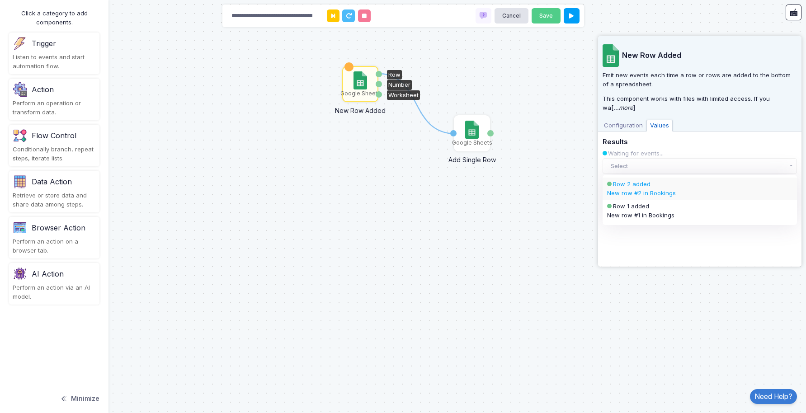
click at [671, 190] on div "New row #2 in Bookings" at bounding box center [699, 193] width 185 height 9
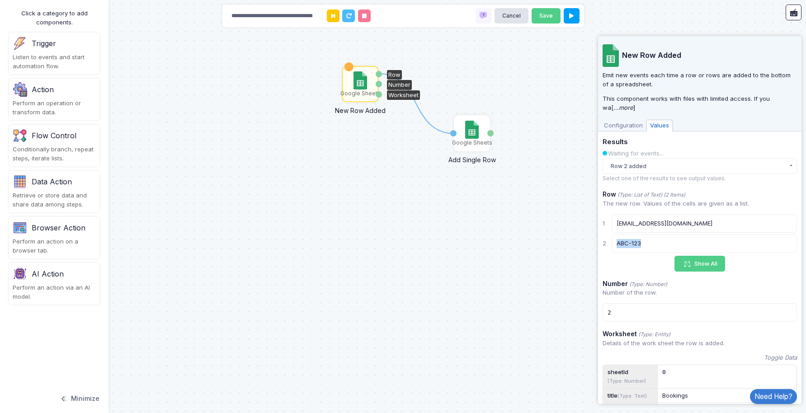
drag, startPoint x: 665, startPoint y: 243, endPoint x: 611, endPoint y: 242, distance: 53.8
click at [612, 242] on div "ABC-123" at bounding box center [704, 243] width 185 height 19
click at [626, 272] on div "Results Waiting for events... Row 2 added Row 2 added New row #2 in Bookings Ro…" at bounding box center [700, 336] width 194 height 397
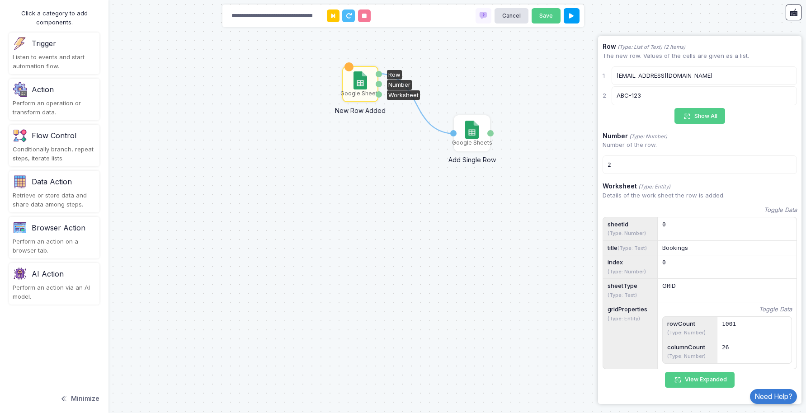
scroll to position [163, 0]
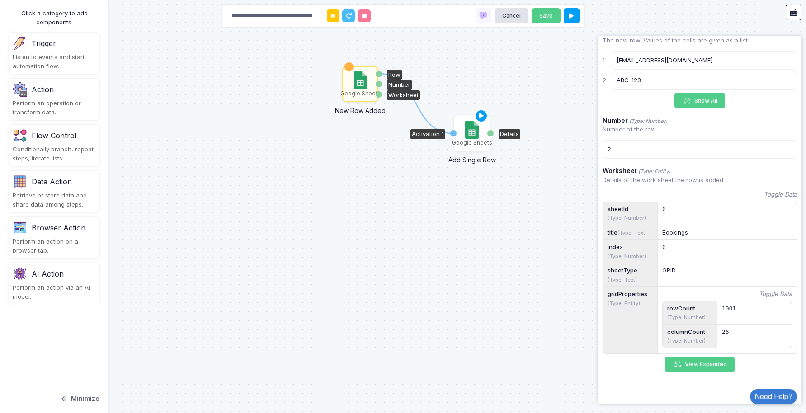
click at [463, 128] on div "Google Sheets" at bounding box center [472, 133] width 34 height 34
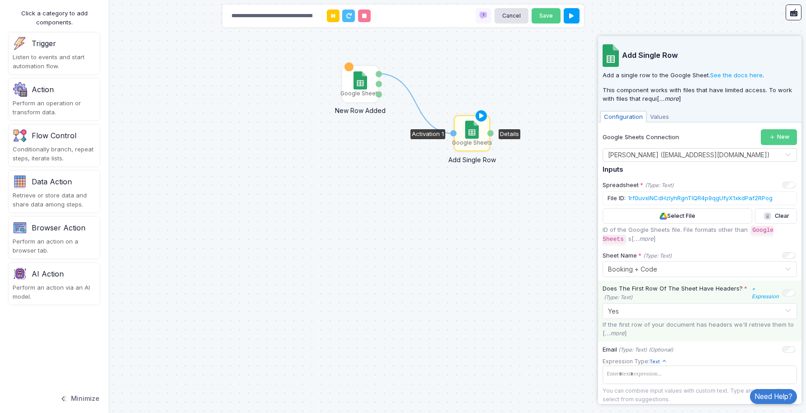
scroll to position [43, 0]
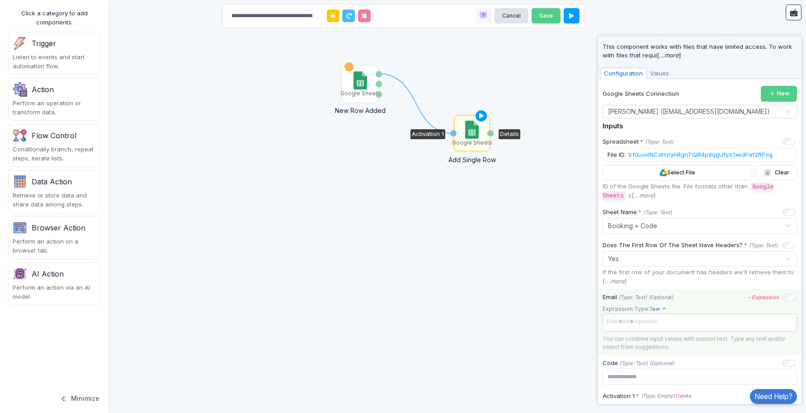
click at [665, 324] on span at bounding box center [700, 322] width 191 height 13
click at [684, 299] on div "Email (Type: Text) (Optional) - Expression" at bounding box center [699, 297] width 193 height 9
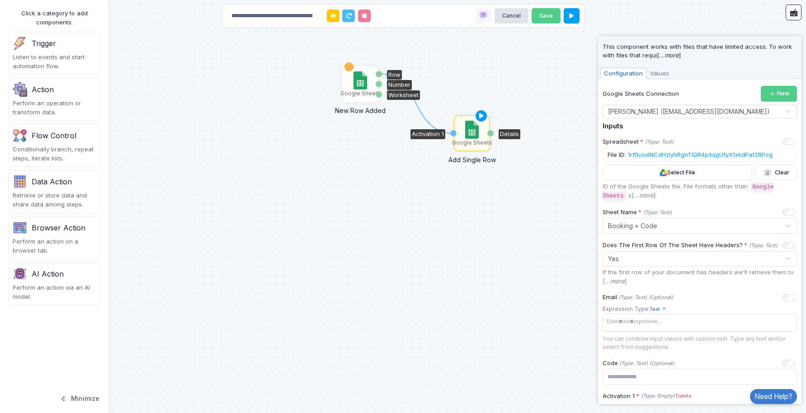
click at [366, 74] on img at bounding box center [360, 80] width 13 height 18
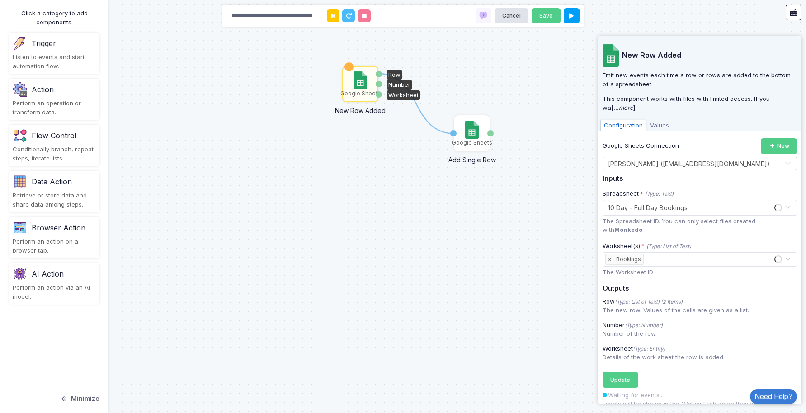
click at [656, 125] on span "Values" at bounding box center [660, 126] width 26 height 12
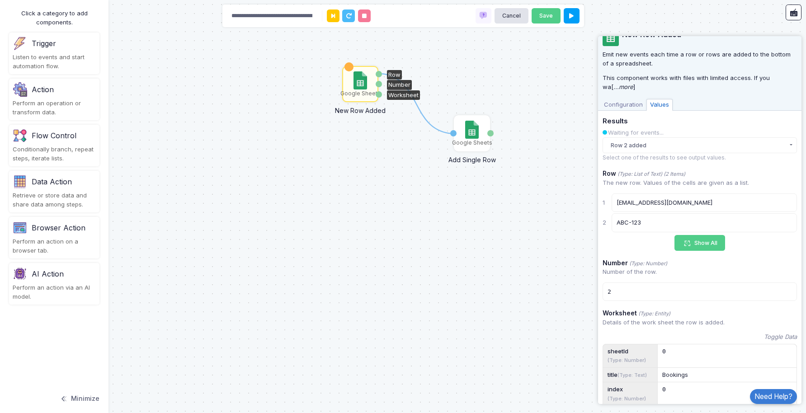
scroll to position [0, 0]
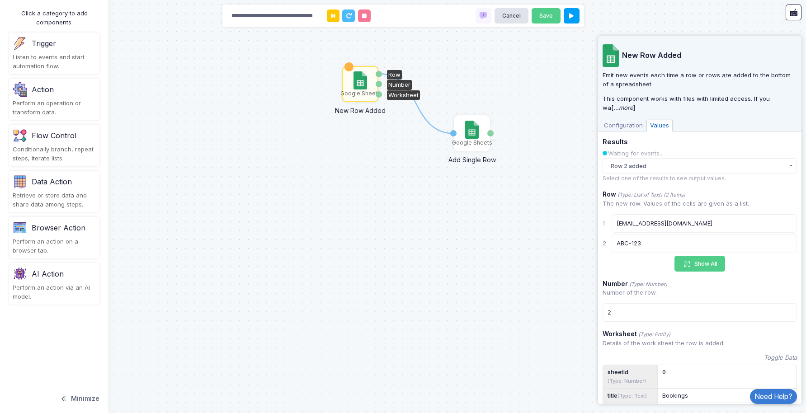
click at [699, 198] on div "Row (Type: List of Text) (2 Items)" at bounding box center [700, 194] width 194 height 9
drag, startPoint x: 623, startPoint y: 205, endPoint x: 706, endPoint y: 203, distance: 82.8
click at [706, 203] on p "The new row. Values of the cells are given as a list." at bounding box center [700, 203] width 194 height 9
click at [719, 203] on p "The new row. Values of the cells are given as a list." at bounding box center [700, 203] width 194 height 9
click at [722, 197] on div "Row (Type: List of Text) (2 Items)" at bounding box center [700, 194] width 194 height 9
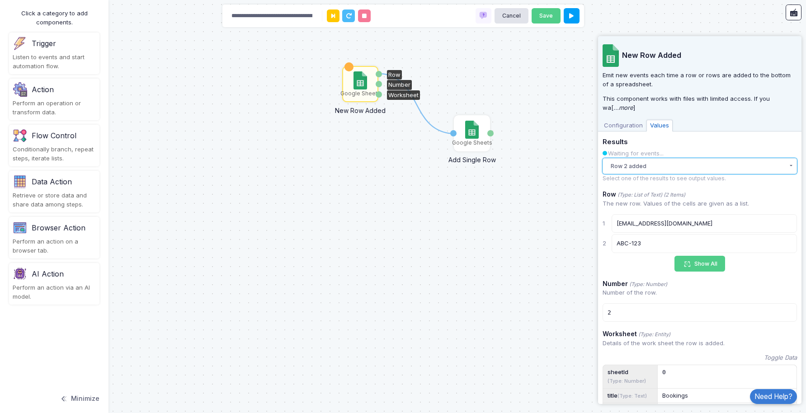
click at [685, 169] on button "Row 2 added" at bounding box center [700, 166] width 194 height 16
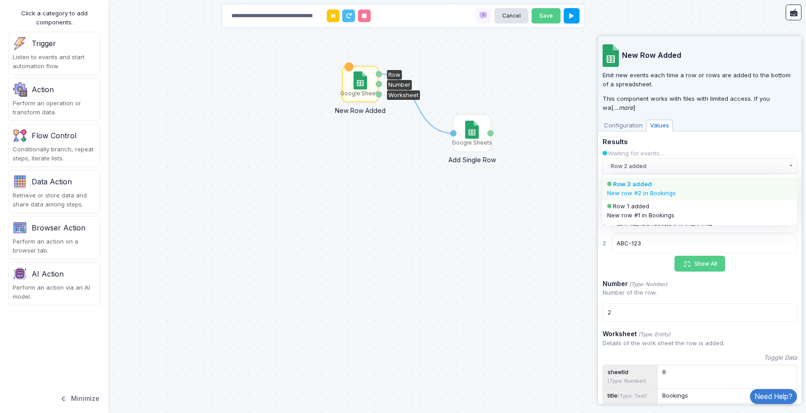
click at [679, 186] on div "Row 2 added" at bounding box center [692, 184] width 158 height 9
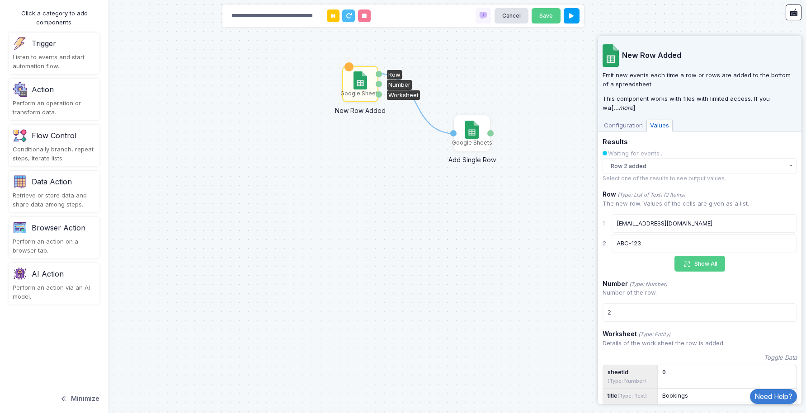
click at [699, 151] on div "Waiting for events..." at bounding box center [700, 153] width 194 height 9
click at [620, 126] on span "Configuration" at bounding box center [623, 126] width 46 height 12
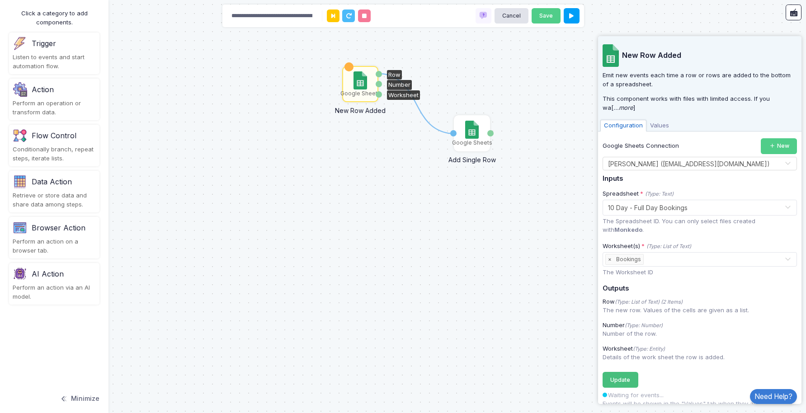
click at [622, 377] on span "Update" at bounding box center [620, 380] width 20 height 7
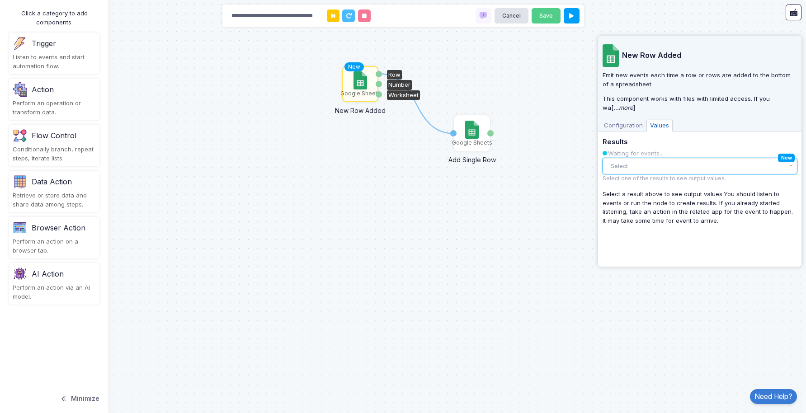
click at [780, 166] on button "Select" at bounding box center [700, 166] width 194 height 16
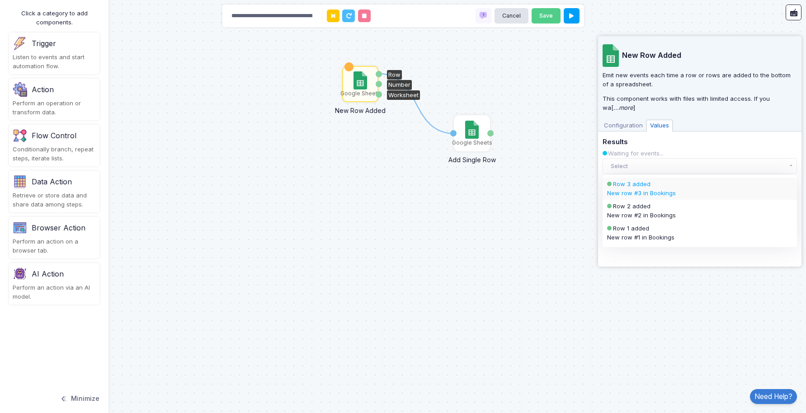
click at [655, 188] on div "Row 3 added" at bounding box center [692, 184] width 158 height 9
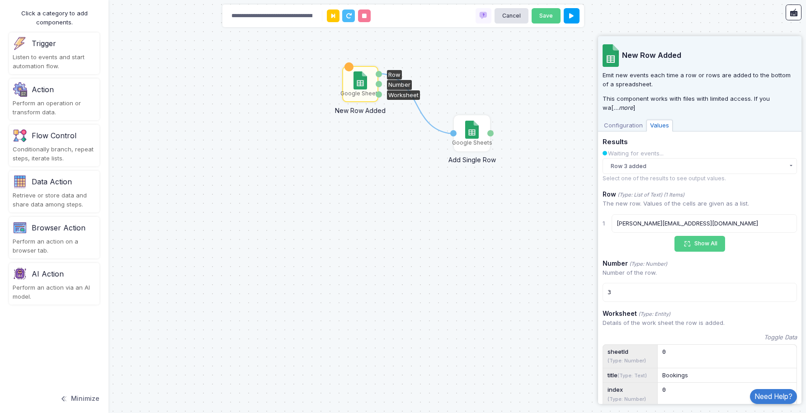
click at [622, 123] on span "Configuration" at bounding box center [623, 126] width 46 height 12
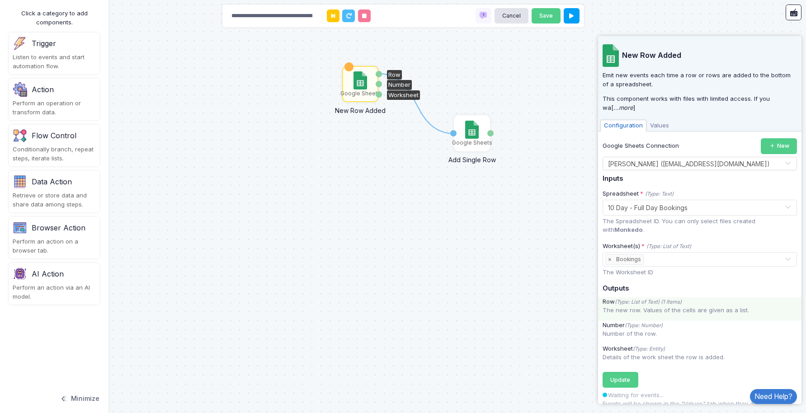
click at [667, 306] on p "The new row. Values of the cells are given as a list." at bounding box center [700, 310] width 194 height 9
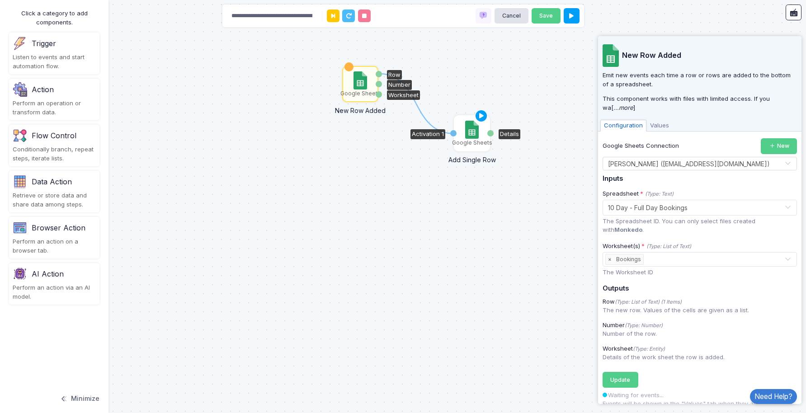
click at [464, 132] on div "Google Sheets" at bounding box center [472, 133] width 34 height 34
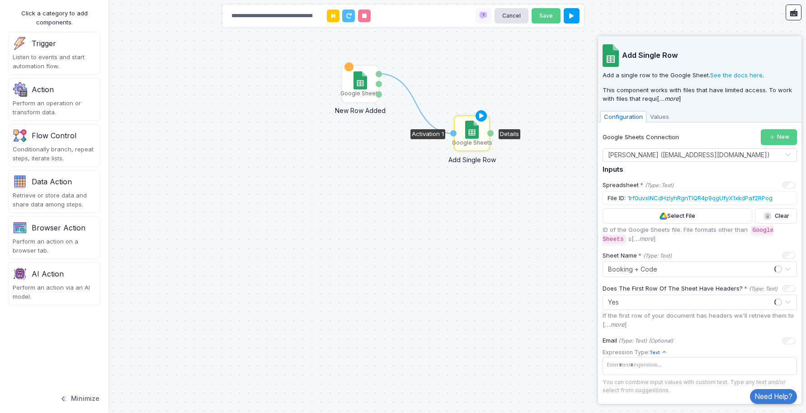
click at [653, 116] on span "Values" at bounding box center [660, 117] width 26 height 12
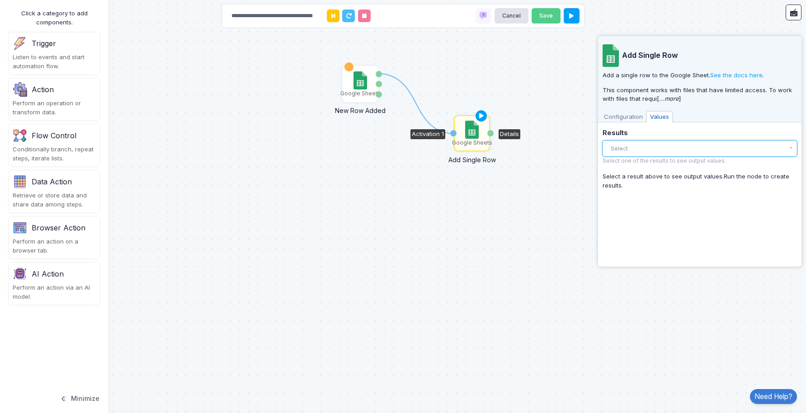
click at [633, 146] on button "Select" at bounding box center [700, 149] width 194 height 16
click at [633, 149] on button "Select" at bounding box center [700, 149] width 194 height 16
click at [632, 117] on span "Configuration" at bounding box center [623, 117] width 46 height 12
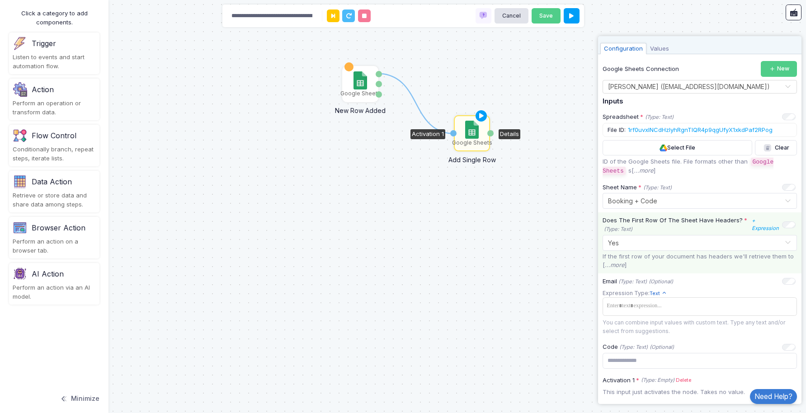
scroll to position [91, 0]
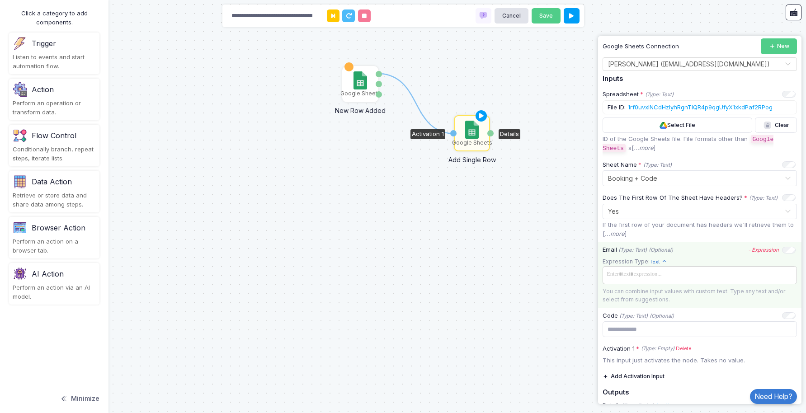
click at [644, 279] on span at bounding box center [700, 274] width 191 height 13
click at [690, 255] on div "Email (Type: Text) (Optional) - Expression Expression Type: Text Text Allows yo…" at bounding box center [699, 275] width 203 height 66
click at [659, 261] on span "Text" at bounding box center [658, 262] width 17 height 8
click at [679, 361] on span "Allows you to access the inner values of data such as Entity, List, or Table." at bounding box center [695, 373] width 80 height 24
click at [685, 274] on span at bounding box center [699, 274] width 189 height 10
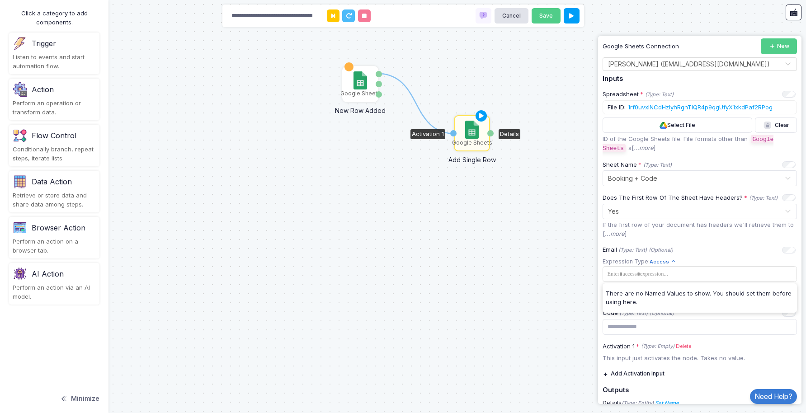
click at [666, 261] on span "Access" at bounding box center [663, 262] width 26 height 8
click at [704, 255] on div "Email (Type: Text) (Optional) - Expression Expression Type: Access Text Allows …" at bounding box center [699, 273] width 203 height 63
click at [0, 0] on icon "- Expression" at bounding box center [0, 0] width 0 height 0
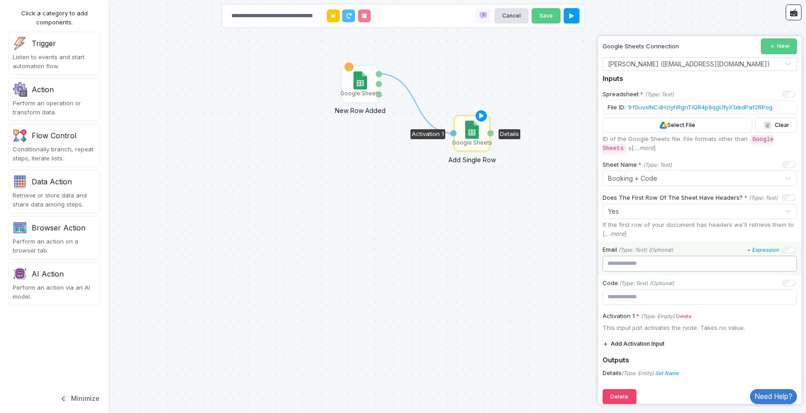
click at [661, 264] on input "text" at bounding box center [700, 264] width 194 height 16
type input "*"
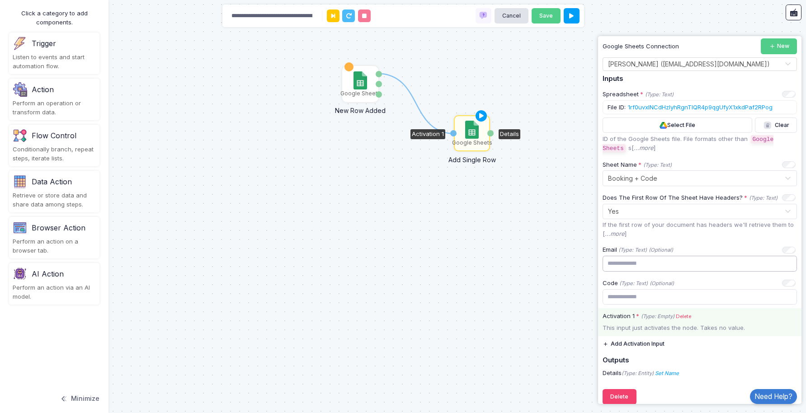
scroll to position [100, 0]
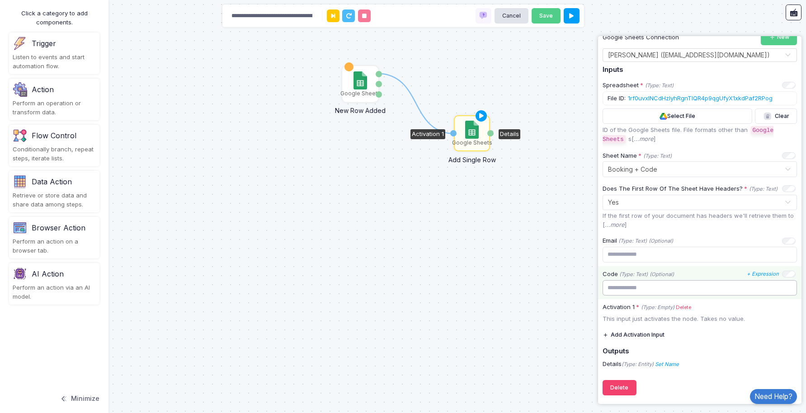
click at [647, 289] on input "text" at bounding box center [700, 288] width 194 height 16
paste input "**********"
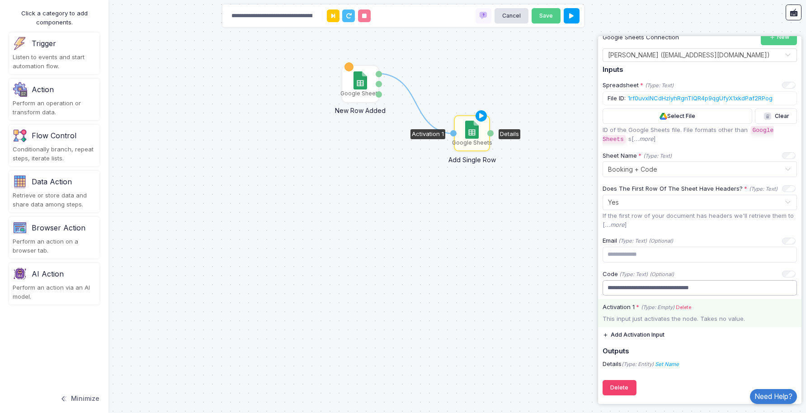
type input "**********"
click at [691, 322] on div "This input just activates the node. Takes no value." at bounding box center [699, 319] width 203 height 9
click at [648, 334] on button "Add Activation Input" at bounding box center [634, 335] width 62 height 16
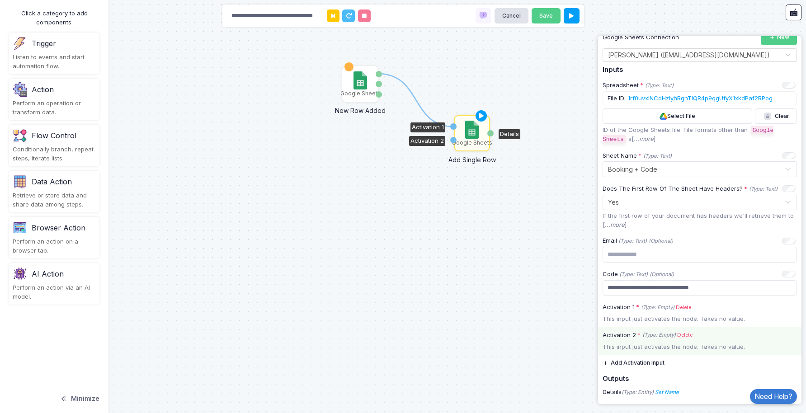
click at [655, 348] on div "This input just activates the node. Takes no value." at bounding box center [699, 347] width 203 height 9
click at [700, 346] on div "This input just activates the node. Takes no value." at bounding box center [699, 347] width 203 height 9
click at [686, 334] on link "Delete" at bounding box center [684, 335] width 15 height 8
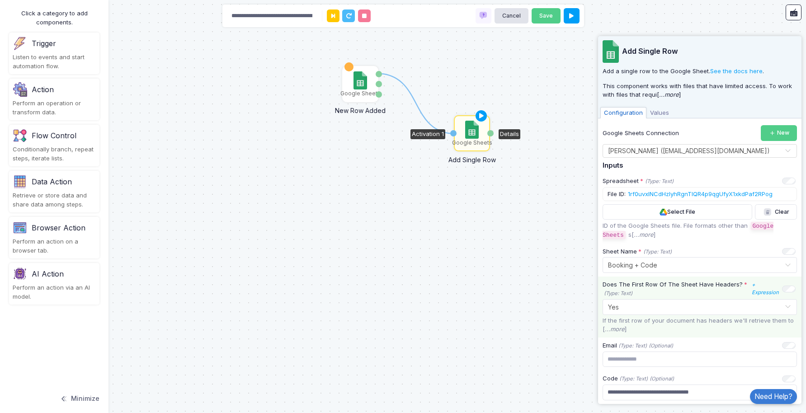
scroll to position [0, 0]
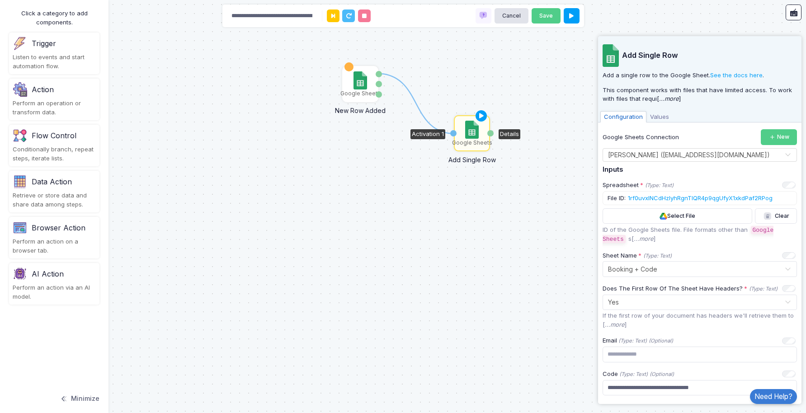
click at [659, 116] on span "Values" at bounding box center [660, 117] width 26 height 12
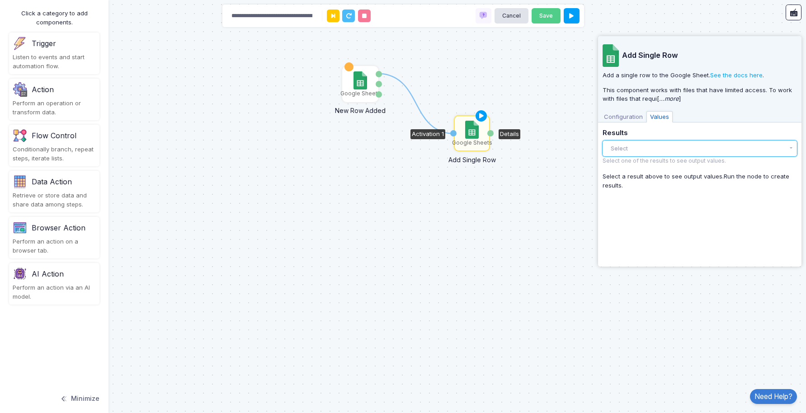
click at [648, 146] on button "Select" at bounding box center [700, 149] width 194 height 16
click at [643, 169] on div "There are no results yet." at bounding box center [700, 166] width 194 height 19
click at [655, 147] on button "Select" at bounding box center [700, 149] width 194 height 16
click at [474, 117] on div "Google Sheets" at bounding box center [471, 133] width 34 height 34
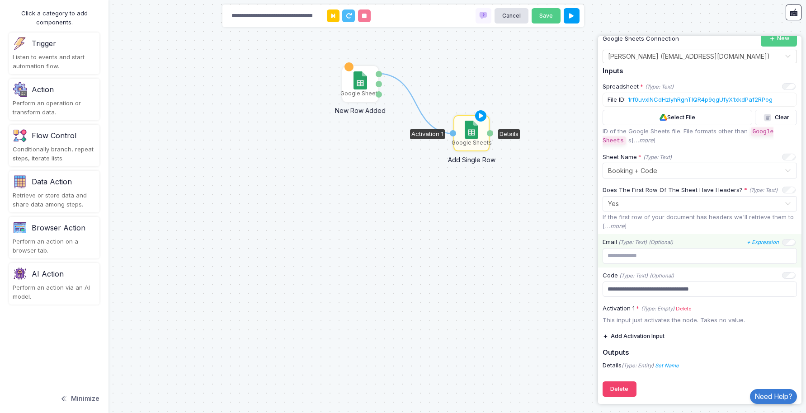
scroll to position [100, 0]
click at [676, 253] on input "text" at bounding box center [700, 255] width 194 height 16
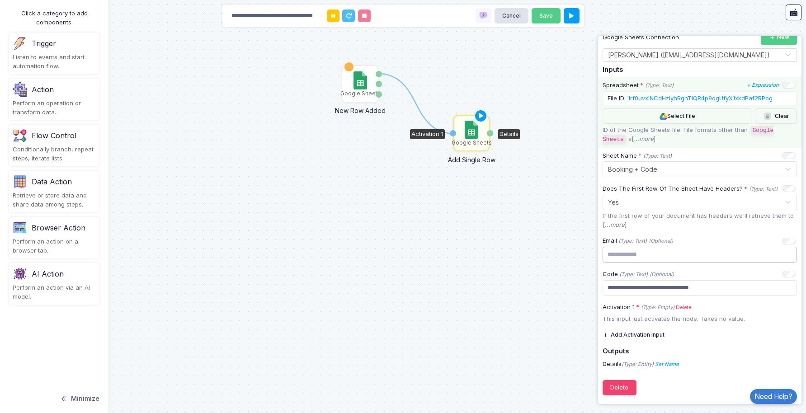
scroll to position [0, 0]
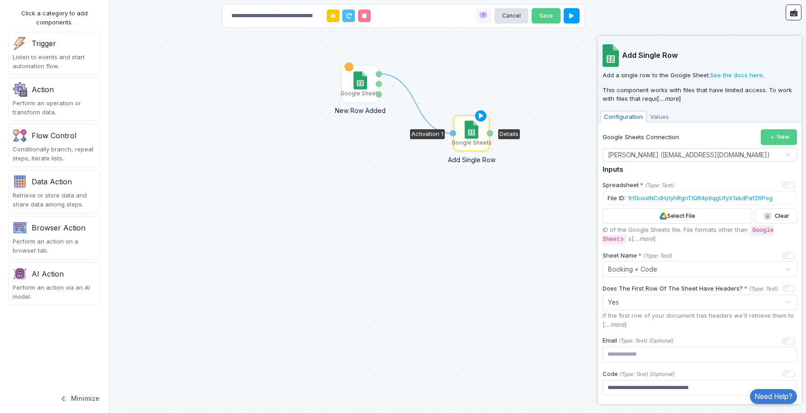
click at [656, 114] on span "Values" at bounding box center [660, 117] width 26 height 12
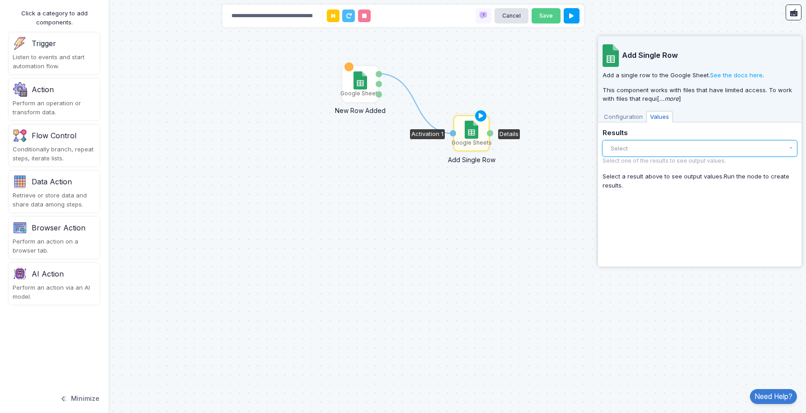
click at [647, 149] on button "Select" at bounding box center [700, 149] width 194 height 16
click at [655, 149] on button "Select" at bounding box center [700, 149] width 194 height 16
click at [671, 144] on button "Select" at bounding box center [700, 149] width 194 height 16
click at [672, 144] on button "Select" at bounding box center [700, 149] width 194 height 16
click at [614, 115] on span "Configuration" at bounding box center [623, 117] width 46 height 12
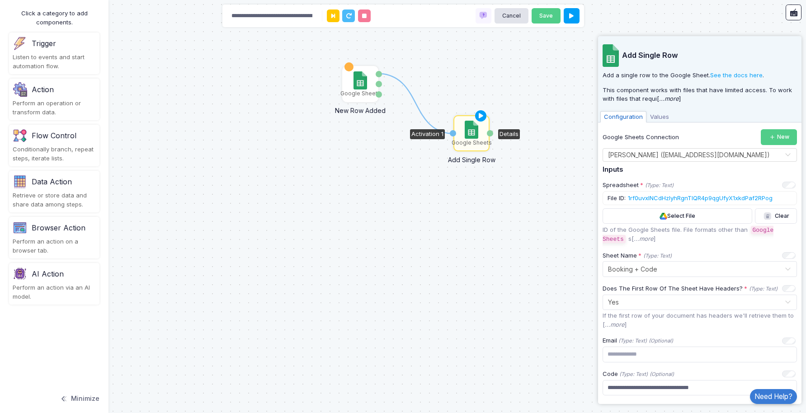
click at [236, 194] on div "1 Google Sheets New Row Added Row Number Worksheet Google Sheets Add Single Row…" at bounding box center [403, 206] width 806 height 413
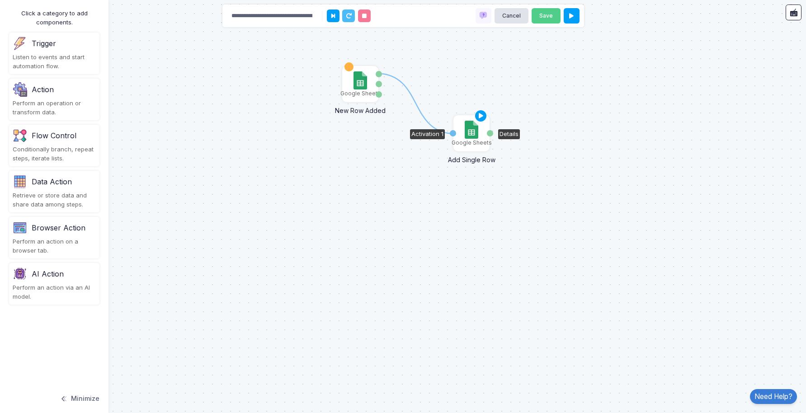
click at [478, 138] on img at bounding box center [471, 130] width 13 height 18
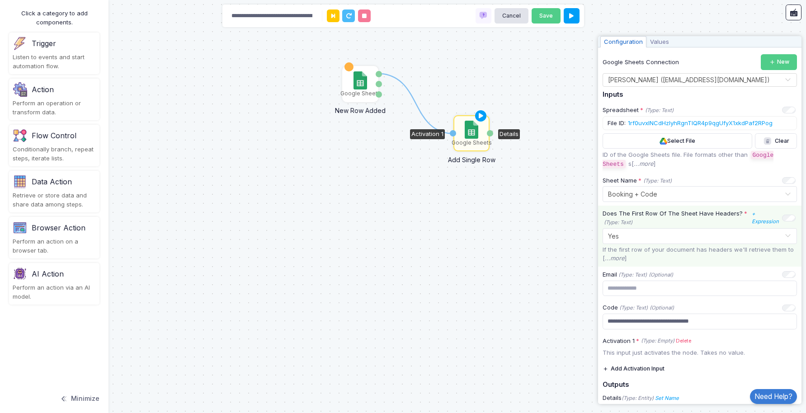
scroll to position [78, 0]
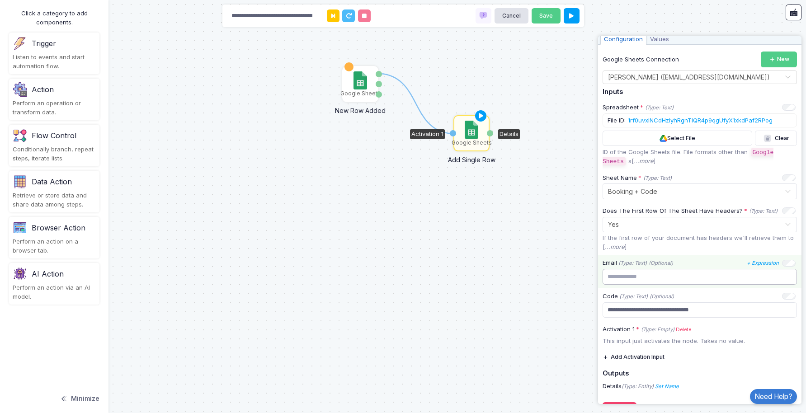
click at [641, 279] on input "text" at bounding box center [700, 277] width 194 height 16
click at [766, 263] on icon "+ Expression" at bounding box center [763, 263] width 32 height 6
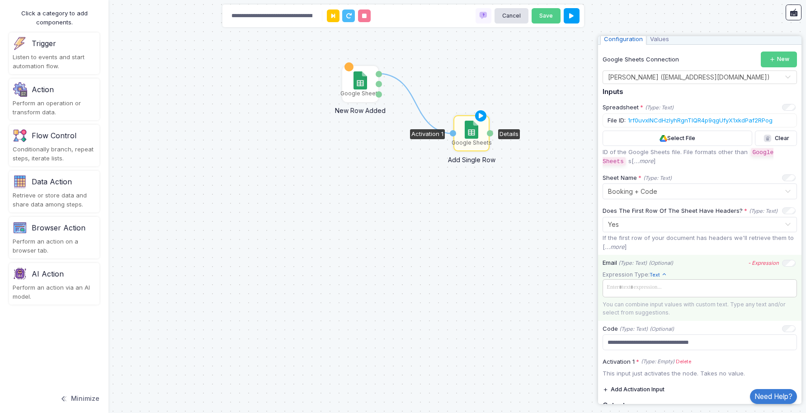
click at [663, 290] on span at bounding box center [700, 287] width 191 height 13
click at [737, 310] on div "There are no Named Values to show. You should set them before using here." at bounding box center [700, 314] width 194 height 24
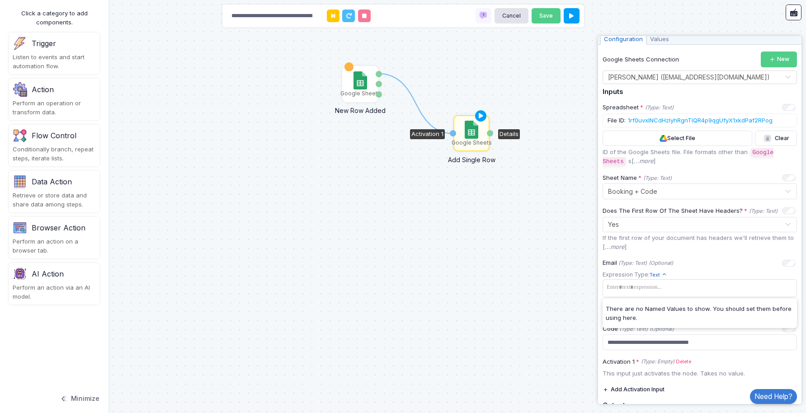
click at [452, 133] on div "Activation 1" at bounding box center [453, 133] width 6 height 6
click at [452, 134] on div "Activation 1" at bounding box center [453, 133] width 6 height 6
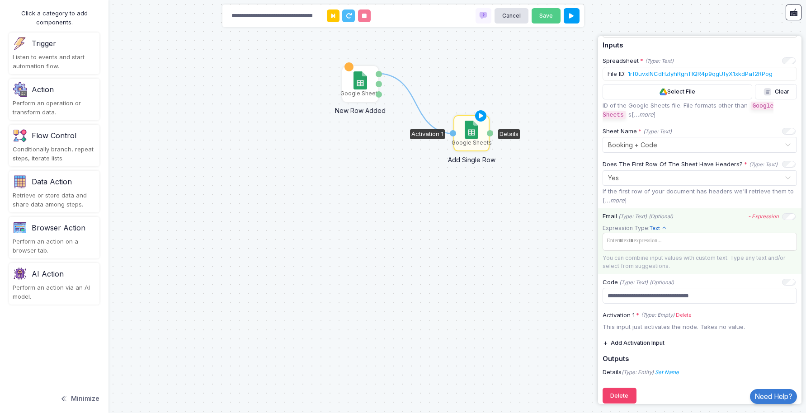
scroll to position [132, 0]
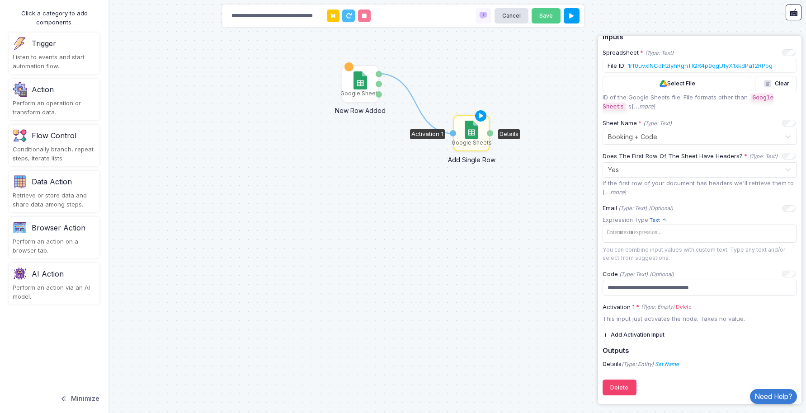
click at [467, 130] on img at bounding box center [471, 130] width 13 height 18
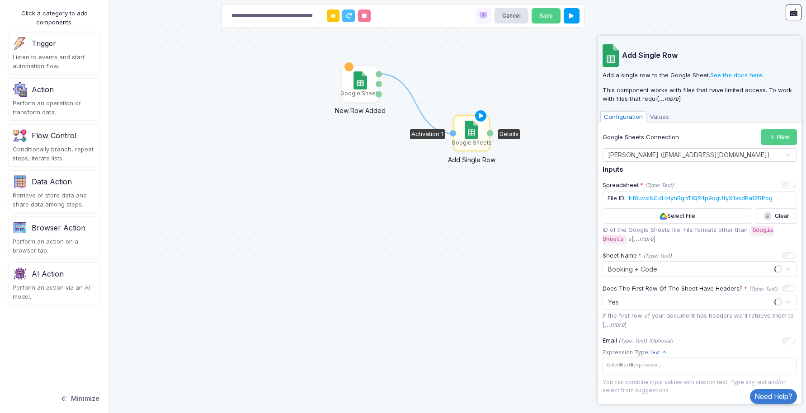
click at [664, 120] on span "Values" at bounding box center [660, 117] width 26 height 12
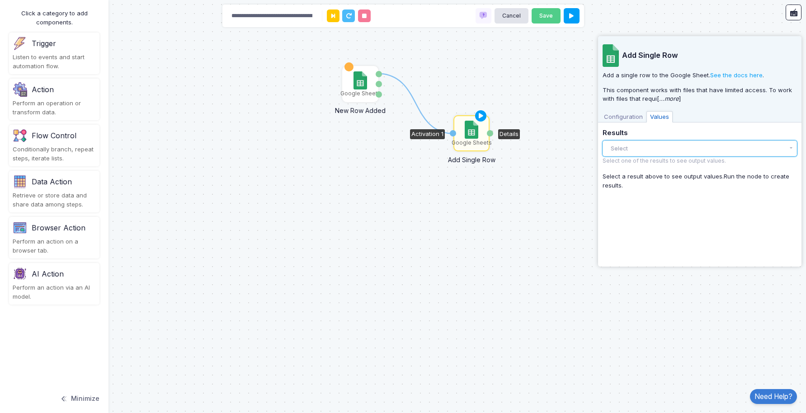
click at [642, 152] on button "Select" at bounding box center [700, 149] width 194 height 16
click at [635, 119] on span "Configuration" at bounding box center [623, 117] width 46 height 12
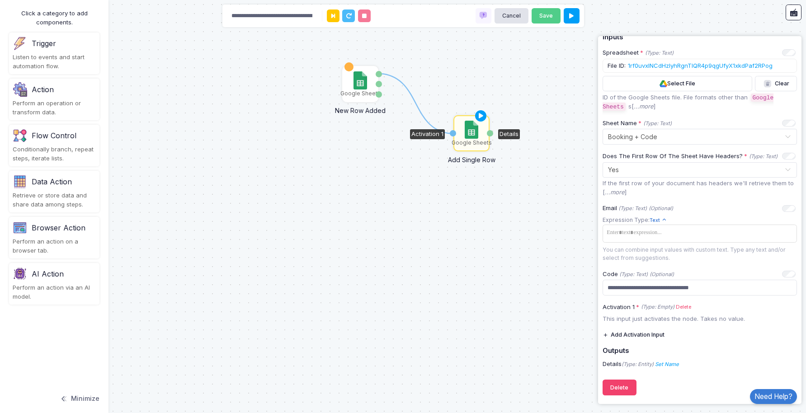
click at [434, 134] on div "Activation 1" at bounding box center [427, 134] width 35 height 10
click at [434, 135] on div "Activation 1" at bounding box center [427, 134] width 35 height 10
click at [453, 135] on div "Activation 1" at bounding box center [453, 133] width 6 height 6
click at [464, 137] on div "Google Sheets" at bounding box center [471, 133] width 34 height 34
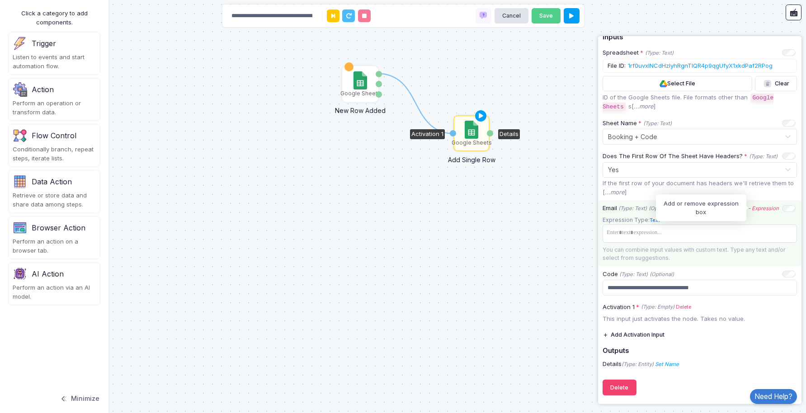
click at [768, 208] on icon "- Expression" at bounding box center [763, 208] width 31 height 6
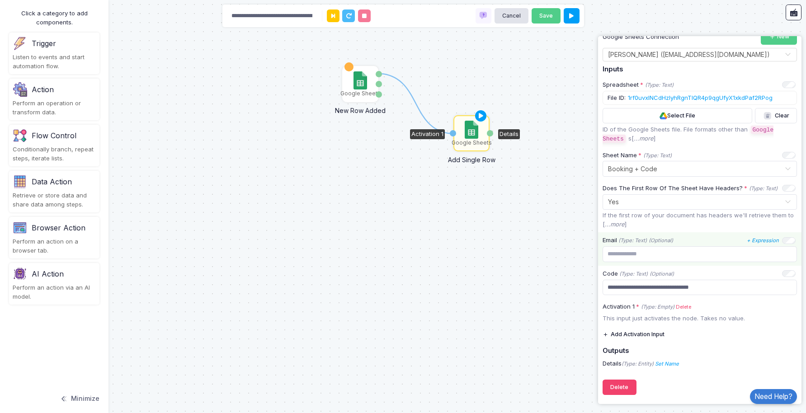
scroll to position [100, 0]
click at [708, 255] on input "text" at bounding box center [700, 255] width 194 height 16
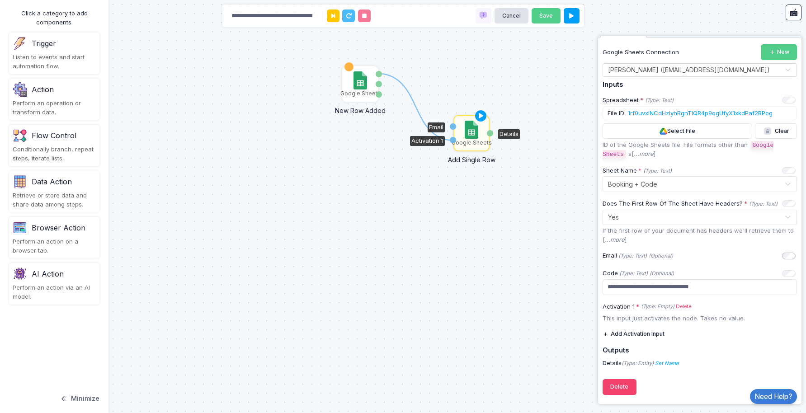
scroll to position [84, 0]
click at [447, 140] on icon at bounding box center [416, 107] width 74 height 66
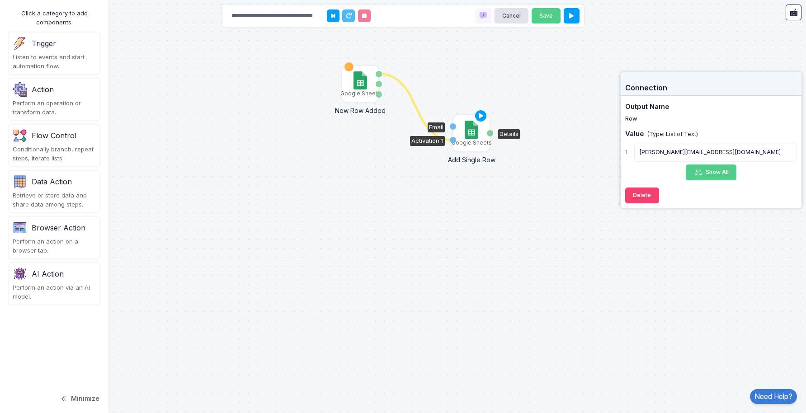
drag, startPoint x: 443, startPoint y: 138, endPoint x: 453, endPoint y: 125, distance: 16.5
click at [0, 0] on div "1 Google Sheets New Row Added Row Number Worksheet Google Sheets Add Single Row…" at bounding box center [0, 0] width 0 height 0
click at [648, 194] on button "Delete" at bounding box center [642, 196] width 34 height 16
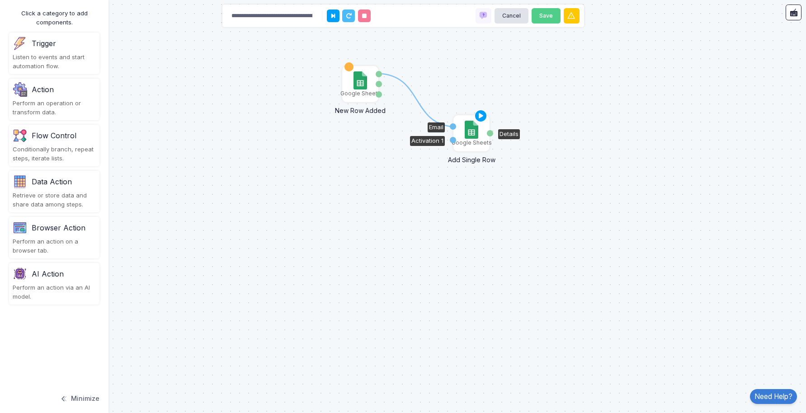
drag, startPoint x: 380, startPoint y: 74, endPoint x: 455, endPoint y: 127, distance: 91.6
click at [0, 0] on div "1 Google Sheets New Row Added Row Number Worksheet Google Sheets Add Single Row…" at bounding box center [0, 0] width 0 height 0
click at [471, 133] on img at bounding box center [471, 130] width 13 height 18
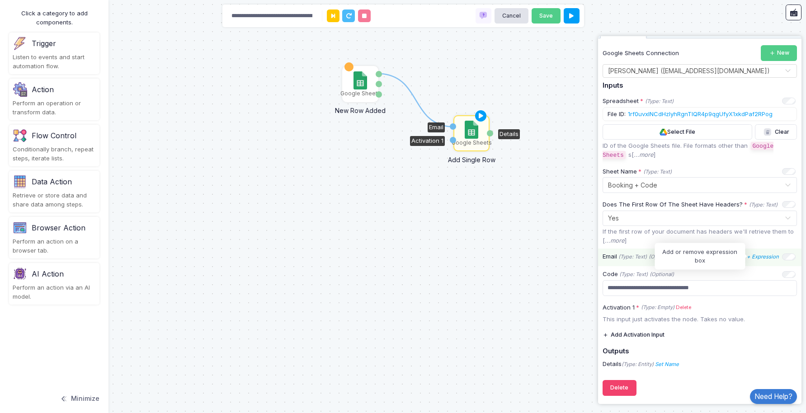
click at [763, 258] on icon "+ Expression" at bounding box center [763, 257] width 32 height 6
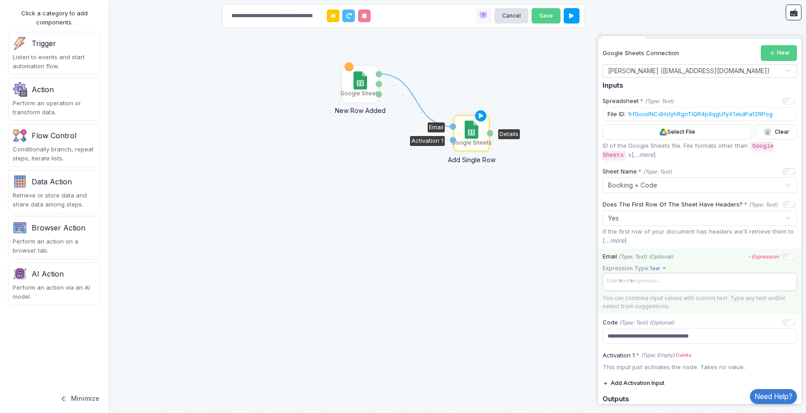
click at [663, 278] on span at bounding box center [700, 281] width 191 height 13
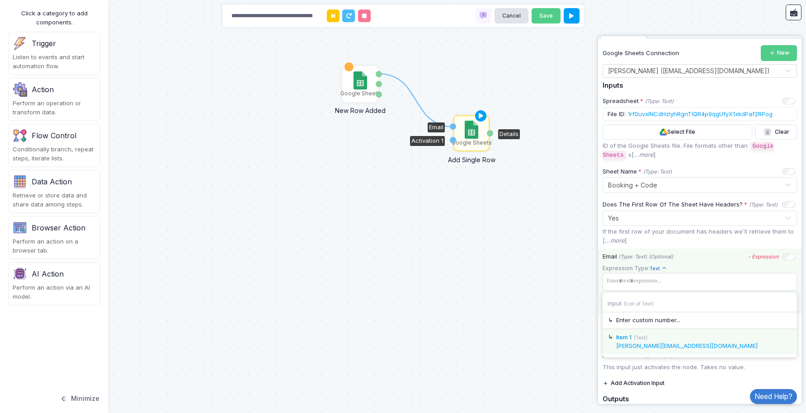
click at [714, 340] on div "Item 1 (Text)" at bounding box center [704, 337] width 176 height 9
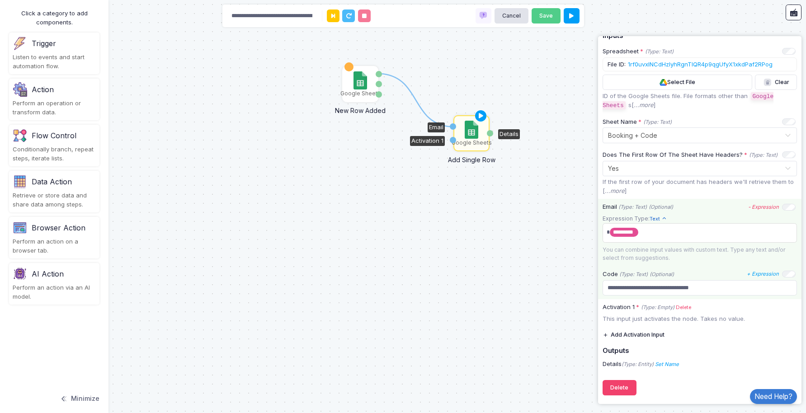
scroll to position [0, 0]
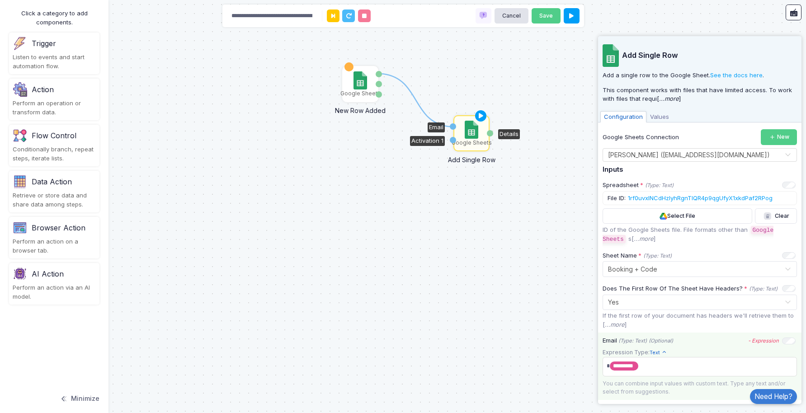
click at [659, 116] on span "Values" at bounding box center [660, 117] width 26 height 12
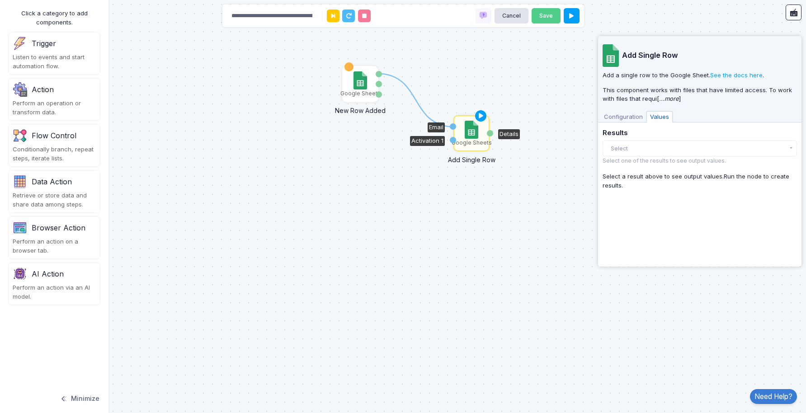
click at [623, 120] on span "Configuration" at bounding box center [623, 117] width 46 height 12
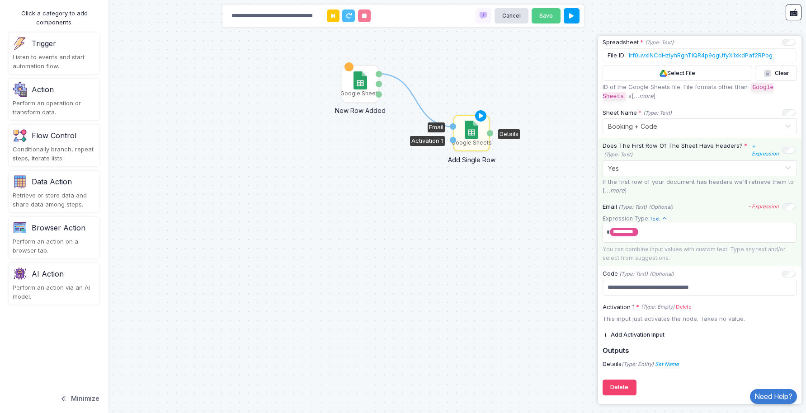
scroll to position [134, 0]
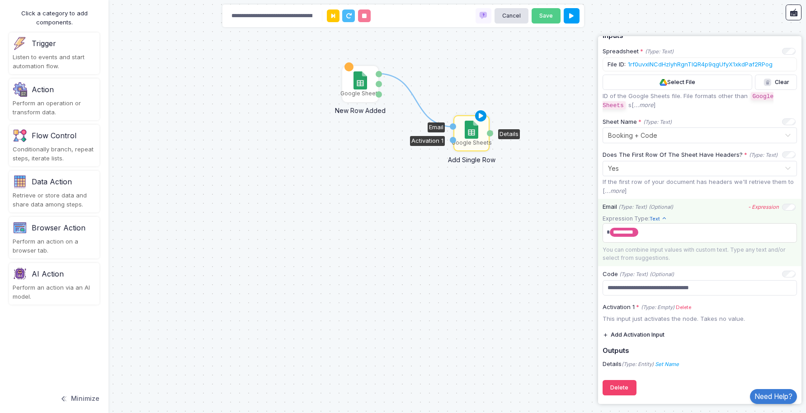
click at [482, 116] on icon at bounding box center [481, 116] width 11 height 13
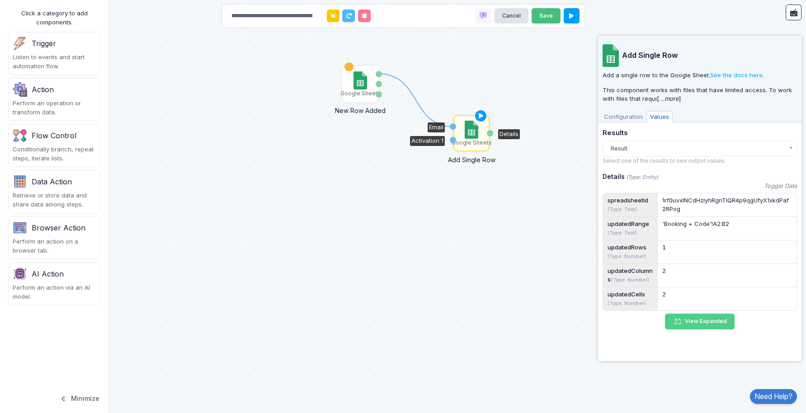
click at [547, 16] on button "Save" at bounding box center [546, 16] width 29 height 16
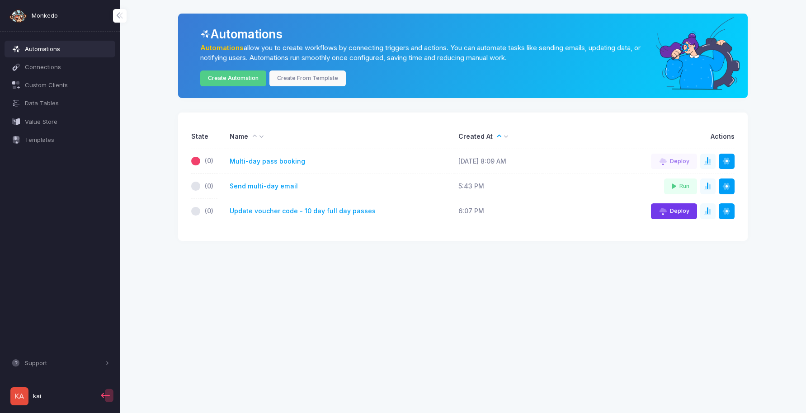
click at [678, 214] on span "Deploy" at bounding box center [679, 211] width 19 height 7
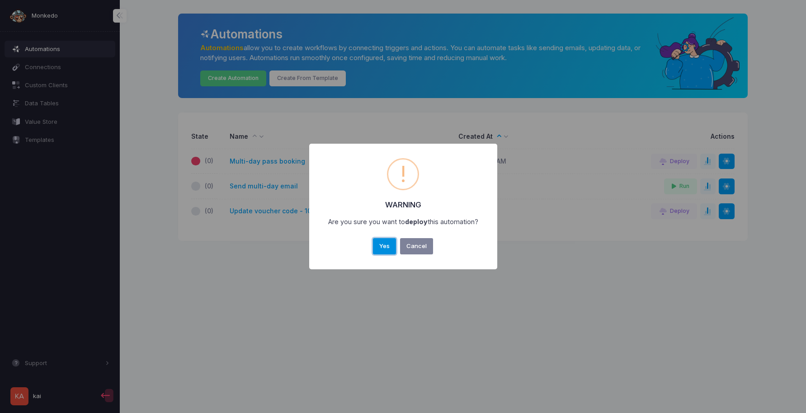
click at [386, 247] on button "Yes" at bounding box center [385, 246] width 24 height 16
click at [402, 248] on button "OK" at bounding box center [403, 246] width 22 height 16
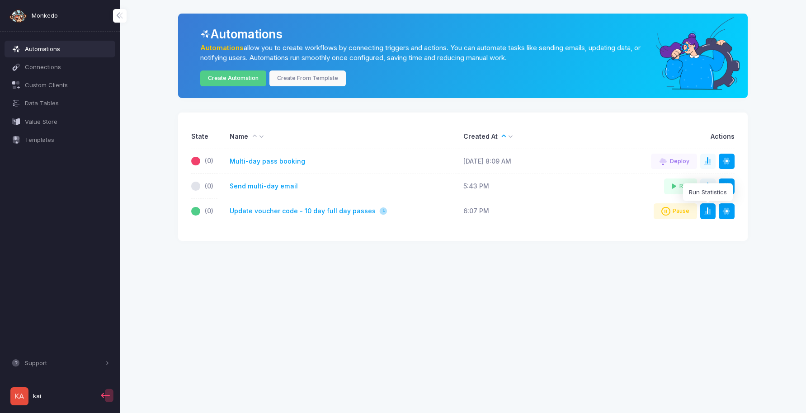
click at [713, 213] on span at bounding box center [713, 211] width 0 height 9
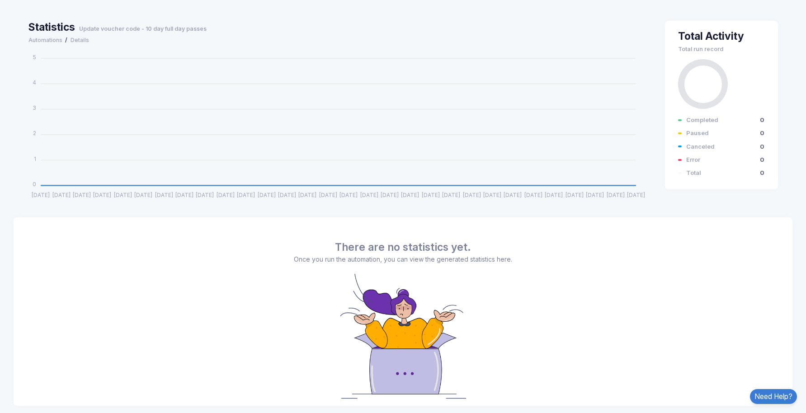
click at [57, 28] on span "Statistics" at bounding box center [51, 27] width 47 height 12
click at [288, 259] on div "There are no statistics yet. Once you run the automation, you can view the gene…" at bounding box center [403, 311] width 779 height 189
click at [47, 26] on span "Statistics" at bounding box center [51, 27] width 47 height 12
drag, startPoint x: 82, startPoint y: 28, endPoint x: 177, endPoint y: 27, distance: 95.0
click at [177, 27] on span "Update voucher code - 10 day full day passes" at bounding box center [143, 28] width 128 height 7
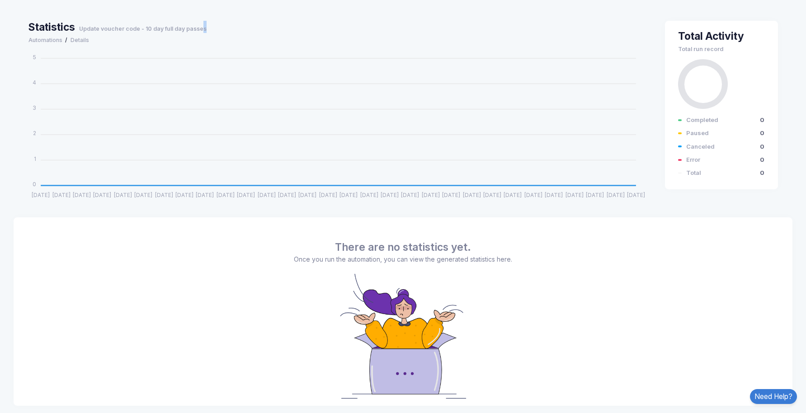
click at [201, 28] on span "Update voucher code - 10 day full day passes" at bounding box center [143, 28] width 128 height 7
click at [56, 43] on link "Automations" at bounding box center [45, 40] width 34 height 9
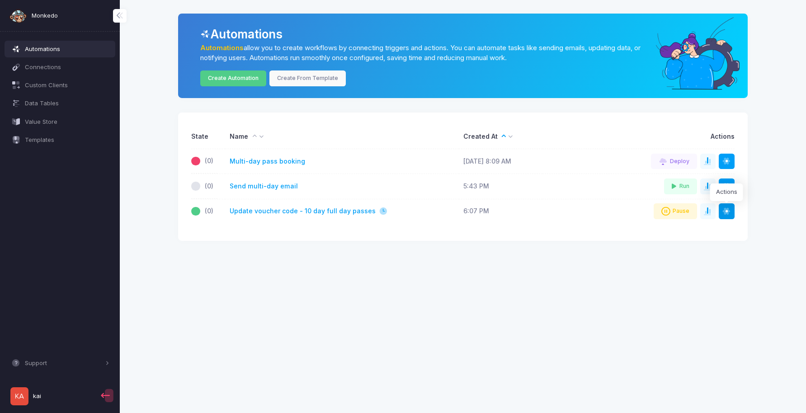
click at [726, 215] on span at bounding box center [726, 211] width 9 height 9
click at [765, 209] on app-automations "Automations Automations allow you to create workflows by connecting triggers an…" at bounding box center [462, 127] width 659 height 227
click at [478, 212] on td "6:07 PM" at bounding box center [501, 211] width 84 height 24
click at [379, 212] on span at bounding box center [383, 211] width 9 height 9
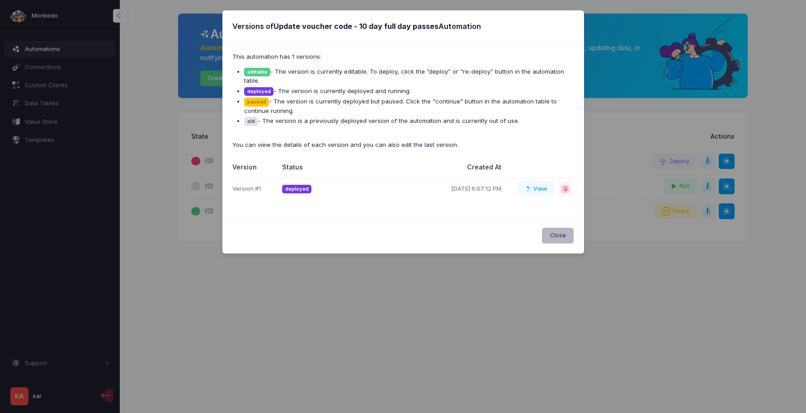
click at [560, 236] on button "Close" at bounding box center [558, 236] width 32 height 16
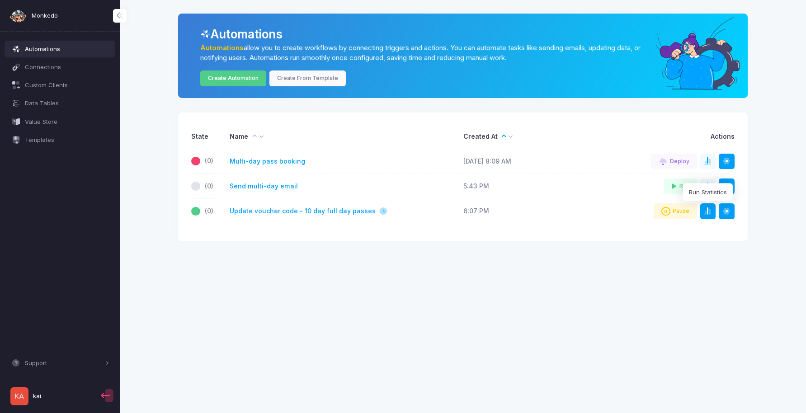
click at [713, 212] on span at bounding box center [713, 211] width 0 height 9
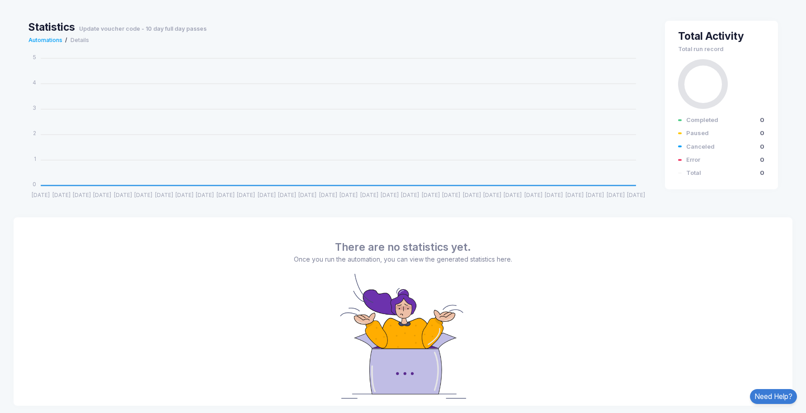
click at [47, 41] on link "Automations" at bounding box center [45, 40] width 34 height 9
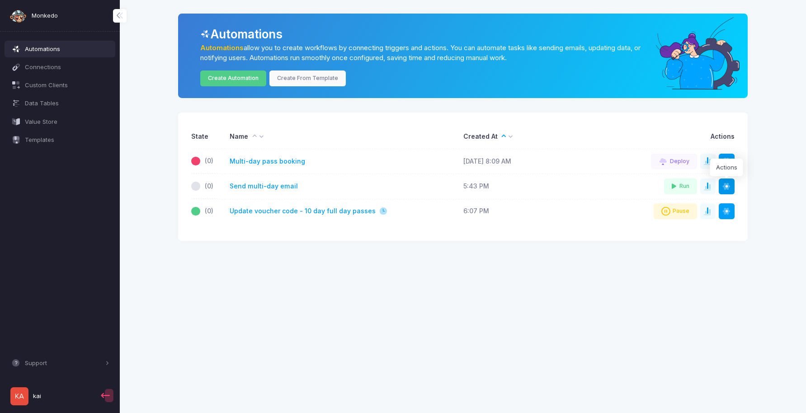
click at [725, 187] on span at bounding box center [726, 186] width 9 height 9
click at [261, 187] on link "Send multi-day email" at bounding box center [264, 186] width 68 height 9
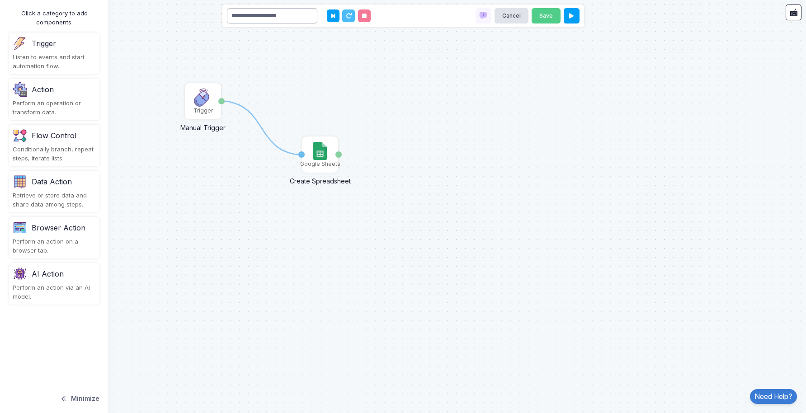
click at [296, 14] on input "**********" at bounding box center [272, 16] width 90 height 16
type input "**********"
click at [545, 12] on button "Save" at bounding box center [546, 16] width 29 height 16
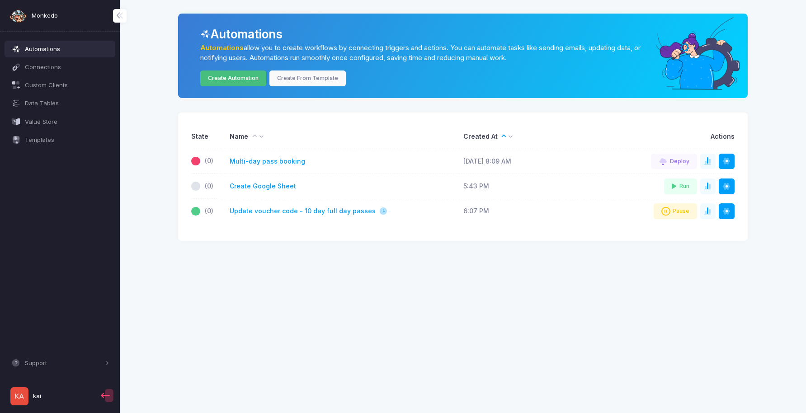
click at [238, 82] on link "Create Automation" at bounding box center [233, 79] width 66 height 16
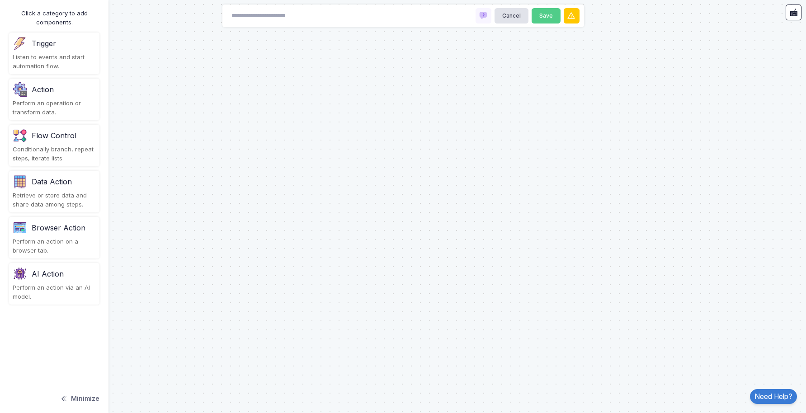
click at [34, 102] on div "Perform an operation or transform data." at bounding box center [54, 108] width 83 height 18
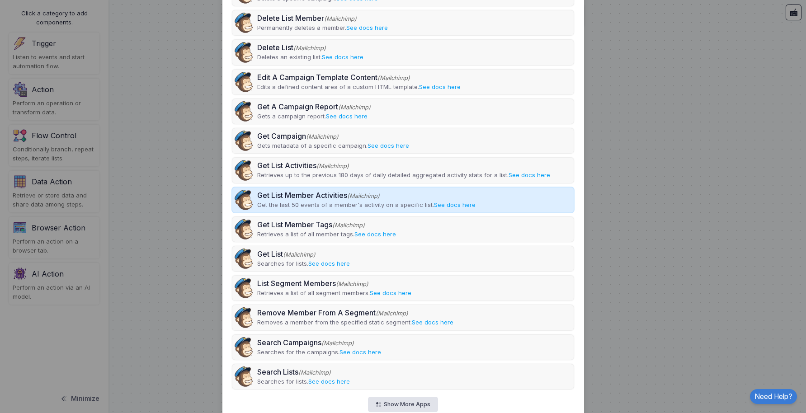
scroll to position [368, 0]
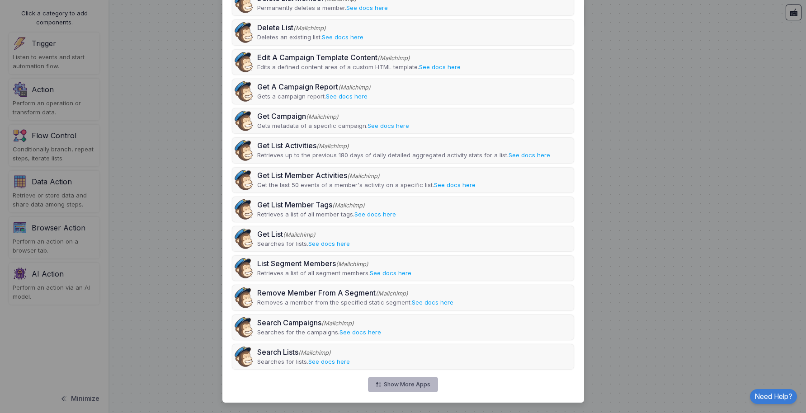
type input "*********"
click at [401, 387] on button "Show More Apps" at bounding box center [403, 385] width 70 height 16
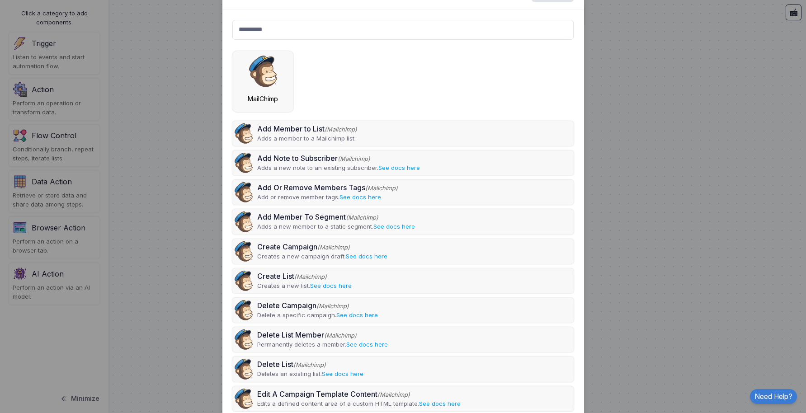
scroll to position [32, 0]
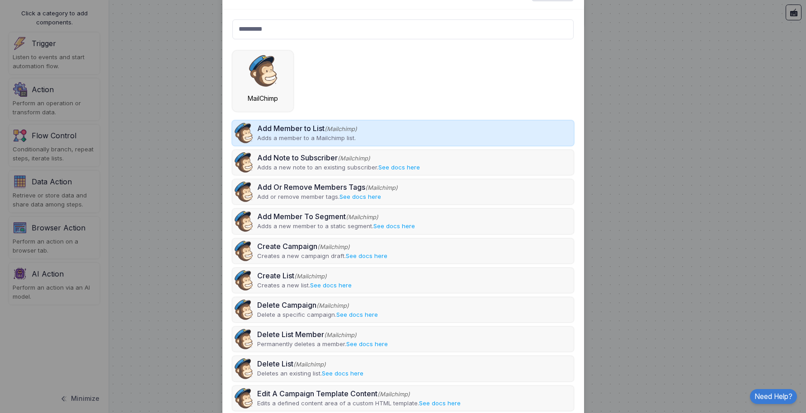
click at [439, 134] on div "Add Member to List (Mailchimp) Adds a member to a Mailchimp list." at bounding box center [402, 133] width 341 height 25
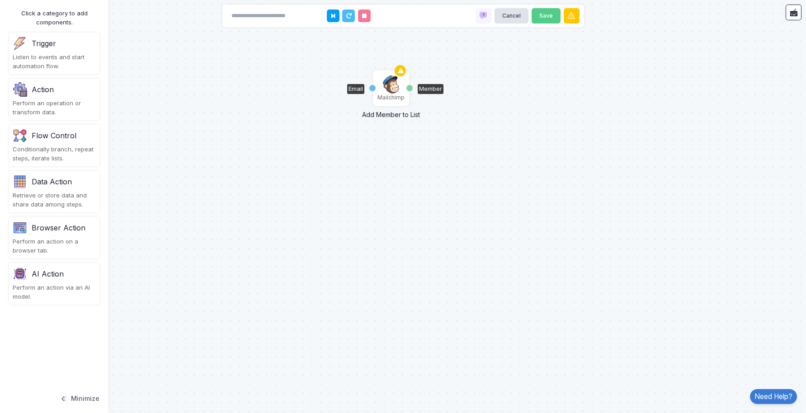
click at [396, 88] on img at bounding box center [391, 85] width 16 height 18
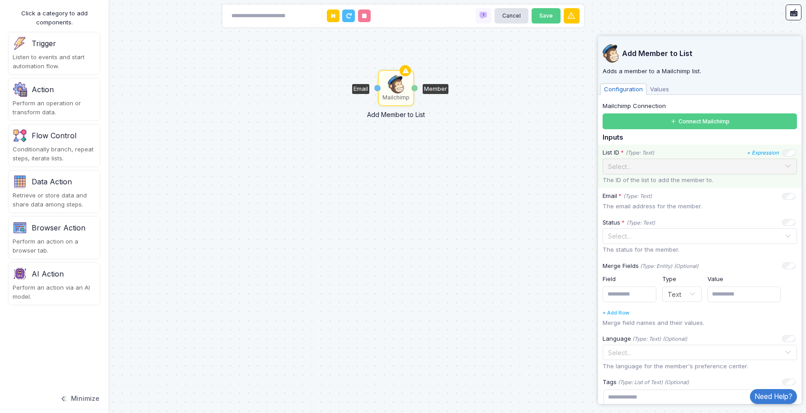
click at [787, 165] on span at bounding box center [787, 167] width 7 height 12
click at [703, 126] on button "Connect Mailchimp" at bounding box center [700, 121] width 194 height 16
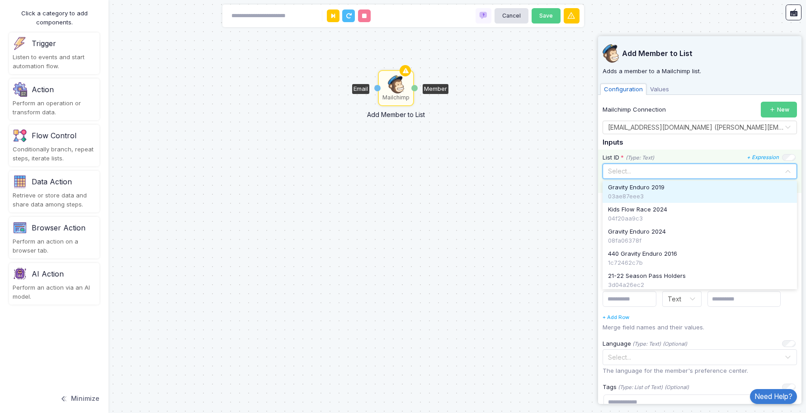
click at [704, 171] on input "text" at bounding box center [691, 171] width 166 height 10
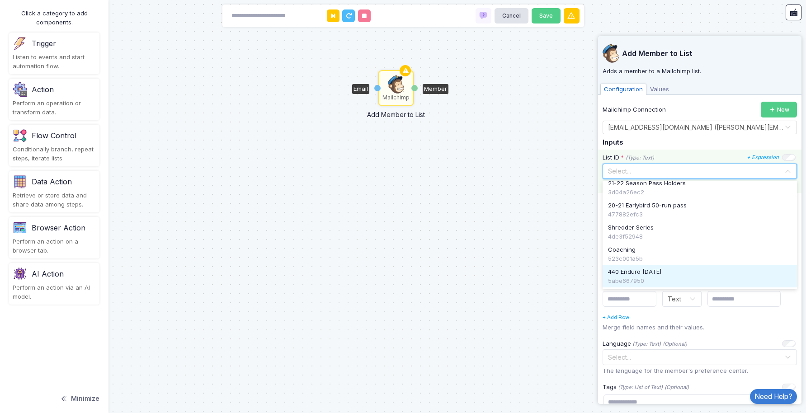
scroll to position [113, 0]
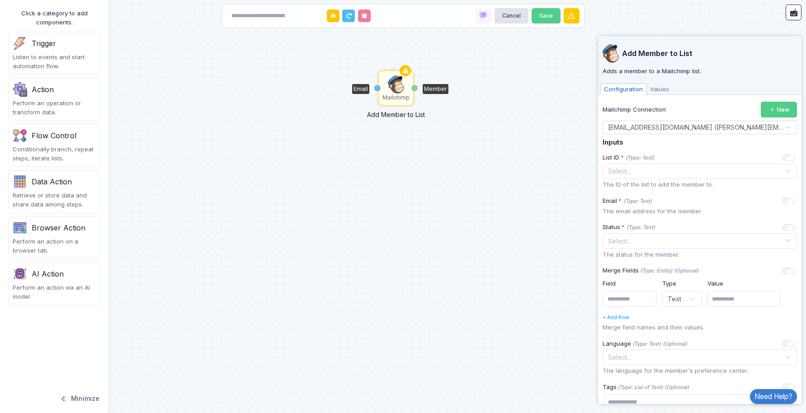
click at [562, 195] on div "Mailchimp Add Member to List Email Member" at bounding box center [403, 206] width 806 height 413
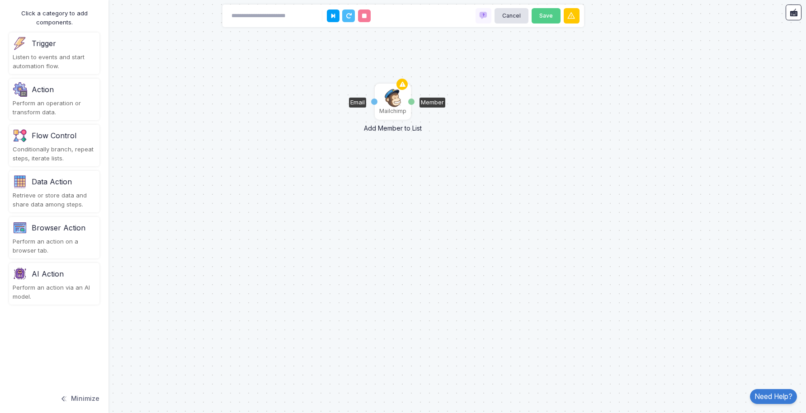
drag, startPoint x: 395, startPoint y: 90, endPoint x: 389, endPoint y: 101, distance: 13.0
click at [389, 102] on img at bounding box center [393, 98] width 16 height 18
click at [388, 103] on img at bounding box center [390, 96] width 16 height 18
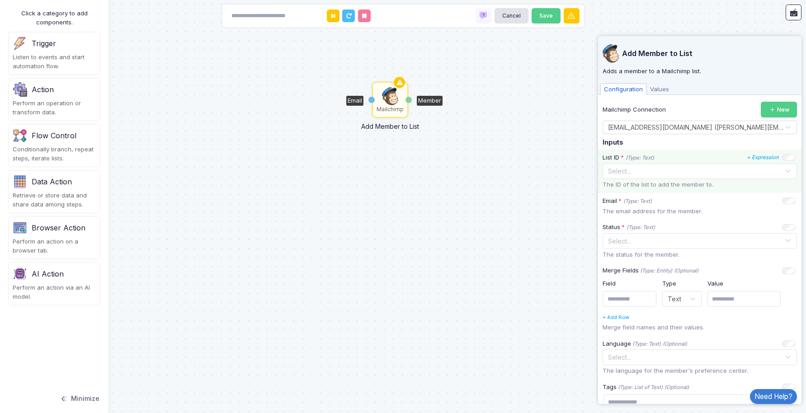
click at [661, 179] on div "List ID * (Type: Text) + Expression Select... The ID of the list to add the mem…" at bounding box center [699, 171] width 203 height 43
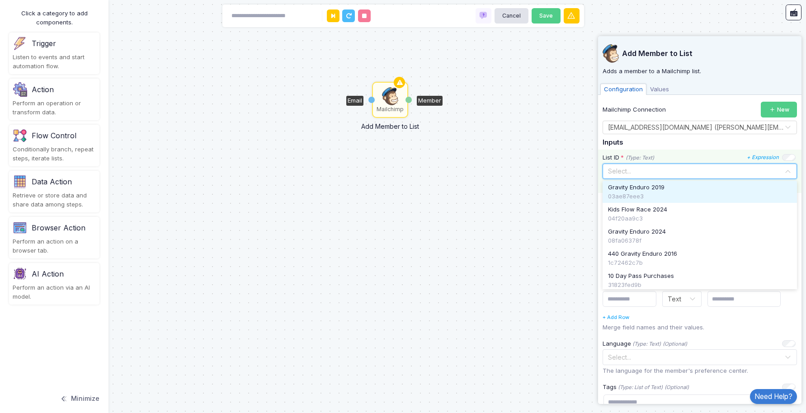
click at [659, 175] on div "Select..." at bounding box center [696, 170] width 176 height 9
click at [574, 181] on div "Mailchimp Add Member to List Email Member" at bounding box center [403, 206] width 806 height 413
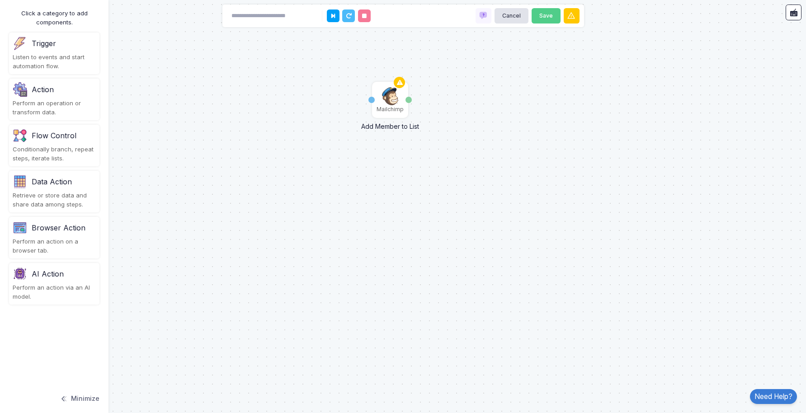
click at [505, 156] on div "Mailchimp Add Member to List Email Member" at bounding box center [403, 206] width 806 height 413
click at [268, 87] on div "Mailchimp Add Member to List Email Member" at bounding box center [403, 206] width 806 height 413
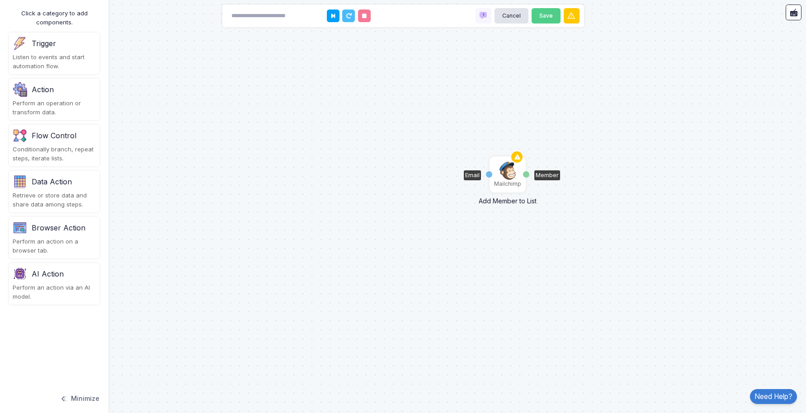
drag, startPoint x: 393, startPoint y: 105, endPoint x: 536, endPoint y: 195, distance: 169.0
click at [521, 188] on div "Mailchimp" at bounding box center [507, 184] width 27 height 8
click at [242, 119] on div "Mailchimp Add Member to List Email Member" at bounding box center [403, 206] width 806 height 413
drag, startPoint x: 47, startPoint y: 47, endPoint x: 54, endPoint y: 48, distance: 7.3
click at [54, 48] on div "Trigger" at bounding box center [44, 43] width 24 height 11
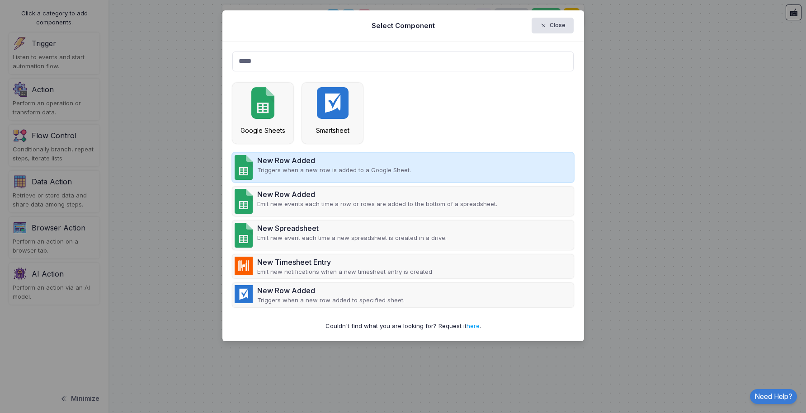
type input "*****"
click at [357, 174] on p "Triggers when a new row is added to a Google Sheet." at bounding box center [334, 170] width 154 height 9
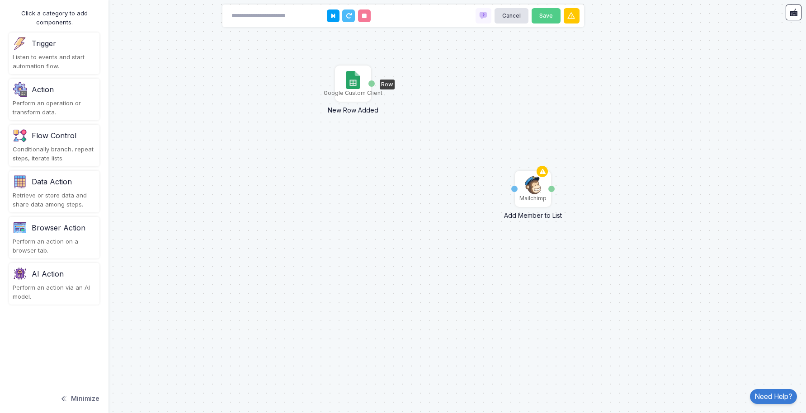
click at [353, 84] on img at bounding box center [352, 80] width 13 height 18
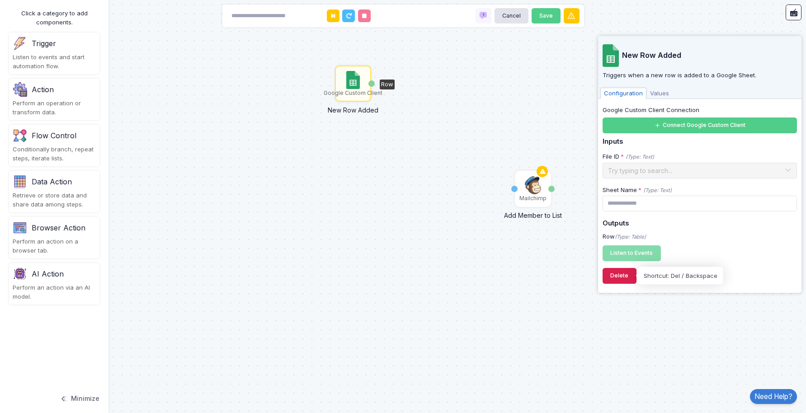
click at [614, 280] on button "Delete" at bounding box center [620, 276] width 34 height 16
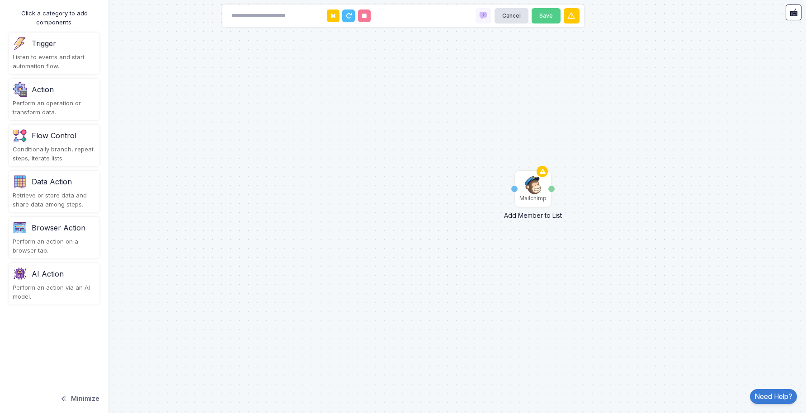
click at [56, 47] on div "Trigger" at bounding box center [44, 43] width 24 height 11
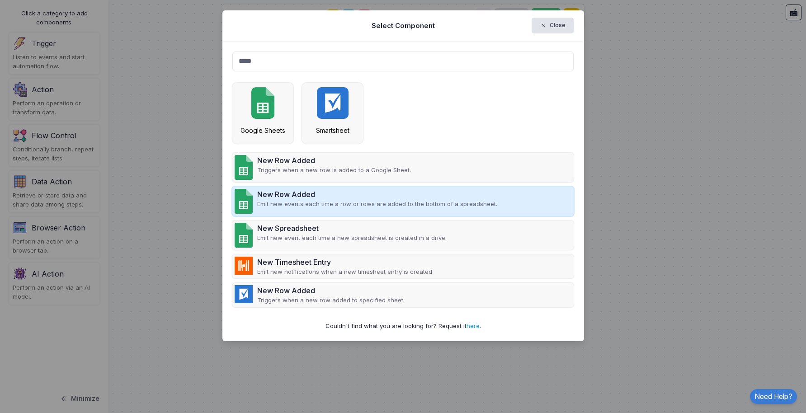
type input "*****"
click at [500, 206] on div "New Row Added Emit new events each time a row or rows are added to the bottom o…" at bounding box center [402, 201] width 341 height 29
click at [437, 203] on p "Emit new events each time a row or rows are added to the bottom of a spreadshee…" at bounding box center [377, 204] width 240 height 9
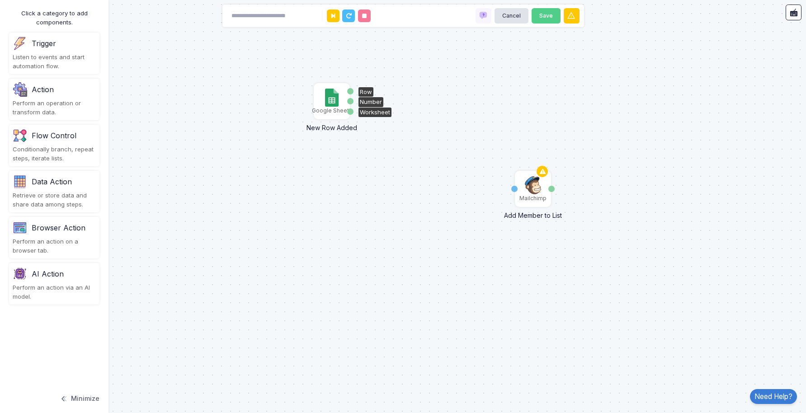
click at [332, 101] on img at bounding box center [331, 98] width 13 height 18
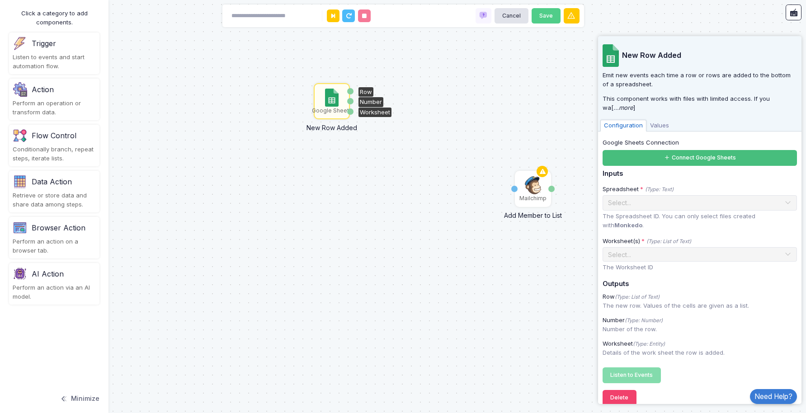
click at [644, 160] on button "Connect Google Sheets" at bounding box center [700, 158] width 194 height 16
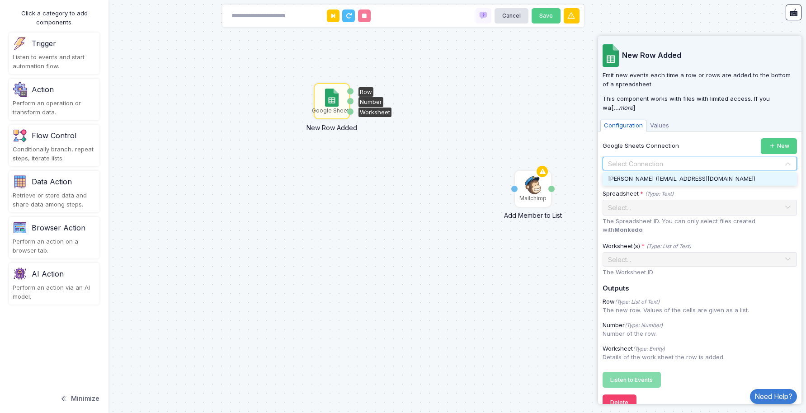
click at [782, 161] on div at bounding box center [700, 163] width 194 height 11
click at [675, 182] on span "[PERSON_NAME] ([EMAIL_ADDRESS][DOMAIN_NAME])" at bounding box center [681, 178] width 147 height 7
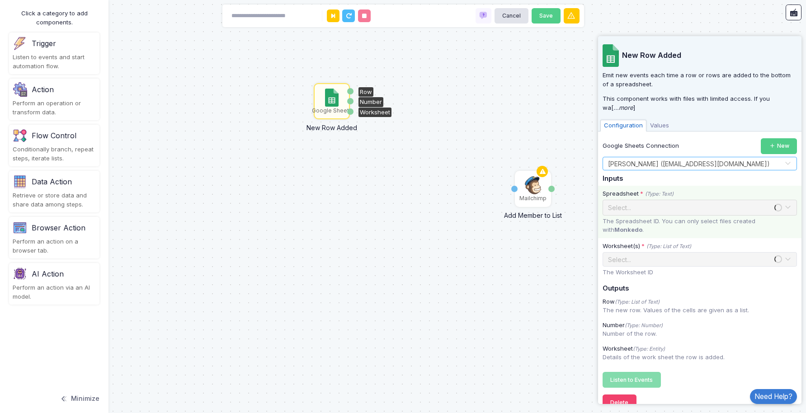
click at [789, 208] on span at bounding box center [787, 208] width 7 height 12
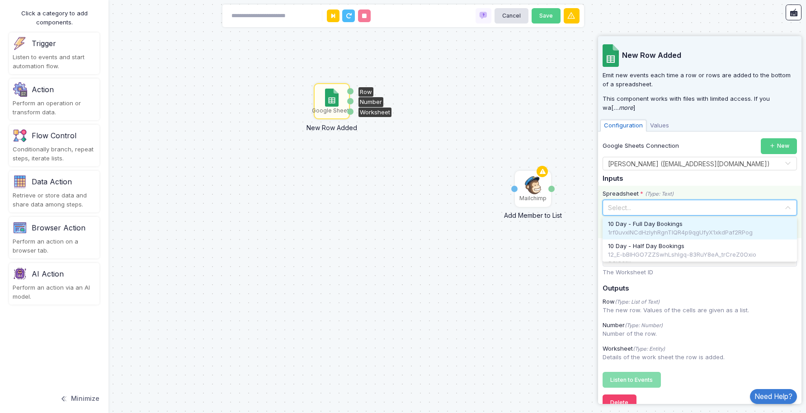
click at [773, 208] on input "text" at bounding box center [691, 207] width 166 height 10
click at [697, 230] on div "1rf0uvxlNCdHzlyhRgnTIQR4p9qgUfyX1xkdPaf2RPog" at bounding box center [700, 232] width 184 height 9
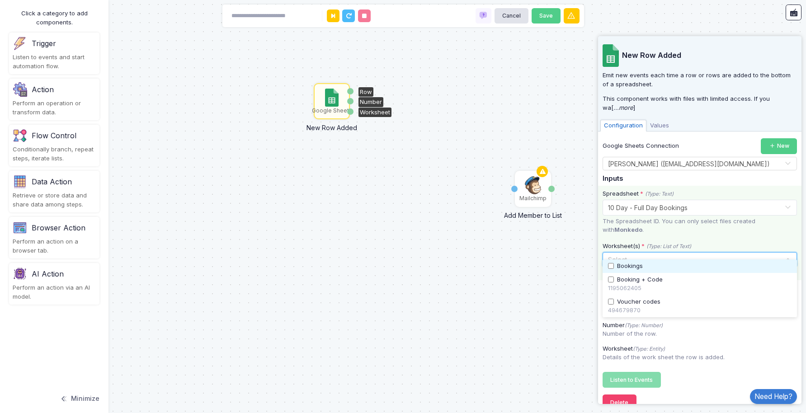
click at [787, 254] on span at bounding box center [787, 260] width 7 height 12
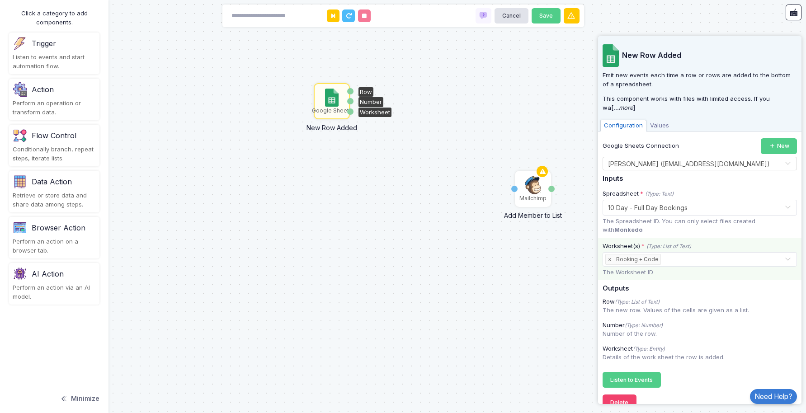
click at [732, 242] on div "Worksheet(s) * (Type: List of Text)" at bounding box center [699, 246] width 193 height 9
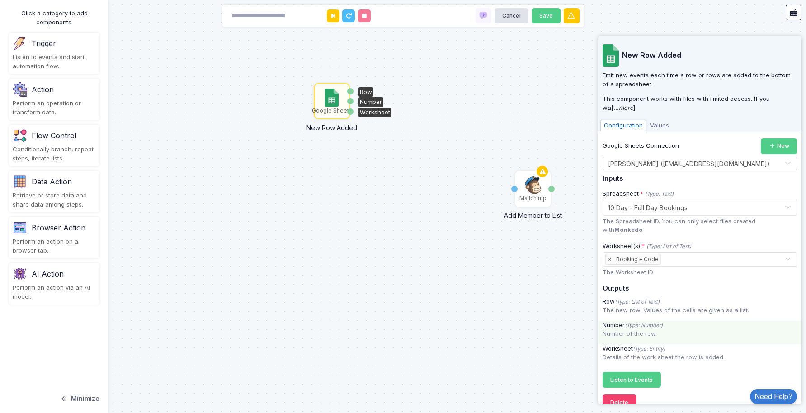
scroll to position [7, 0]
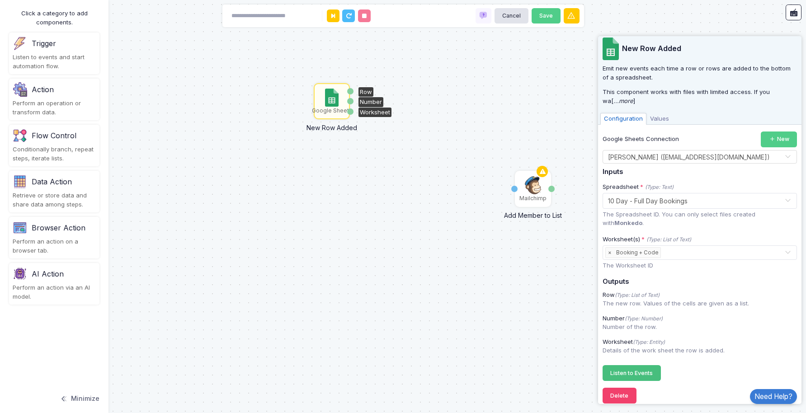
click at [635, 370] on span "Listen to Events" at bounding box center [631, 373] width 43 height 7
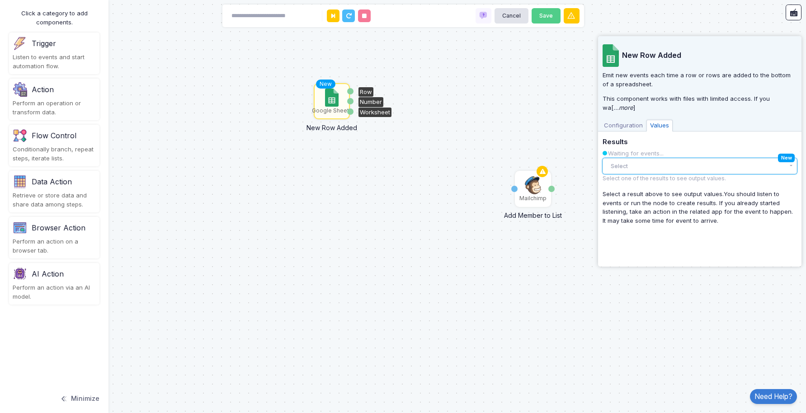
click at [685, 168] on button "Select" at bounding box center [700, 166] width 194 height 16
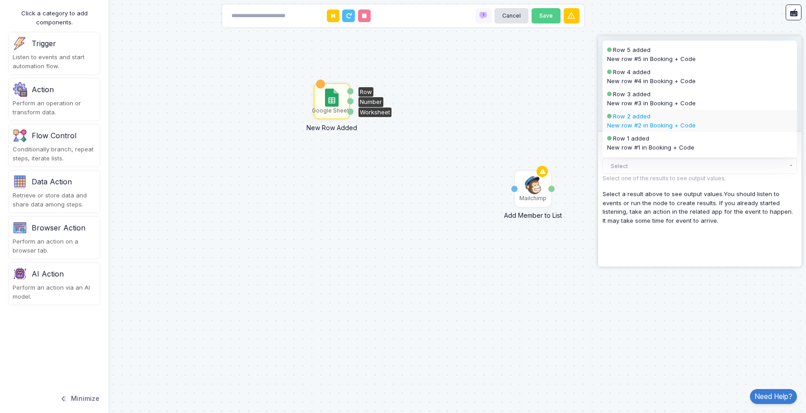
click at [661, 116] on div "Row 2 added" at bounding box center [692, 116] width 158 height 9
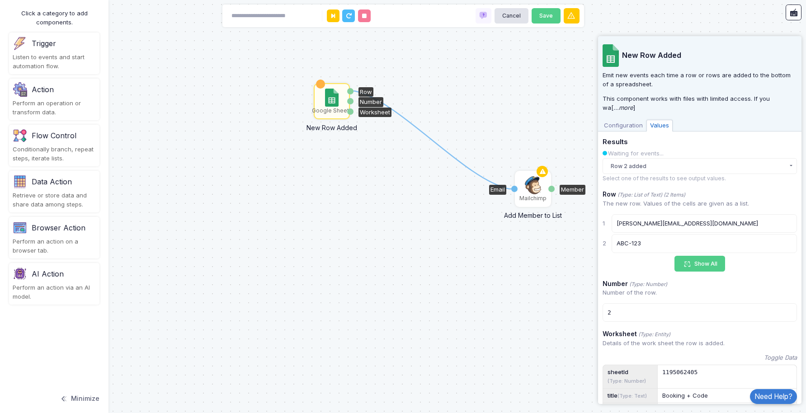
drag, startPoint x: 349, startPoint y: 91, endPoint x: 514, endPoint y: 189, distance: 191.2
click at [0, 0] on div "1 Mailchimp Add Member to List Email Member Google Sheets New Row Added Row Num…" at bounding box center [0, 0] width 0 height 0
click at [531, 193] on img at bounding box center [533, 185] width 16 height 18
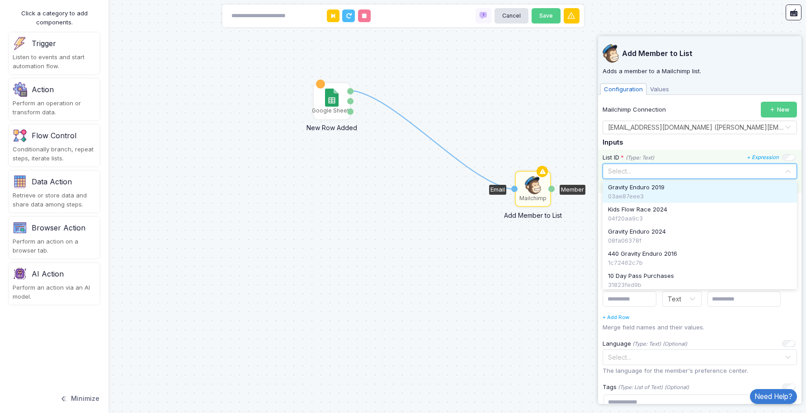
click at [661, 171] on input "text" at bounding box center [691, 171] width 166 height 10
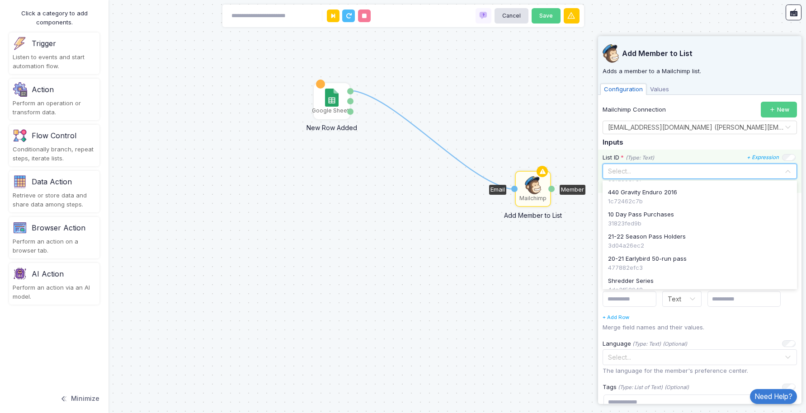
scroll to position [83, 0]
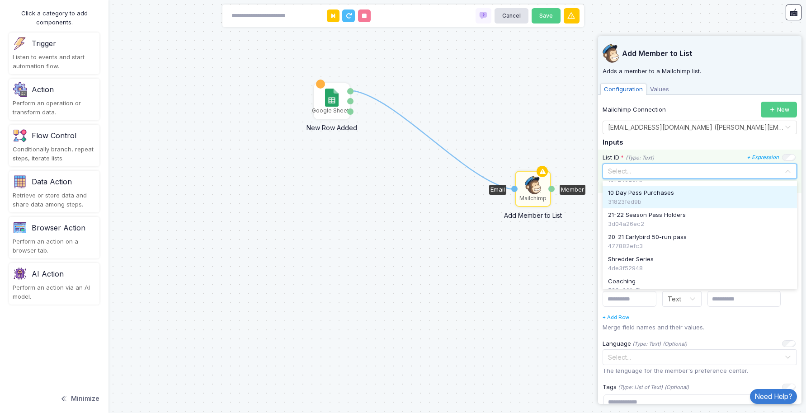
click at [670, 198] on div "31823fed9b" at bounding box center [700, 202] width 184 height 9
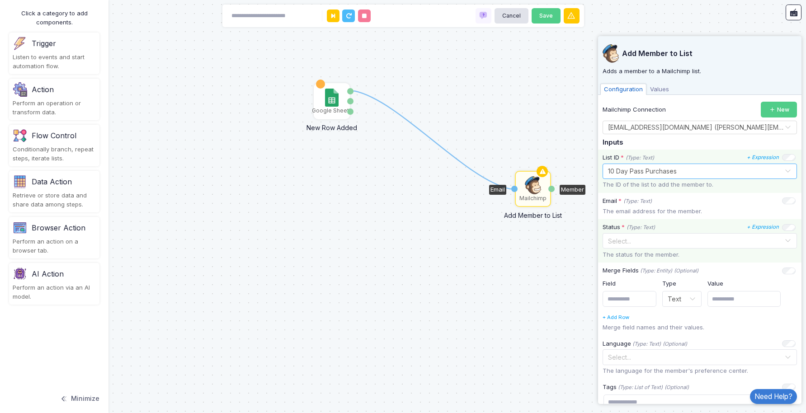
scroll to position [32, 0]
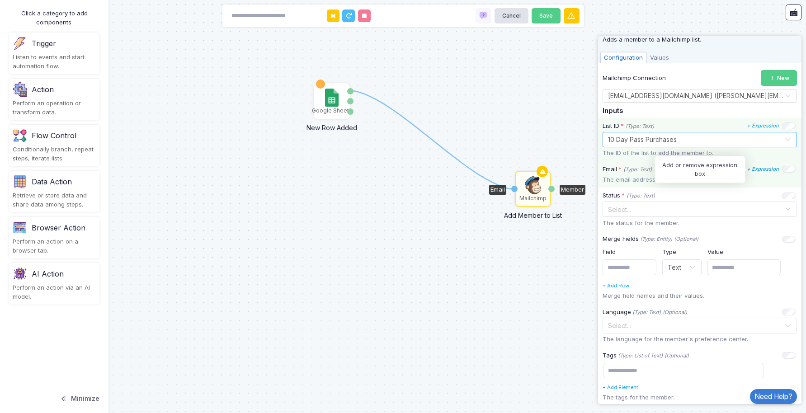
click at [765, 170] on icon "+ Expression" at bounding box center [763, 169] width 32 height 6
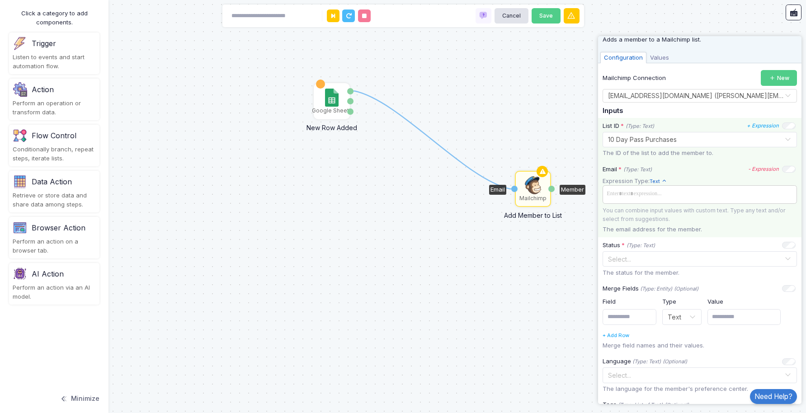
click at [664, 196] on span at bounding box center [700, 194] width 191 height 13
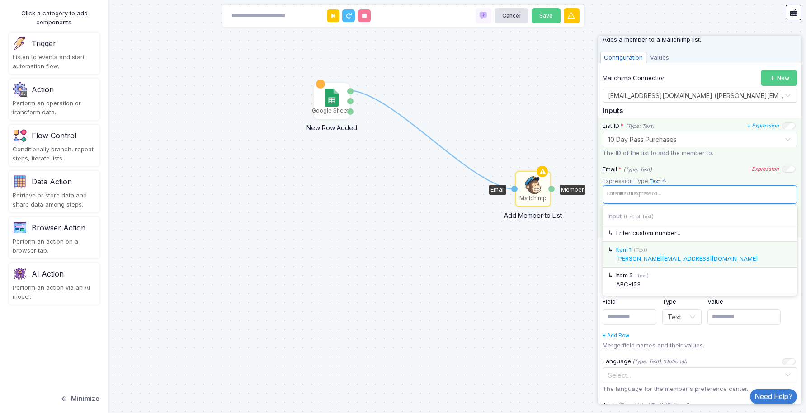
click at [694, 254] on div "Item 1 (Text)" at bounding box center [704, 250] width 176 height 9
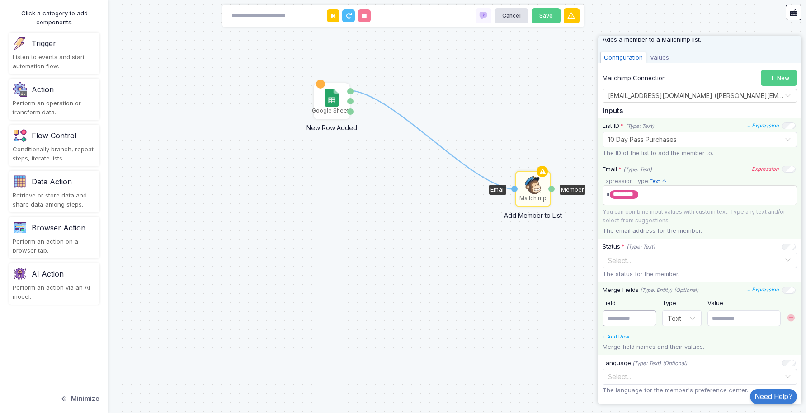
click at [630, 321] on input "text" at bounding box center [630, 319] width 54 height 16
type input "*******"
click at [718, 319] on input "text" at bounding box center [744, 319] width 73 height 16
click at [760, 286] on link "+ Expression" at bounding box center [763, 290] width 32 height 8
click at [669, 315] on span at bounding box center [699, 314] width 189 height 10
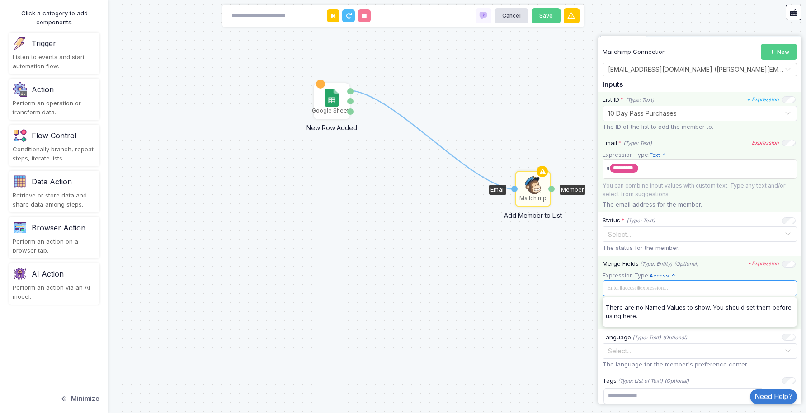
scroll to position [103, 0]
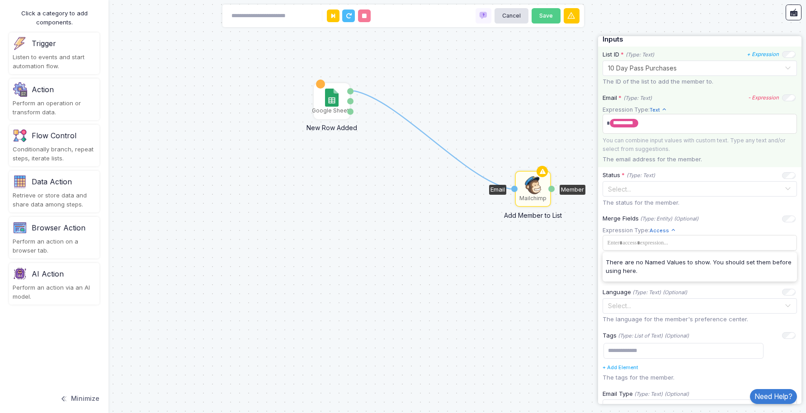
click at [511, 253] on div "1 Mailchimp Add Member to List Email Member Google Sheets New Row Added Row Num…" at bounding box center [403, 206] width 806 height 413
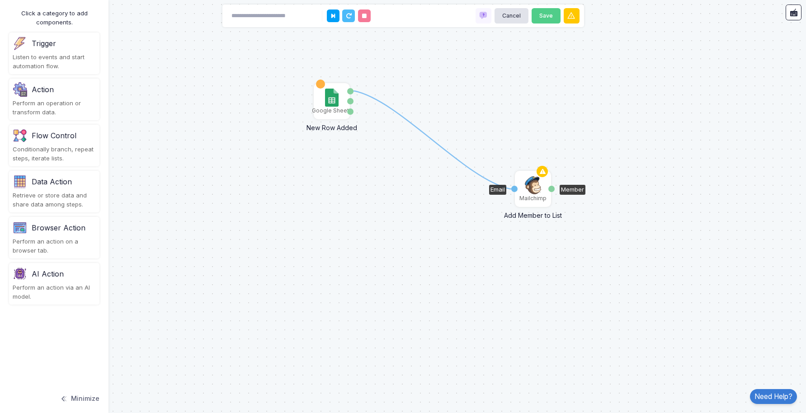
click at [529, 192] on img at bounding box center [533, 185] width 16 height 18
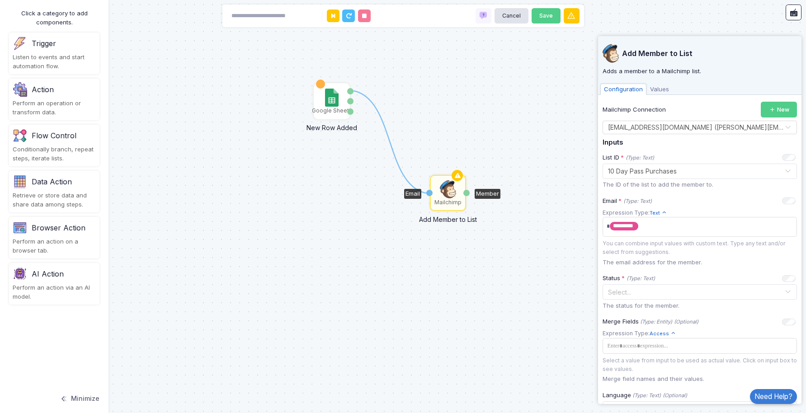
drag, startPoint x: 539, startPoint y: 189, endPoint x: 453, endPoint y: 193, distance: 86.0
click at [453, 193] on img at bounding box center [448, 189] width 16 height 18
drag, startPoint x: 351, startPoint y: 91, endPoint x: 465, endPoint y: 192, distance: 151.8
click at [0, 0] on div "1 1 Mailchimp Add Member to List Email Member Google Sheets New Row Added Row N…" at bounding box center [0, 0] width 0 height 0
click at [440, 188] on img at bounding box center [447, 188] width 16 height 18
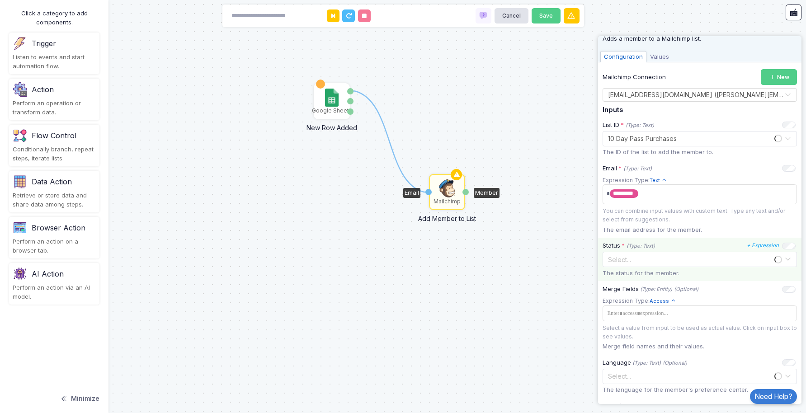
scroll to position [75, 0]
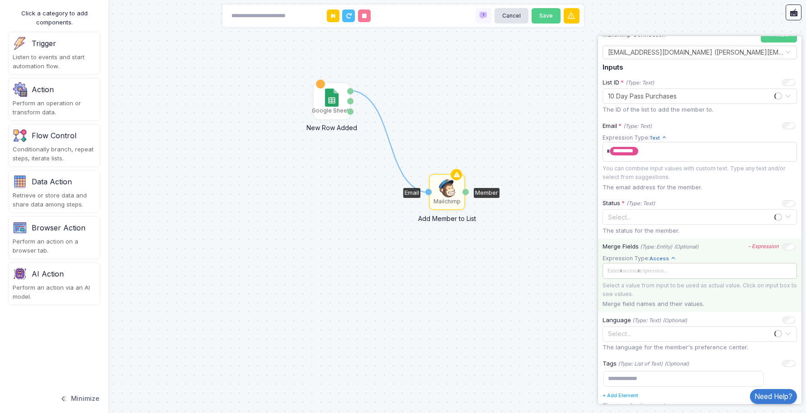
click at [665, 272] on span at bounding box center [699, 271] width 189 height 10
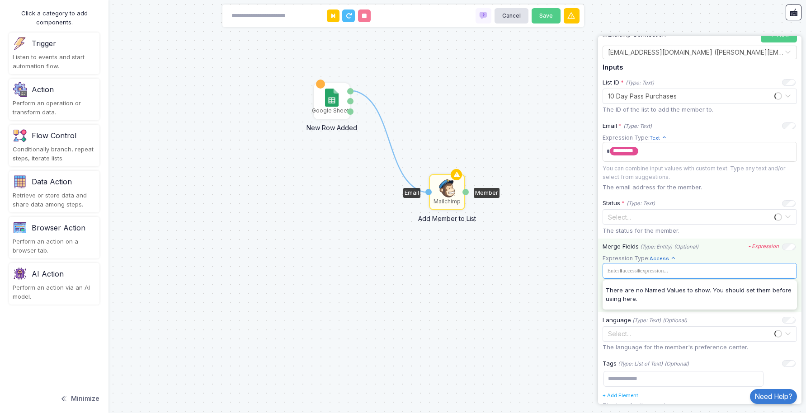
click at [702, 256] on app-expression-input "Expression Type: Access Text Allows you to create a new text by combining text …" at bounding box center [700, 276] width 194 height 44
click at [685, 272] on span at bounding box center [699, 271] width 189 height 10
click at [708, 253] on div "Merge Fields (Type: Entity) (Optional) - Expression Expression Type: Access Tex…" at bounding box center [699, 276] width 203 height 74
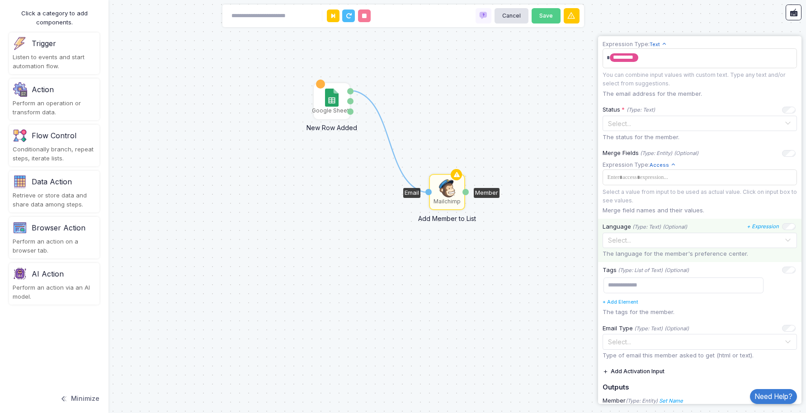
scroll to position [181, 0]
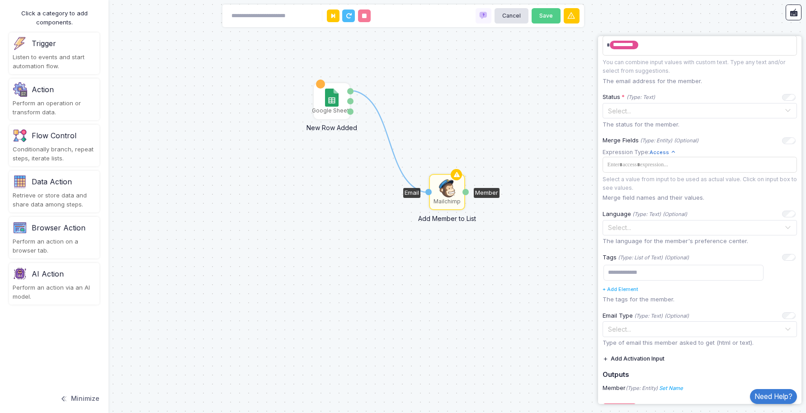
click at [615, 357] on button "Add Activation Input" at bounding box center [634, 359] width 62 height 16
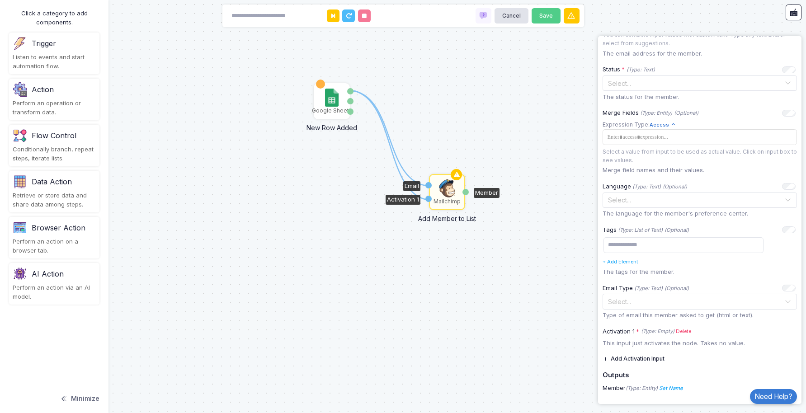
drag, startPoint x: 349, startPoint y: 92, endPoint x: 429, endPoint y: 199, distance: 133.7
click at [0, 0] on div "1 1 Mailchimp Add Member to List Email Activation 1 Member Google Sheets New Ro…" at bounding box center [0, 0] width 0 height 0
click at [652, 342] on div "This input just activates the node. Takes no value." at bounding box center [699, 343] width 203 height 9
click at [656, 332] on icon "(Type: Empty)" at bounding box center [657, 332] width 33 height 8
click at [649, 342] on div "This input just activates the node. Takes no value." at bounding box center [699, 343] width 203 height 9
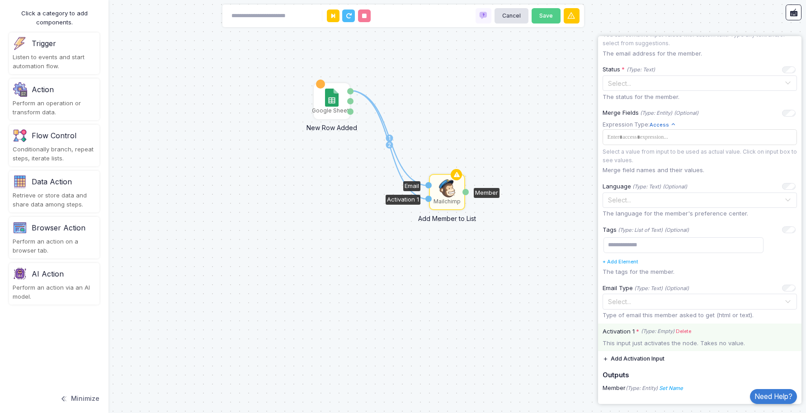
scroll to position [234, 0]
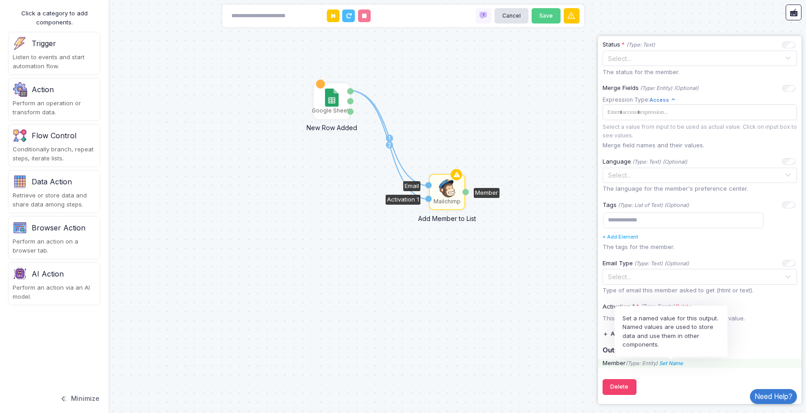
click at [675, 364] on icon "Set Name" at bounding box center [671, 363] width 24 height 6
click at [687, 345] on input "Name" at bounding box center [711, 346] width 90 height 16
click at [708, 346] on input "Name" at bounding box center [711, 346] width 90 height 16
type input "***"
click button at bounding box center [764, 346] width 16 height 16
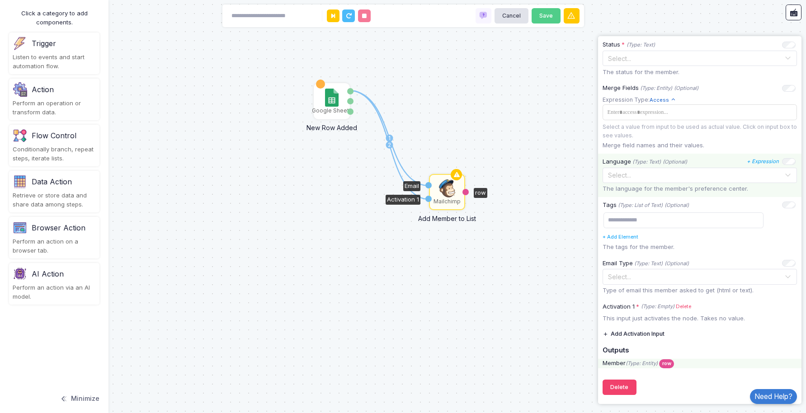
click at [659, 175] on input "text" at bounding box center [691, 175] width 166 height 10
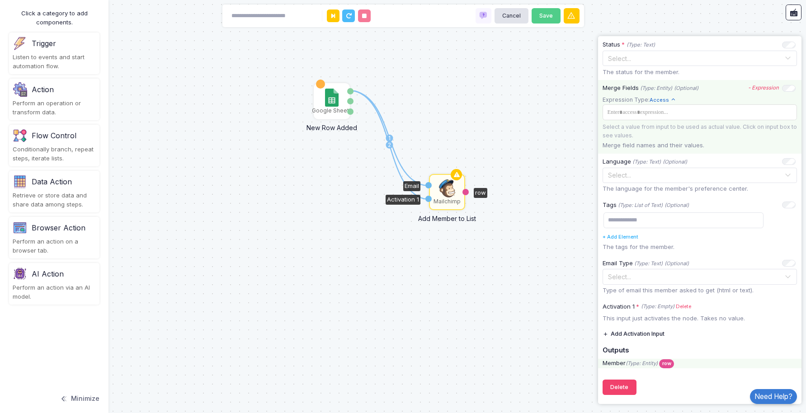
click at [669, 151] on div "Merge Fields (Type: Entity) (Optional) - Expression Expression Type: Access Tex…" at bounding box center [699, 117] width 203 height 74
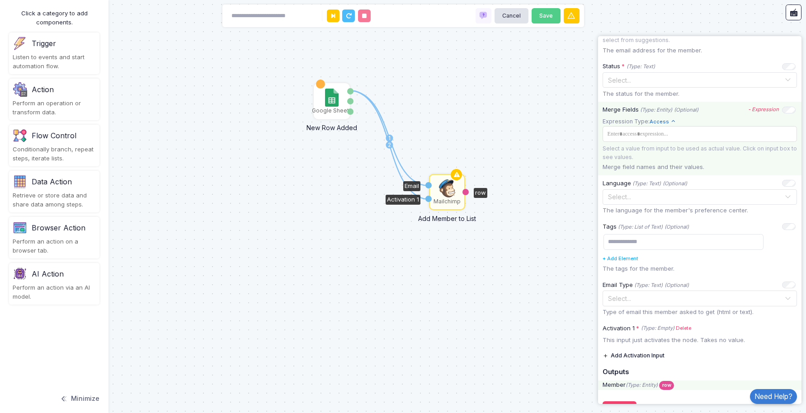
scroll to position [213, 0]
click at [670, 137] on span at bounding box center [699, 133] width 189 height 10
click at [748, 124] on app-expression-input "Expression Type: Access Text Allows you to create a new text by combining text …" at bounding box center [700, 138] width 194 height 44
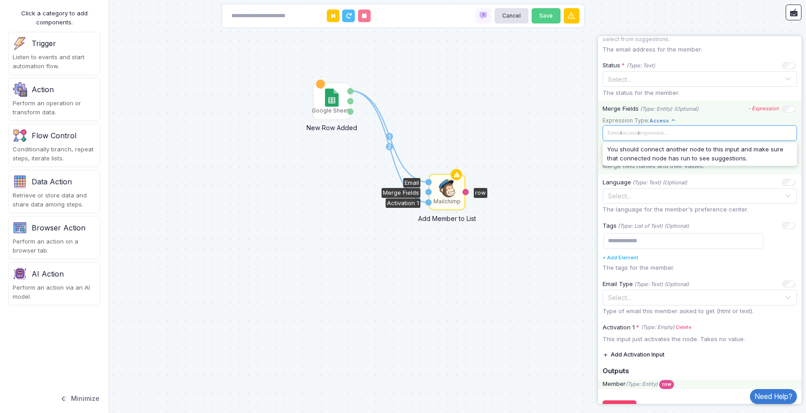
click at [732, 132] on span at bounding box center [699, 133] width 189 height 10
click at [694, 126] on tags "​" at bounding box center [700, 133] width 194 height 16
click at [759, 109] on icon "- Expression" at bounding box center [763, 108] width 31 height 6
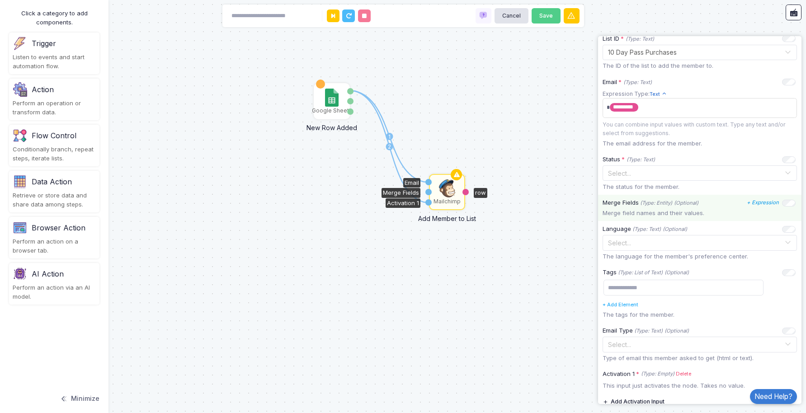
scroll to position [128, 0]
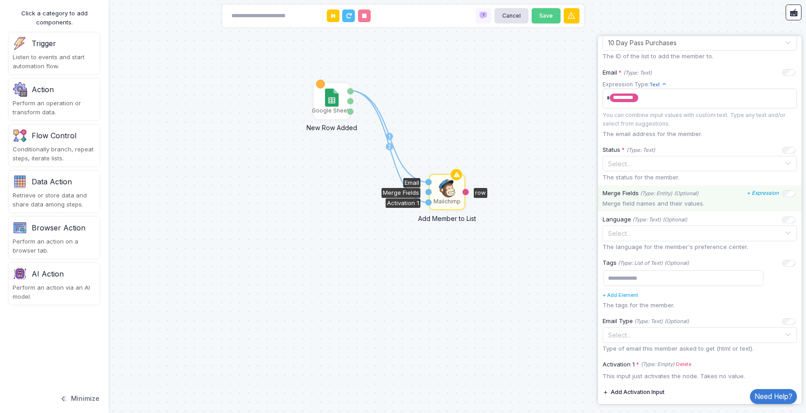
click at [657, 202] on p "Merge field names and their values." at bounding box center [700, 203] width 194 height 9
click at [621, 205] on p "Merge field names and their values." at bounding box center [700, 203] width 194 height 9
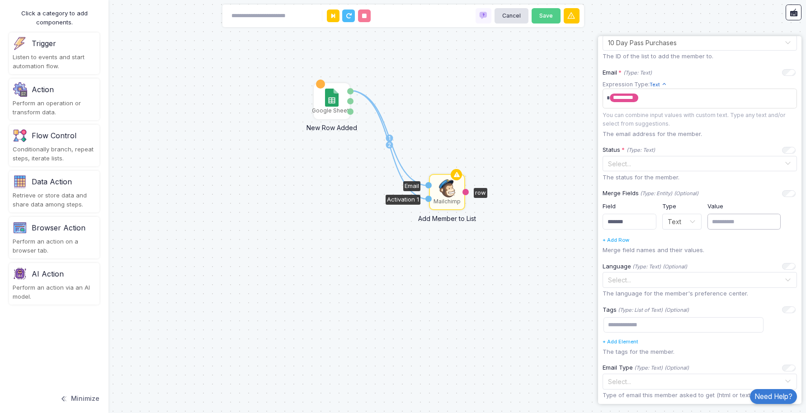
click at [727, 223] on input "text" at bounding box center [744, 222] width 73 height 16
type input "*"
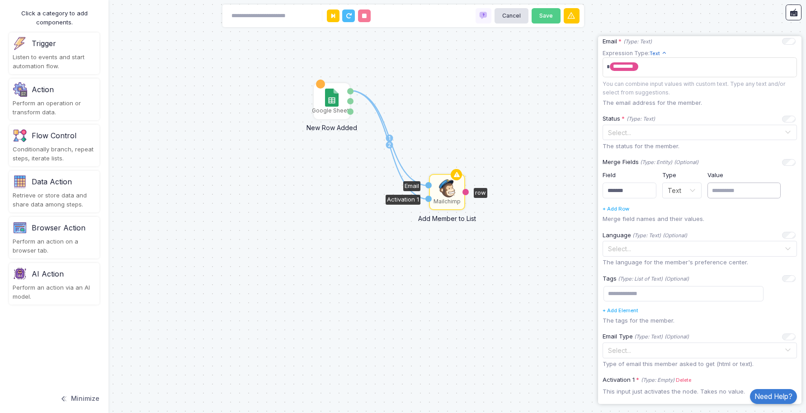
scroll to position [140, 0]
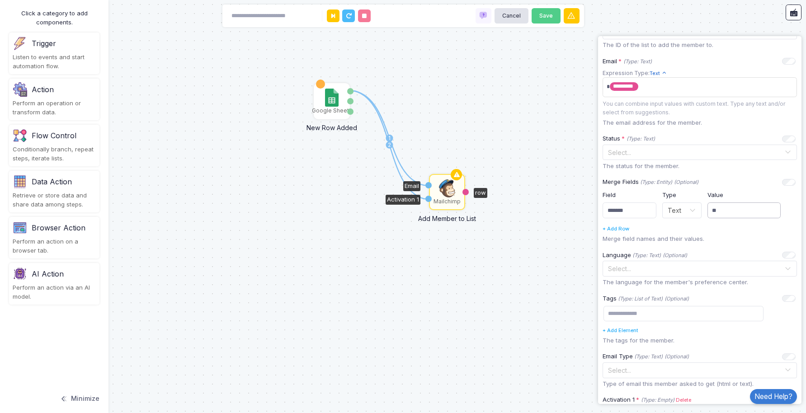
type input "*"
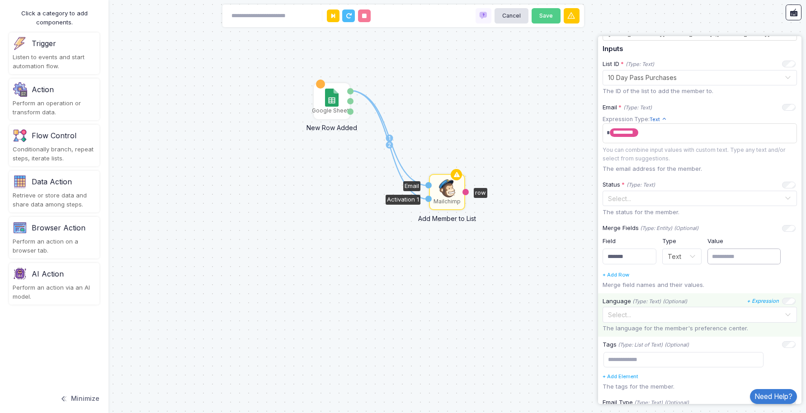
scroll to position [89, 0]
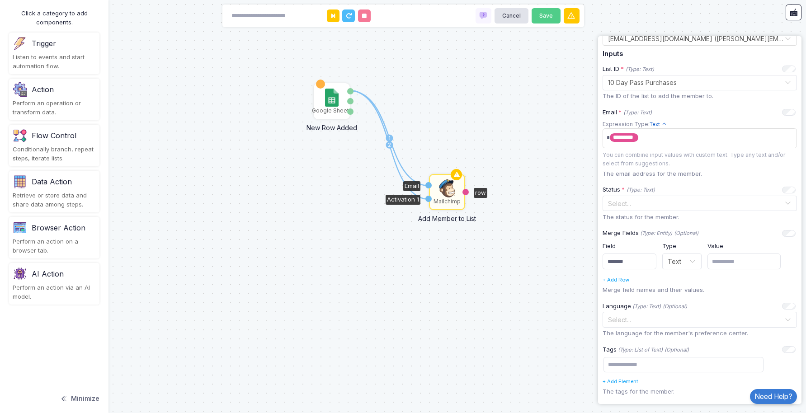
click at [453, 197] on img at bounding box center [447, 188] width 16 height 18
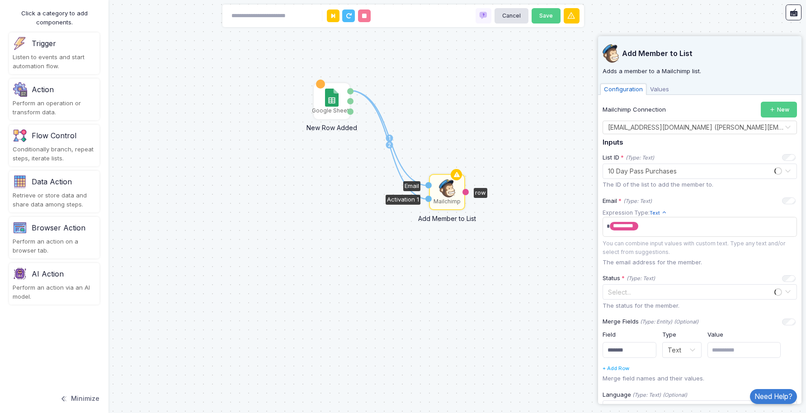
click at [474, 126] on div "1 2 Mailchimp Add Member to List Email Activation 1 row Google Sheets New Row A…" at bounding box center [403, 206] width 806 height 413
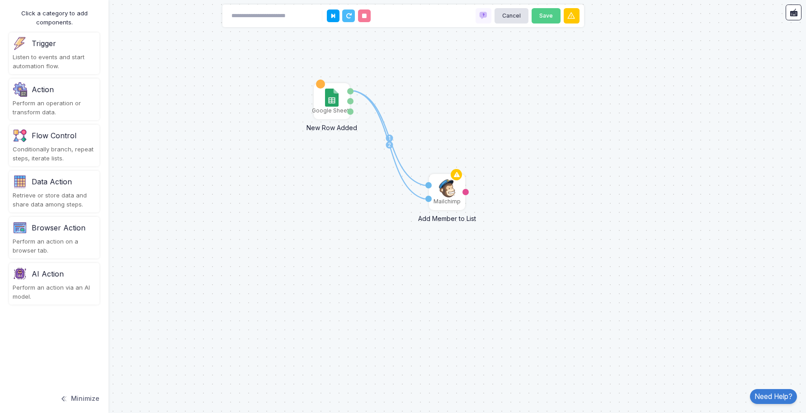
click at [438, 157] on div "1 2 Mailchimp Add Member to List Email Activation 1 row Google Sheets New Row A…" at bounding box center [403, 206] width 806 height 413
click at [445, 194] on img at bounding box center [447, 188] width 16 height 18
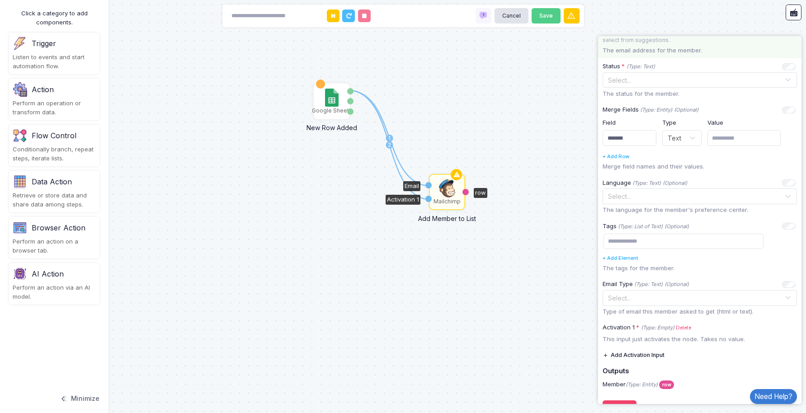
scroll to position [233, 0]
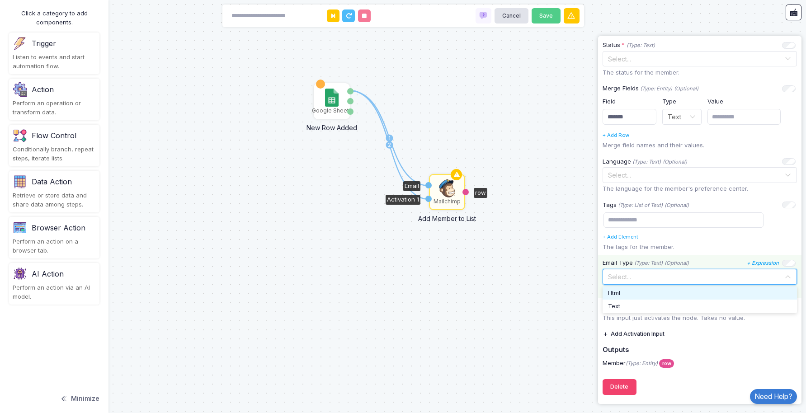
click at [644, 276] on input "text" at bounding box center [691, 276] width 166 height 10
click at [636, 296] on div "Html" at bounding box center [700, 293] width 184 height 9
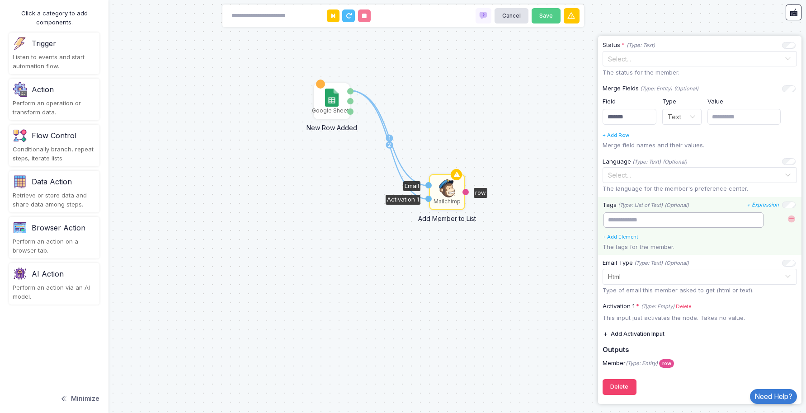
click at [671, 222] on input "text" at bounding box center [684, 221] width 160 height 16
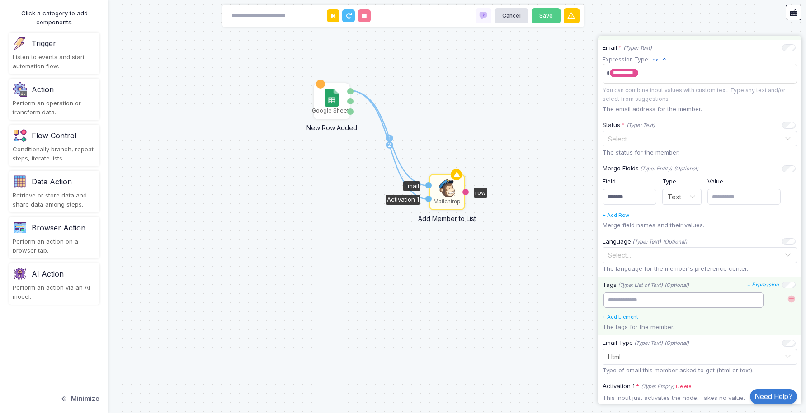
scroll to position [147, 0]
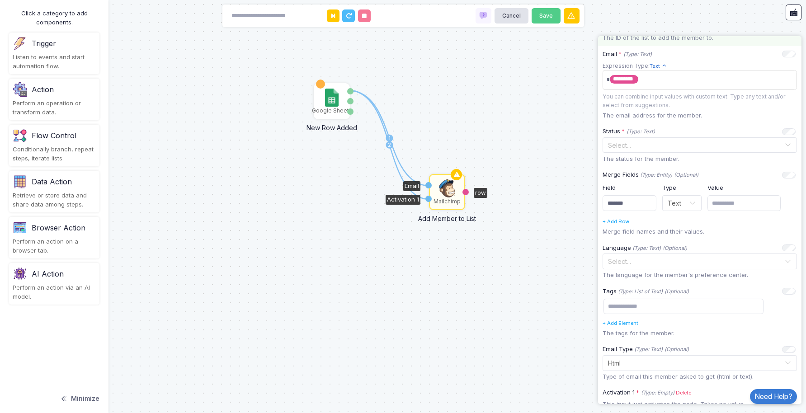
click at [436, 156] on div "1 2 Mailchimp Add Member to List Email Activation 1 row Google Sheets New Row A…" at bounding box center [403, 206] width 806 height 413
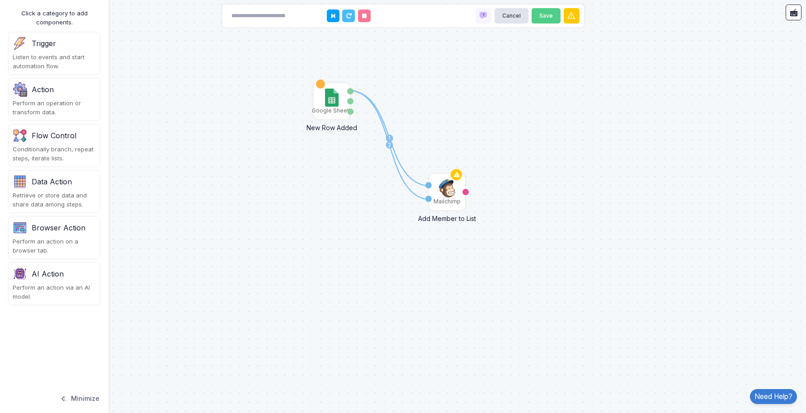
click at [433, 95] on div "1 2 Mailchimp Add Member to List Email Activation 1 row Google Sheets New Row A…" at bounding box center [403, 206] width 806 height 413
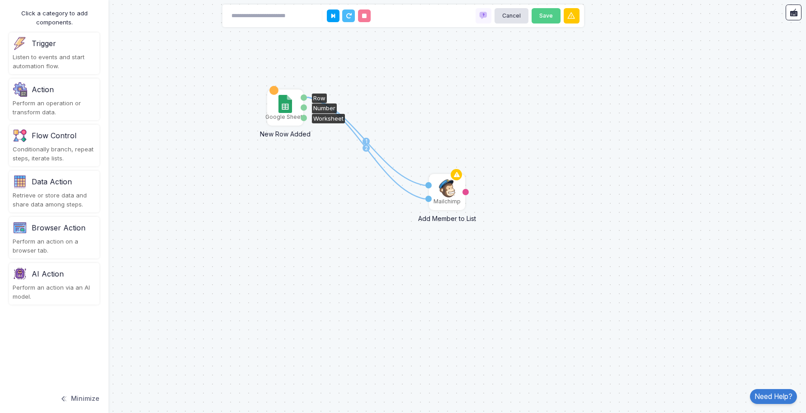
drag, startPoint x: 330, startPoint y: 101, endPoint x: 283, endPoint y: 108, distance: 47.4
click at [283, 108] on img at bounding box center [285, 104] width 13 height 18
click at [444, 108] on div "1 2 Mailchimp Add Member to List Email Activation 1 row Google Sheets New Row A…" at bounding box center [403, 206] width 806 height 413
drag, startPoint x: 367, startPoint y: 141, endPoint x: 392, endPoint y: 121, distance: 32.3
click at [392, 121] on div "1 2 Mailchimp Add Member to List Email Activation 1 row Google Sheets New Row A…" at bounding box center [403, 206] width 806 height 413
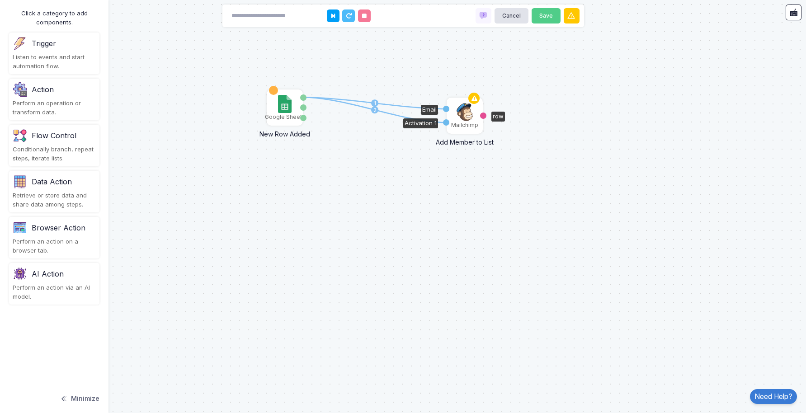
drag, startPoint x: 445, startPoint y: 193, endPoint x: 463, endPoint y: 115, distance: 79.5
click at [463, 115] on img at bounding box center [465, 112] width 16 height 18
click at [57, 93] on div "Action" at bounding box center [54, 89] width 83 height 14
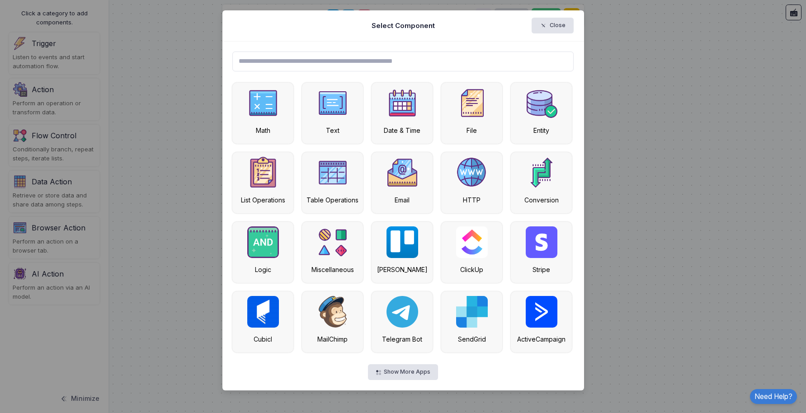
click at [338, 58] on input "text" at bounding box center [402, 62] width 341 height 20
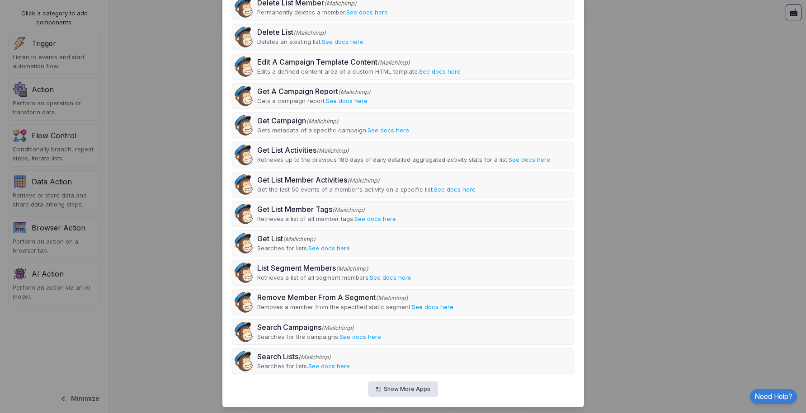
scroll to position [368, 0]
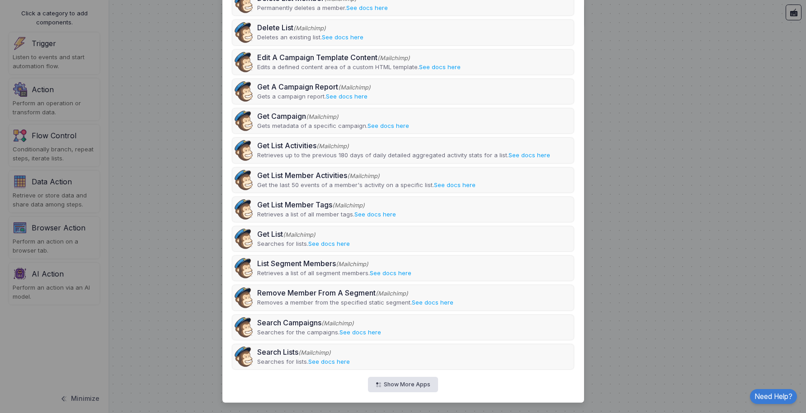
type input "*********"
click at [178, 159] on ngb-modal-window "Select Component Close ********* Add Member to List (Mailchimp) Adds a member t…" at bounding box center [403, 206] width 806 height 413
